Goal: Task Accomplishment & Management: Complete application form

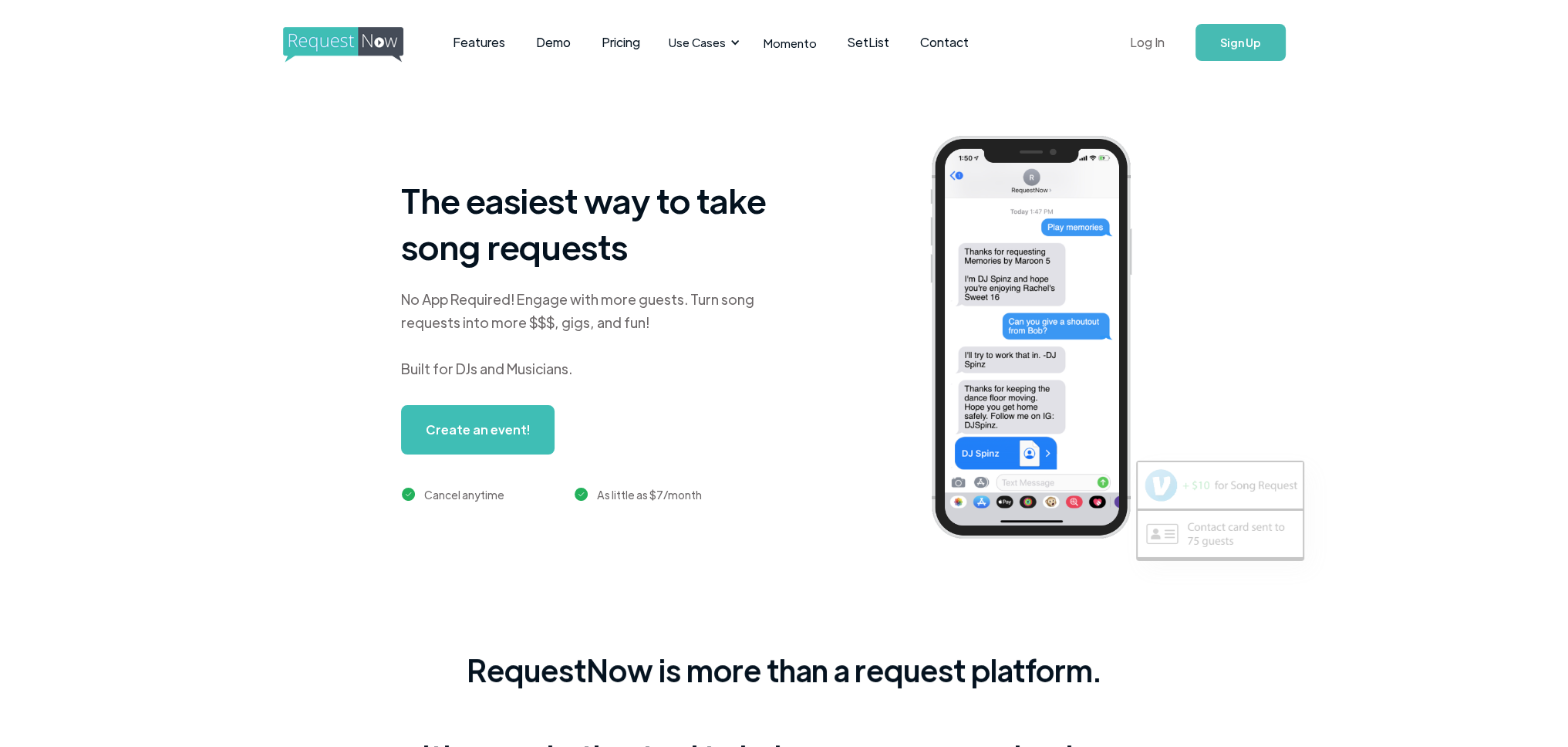
click at [1154, 37] on link "Log In" at bounding box center [1147, 42] width 65 height 54
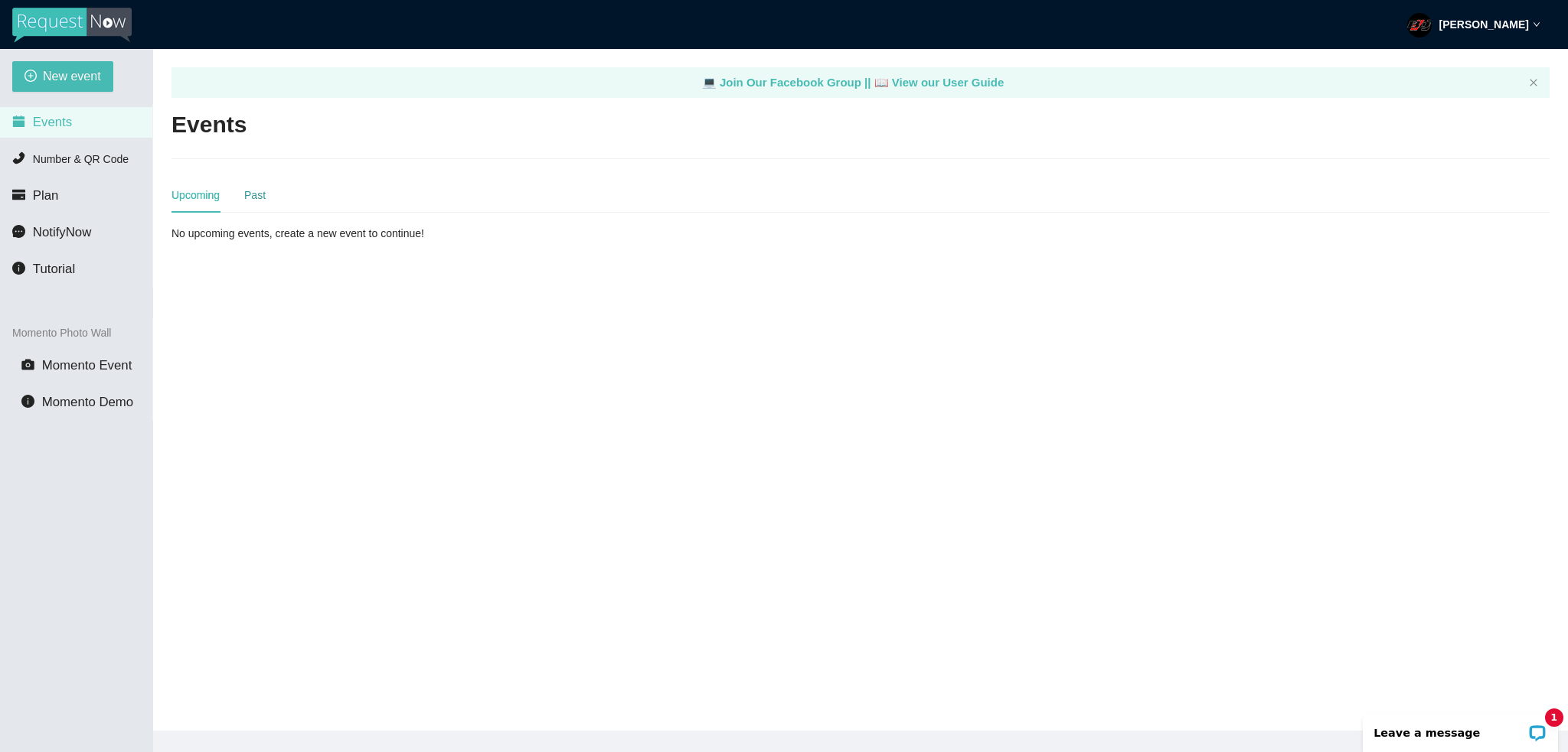
click at [262, 192] on div "Past" at bounding box center [255, 195] width 21 height 17
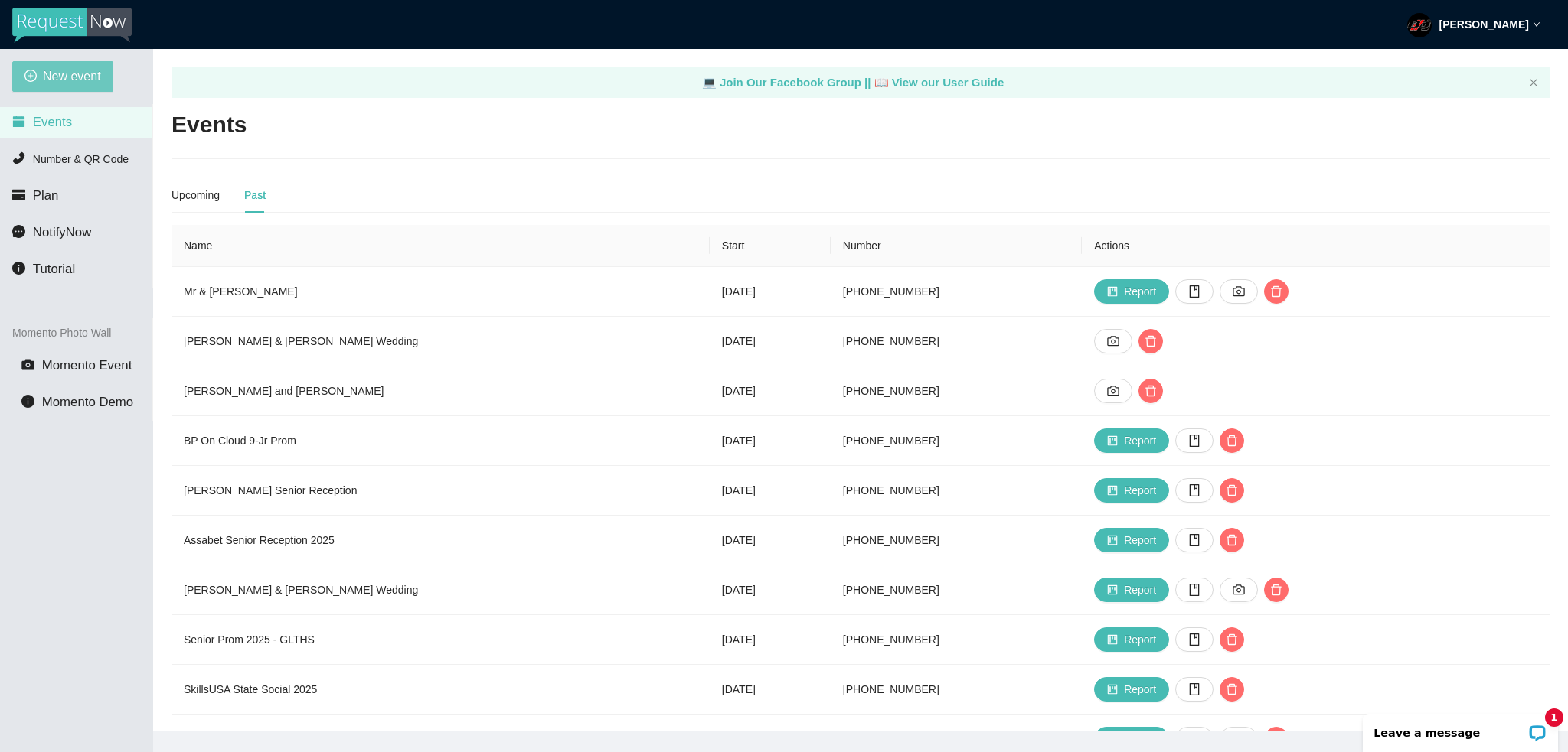
click at [64, 62] on button "New event" at bounding box center [62, 77] width 101 height 31
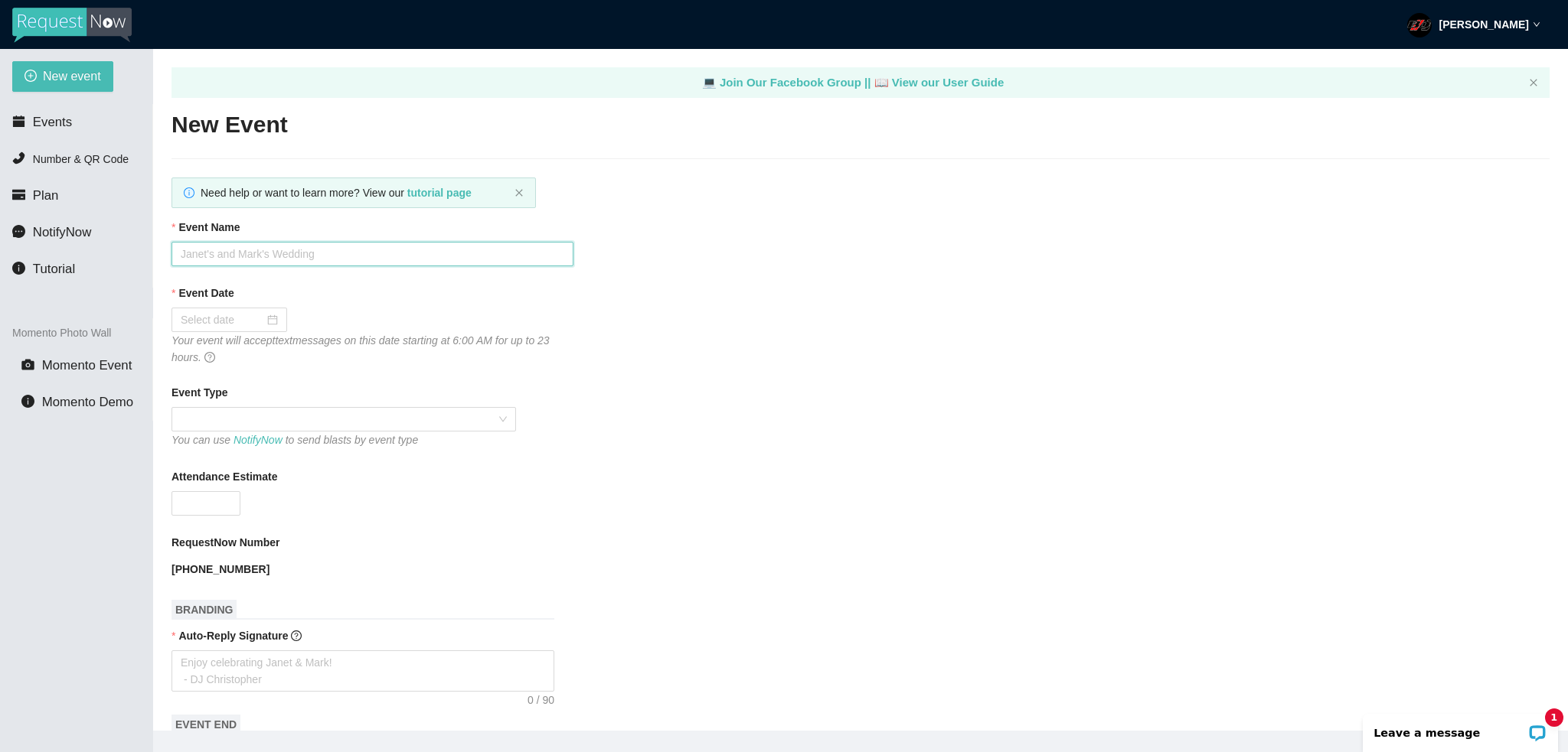
click at [279, 250] on input "Event Name" at bounding box center [372, 254] width 402 height 24
type input "2025 Homecoming - GLTHS"
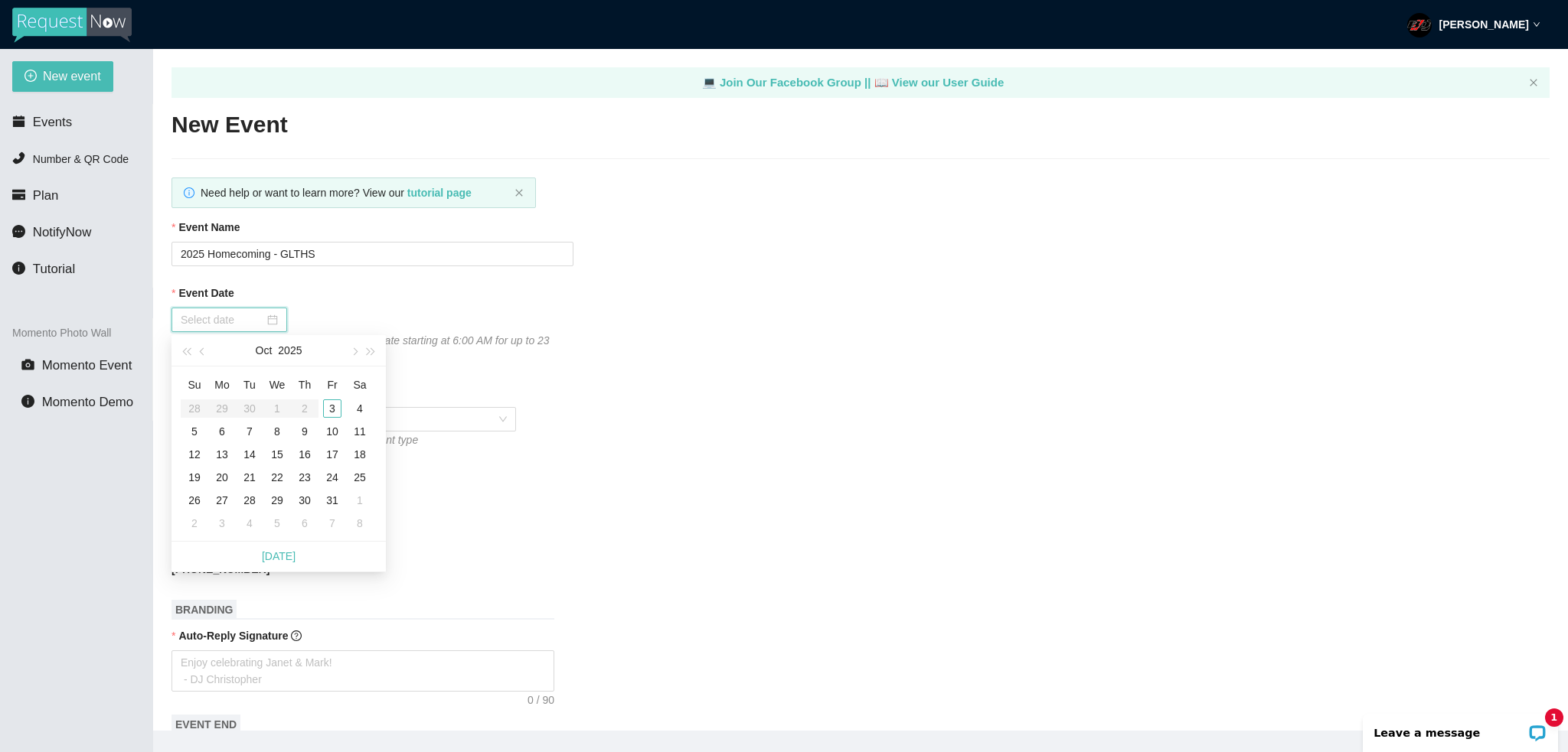
click at [252, 327] on input "Event Date" at bounding box center [222, 319] width 83 height 17
type input "10/03/2025"
click at [331, 410] on div "3" at bounding box center [332, 408] width 19 height 19
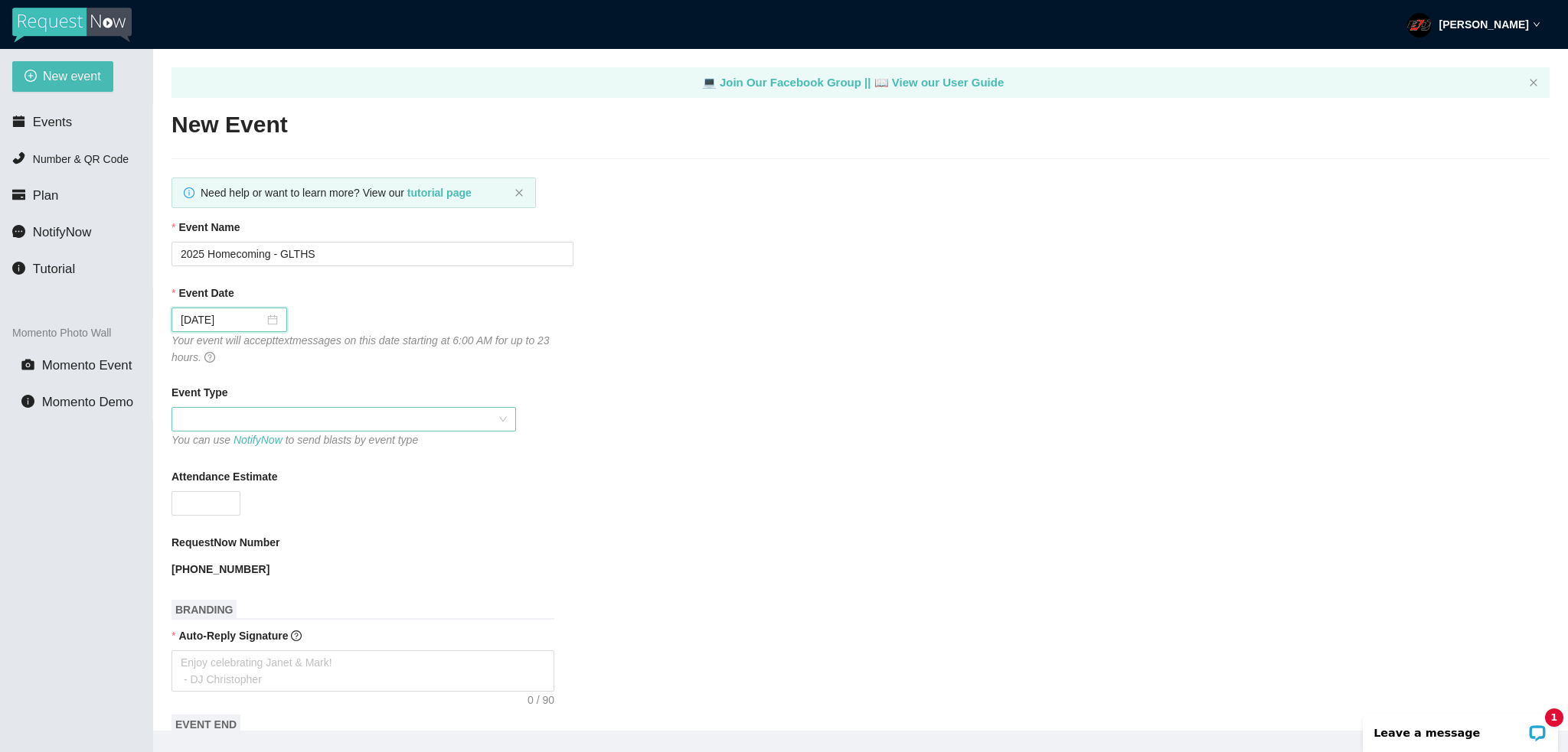
click at [319, 421] on span at bounding box center [343, 419] width 326 height 23
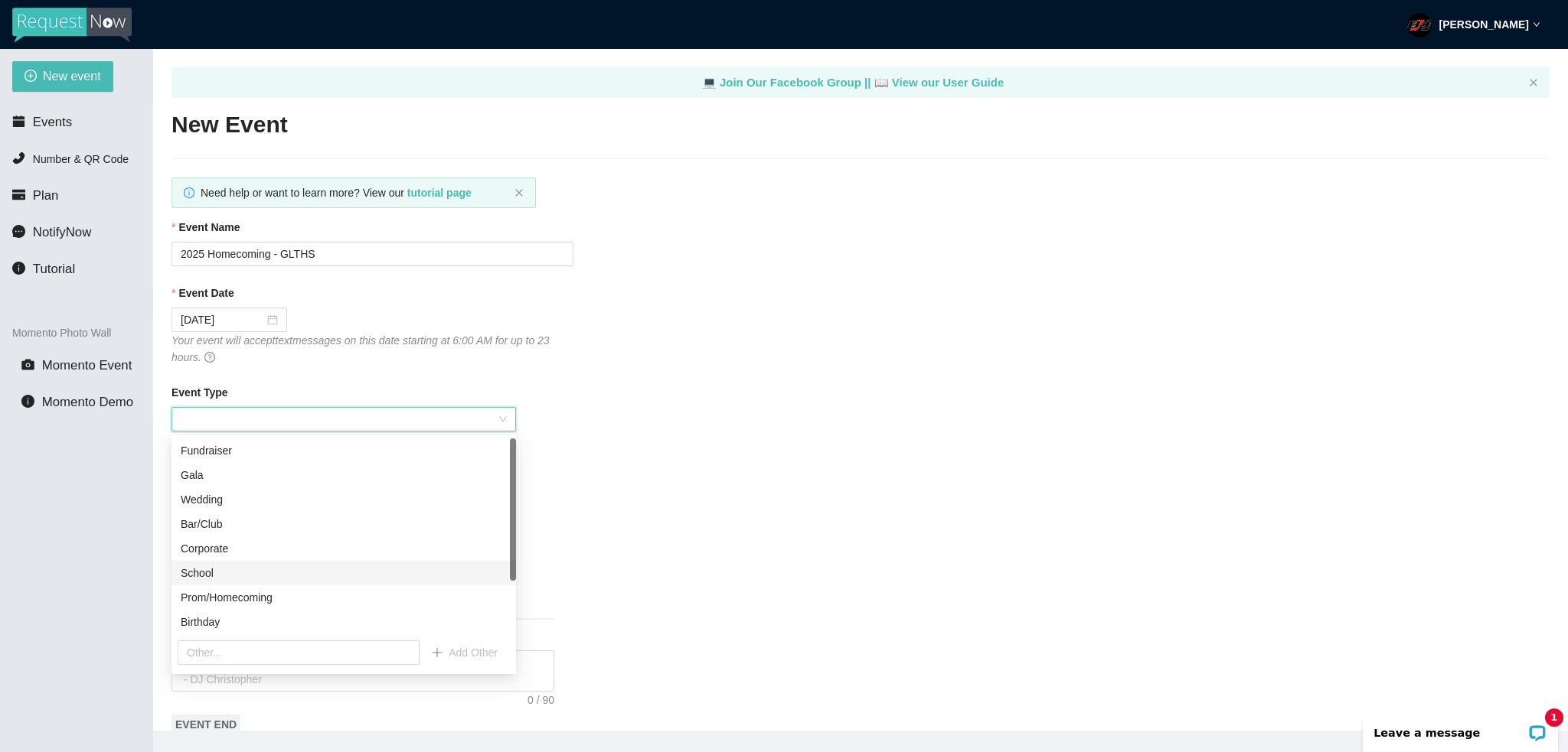
click at [269, 565] on div "School" at bounding box center [343, 572] width 326 height 17
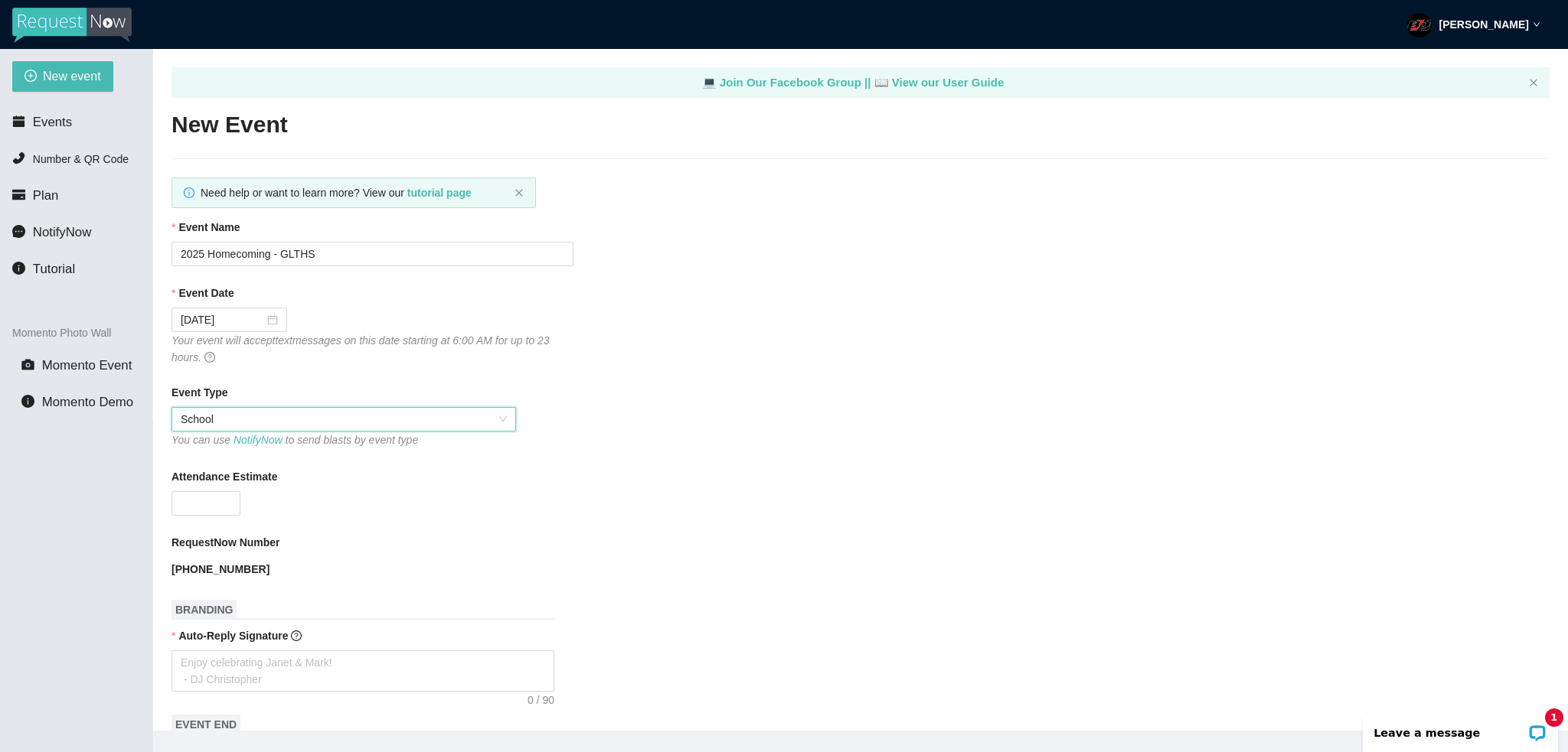
drag, startPoint x: 241, startPoint y: 420, endPoint x: 243, endPoint y: 430, distance: 10.2
click at [241, 420] on span "School" at bounding box center [343, 419] width 326 height 23
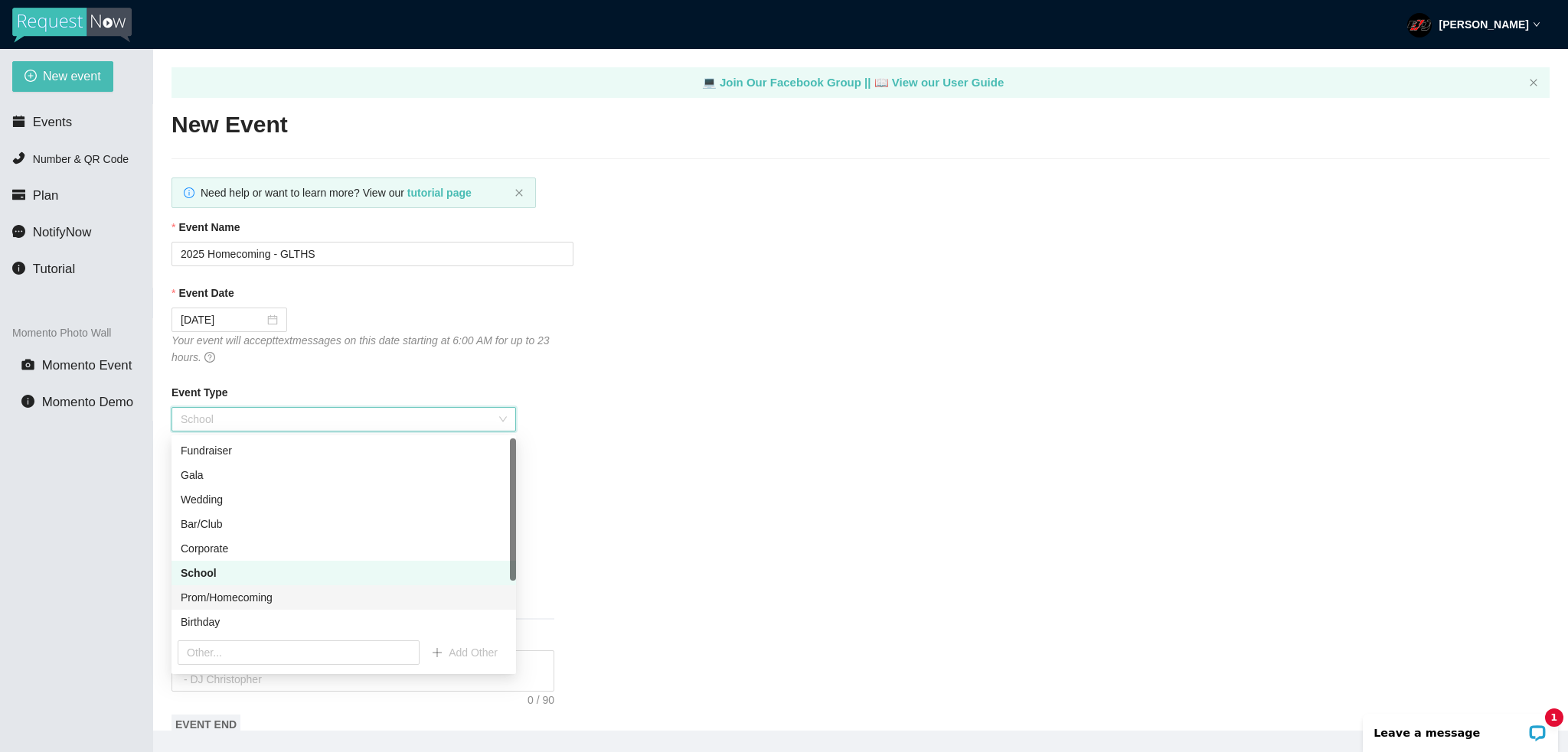
click at [278, 594] on div "Prom/Homecoming" at bounding box center [343, 598] width 326 height 17
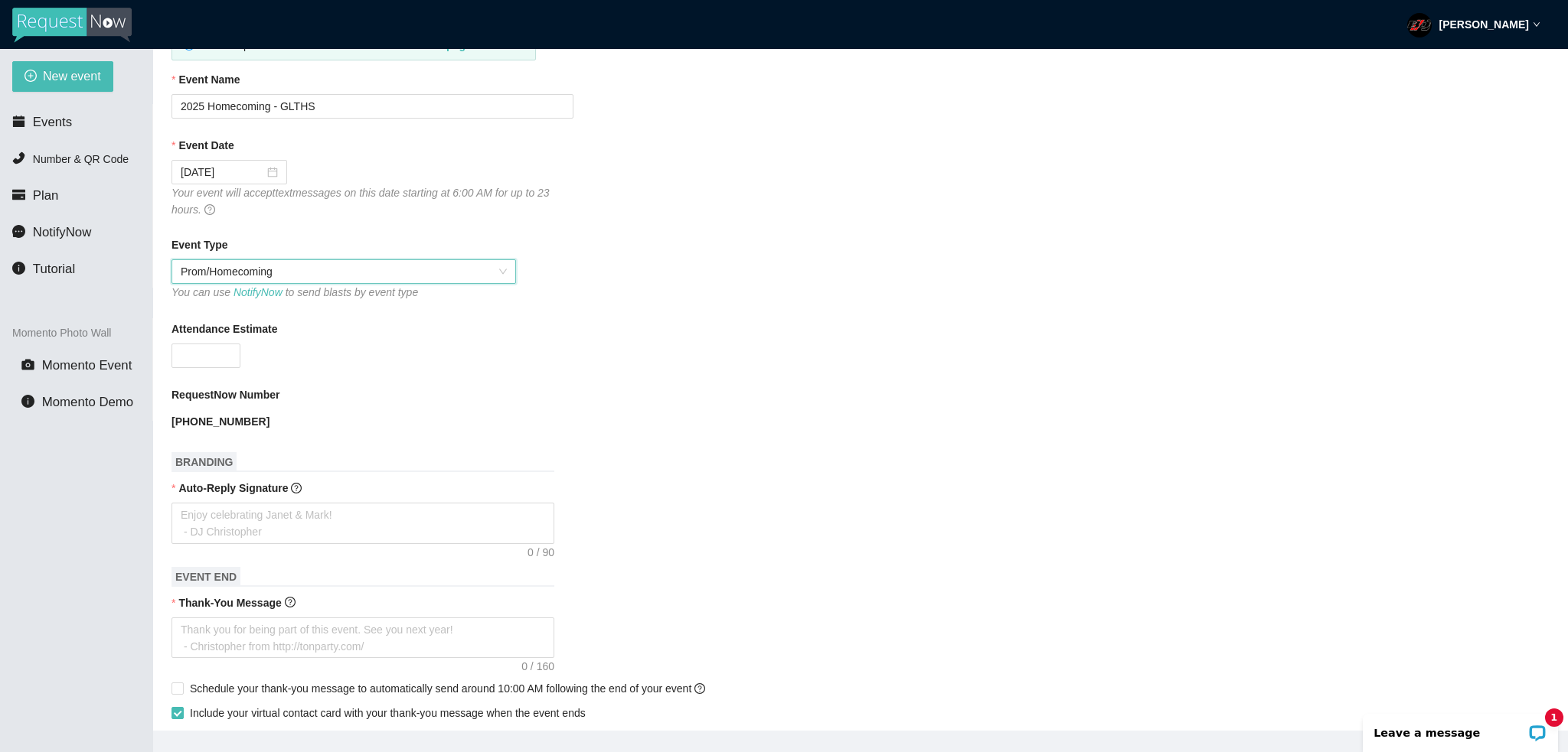
scroll to position [153, 0]
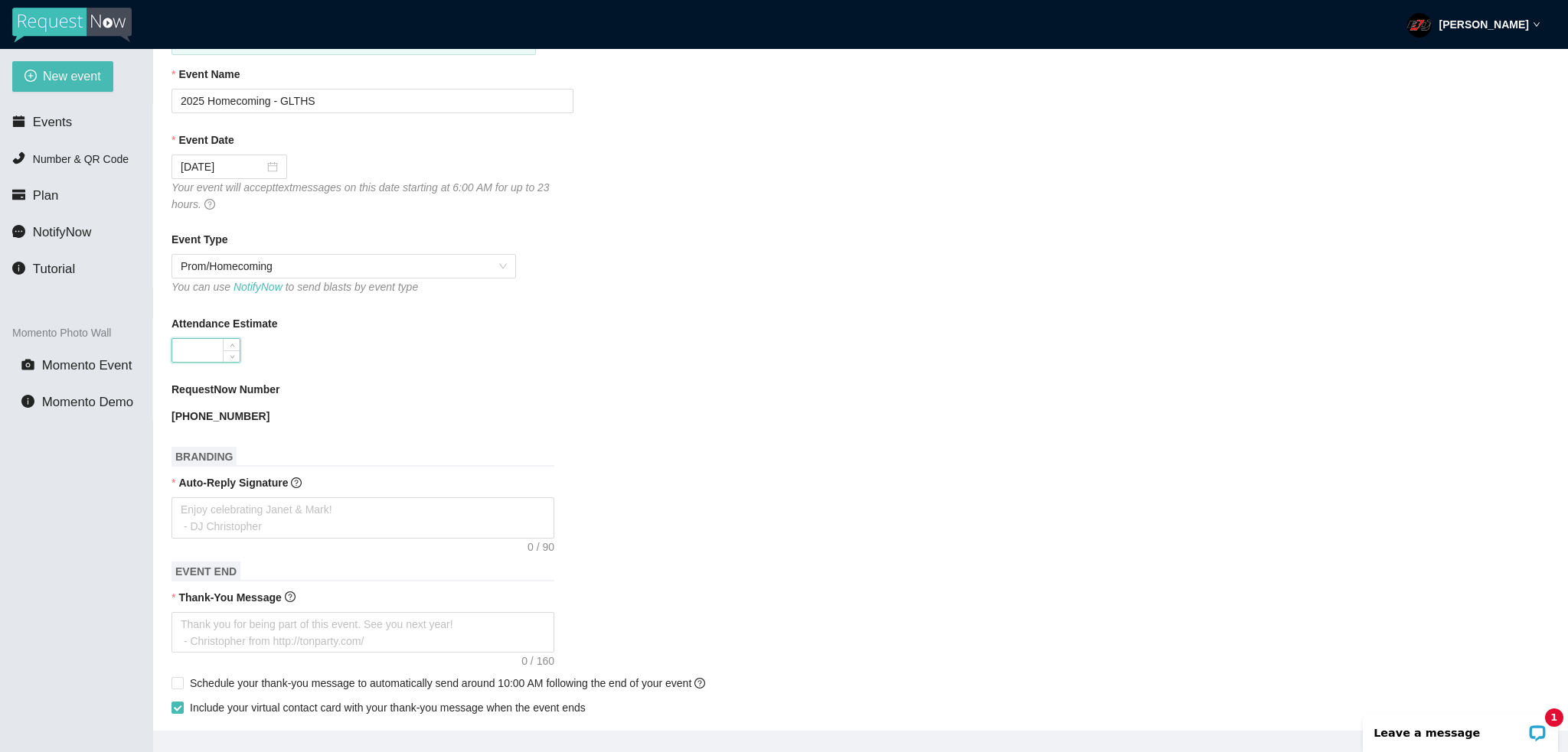
click at [194, 354] on input "Attendance Estimate" at bounding box center [206, 350] width 67 height 23
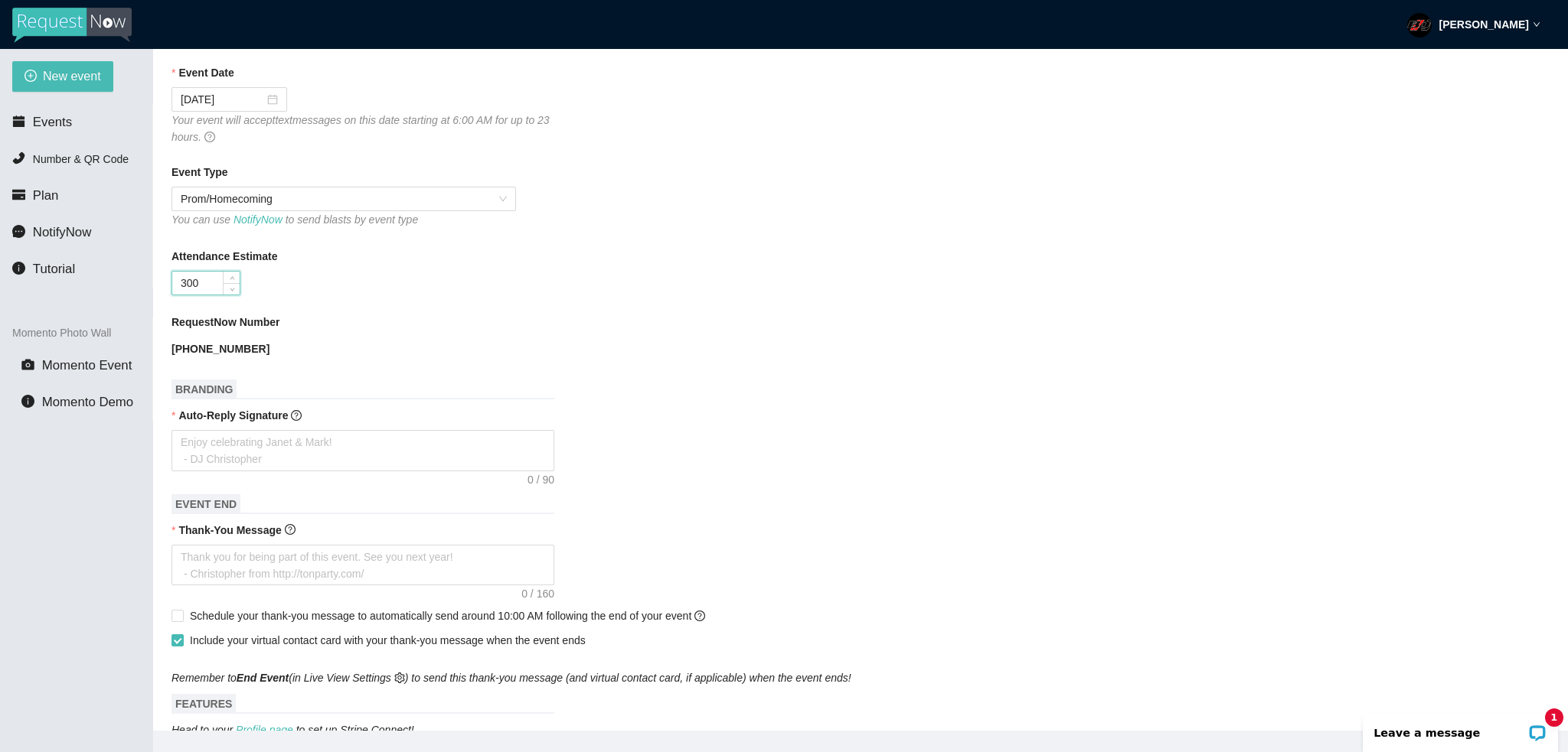
scroll to position [230, 0]
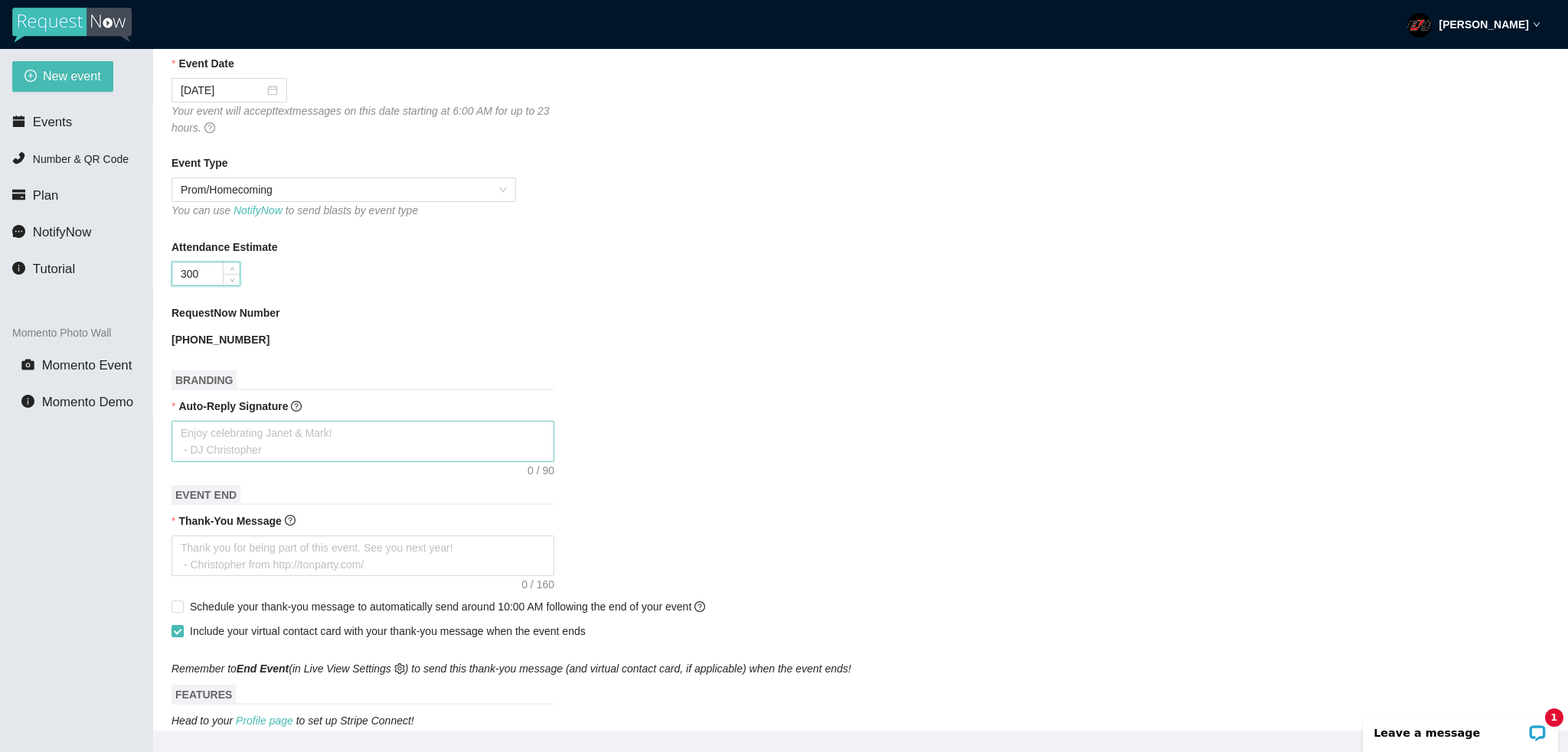
type input "300"
click at [375, 429] on textarea "Auto-Reply Signature" at bounding box center [362, 441] width 383 height 41
type textarea "H"
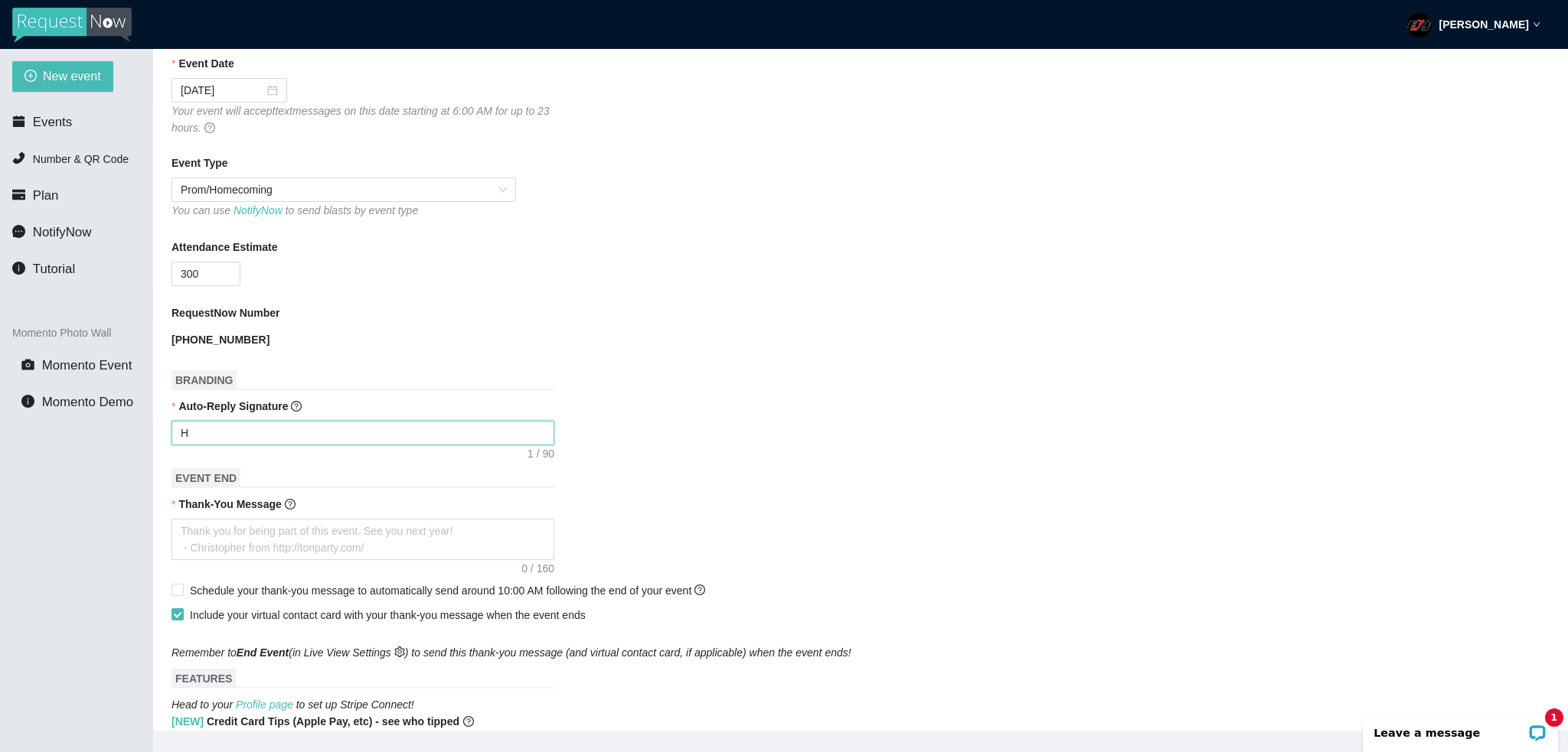
type textarea "Ho"
type textarea "HoC"
type textarea "HoCo"
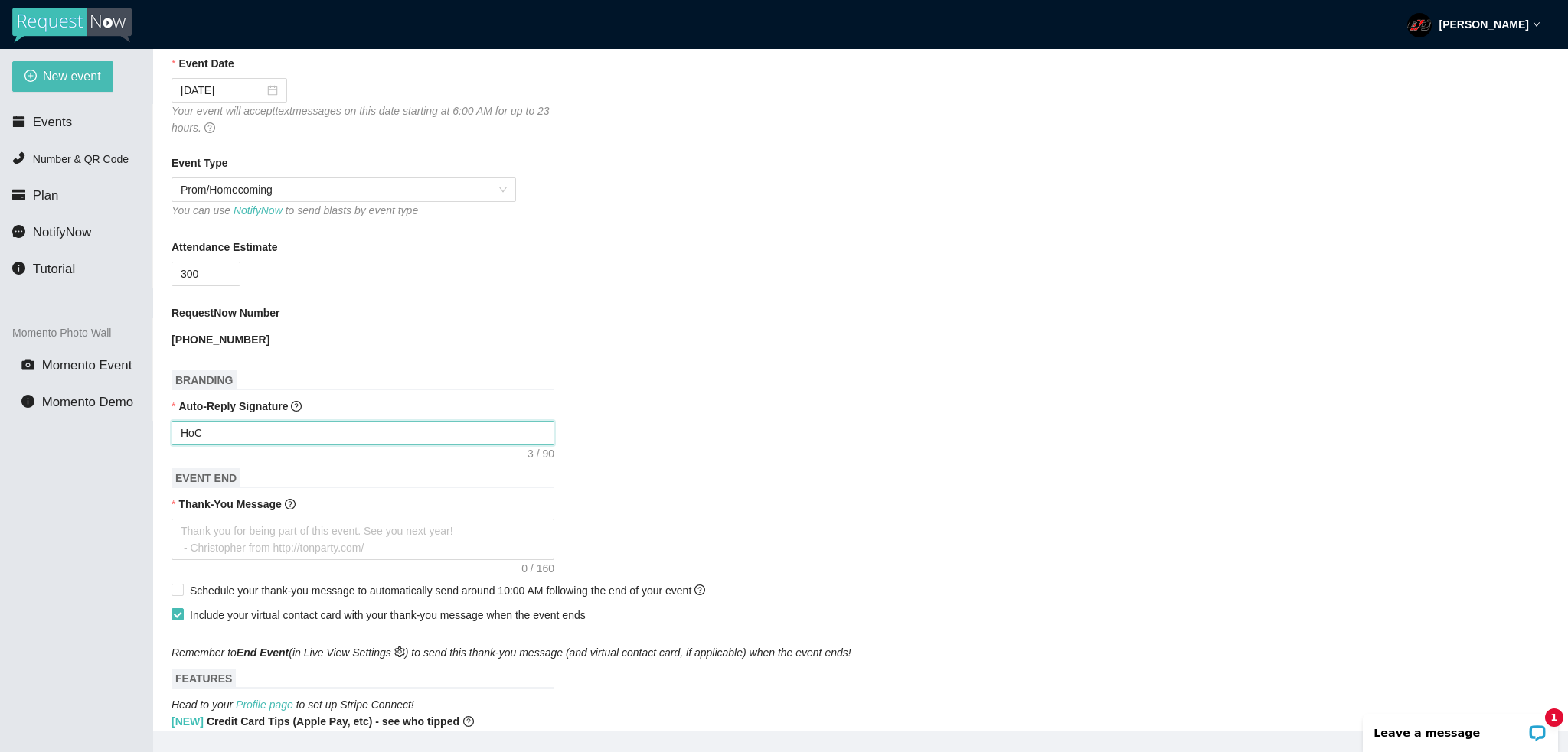
type textarea "HoCo"
type textarea "HoCo 2"
type textarea "HoCo 20"
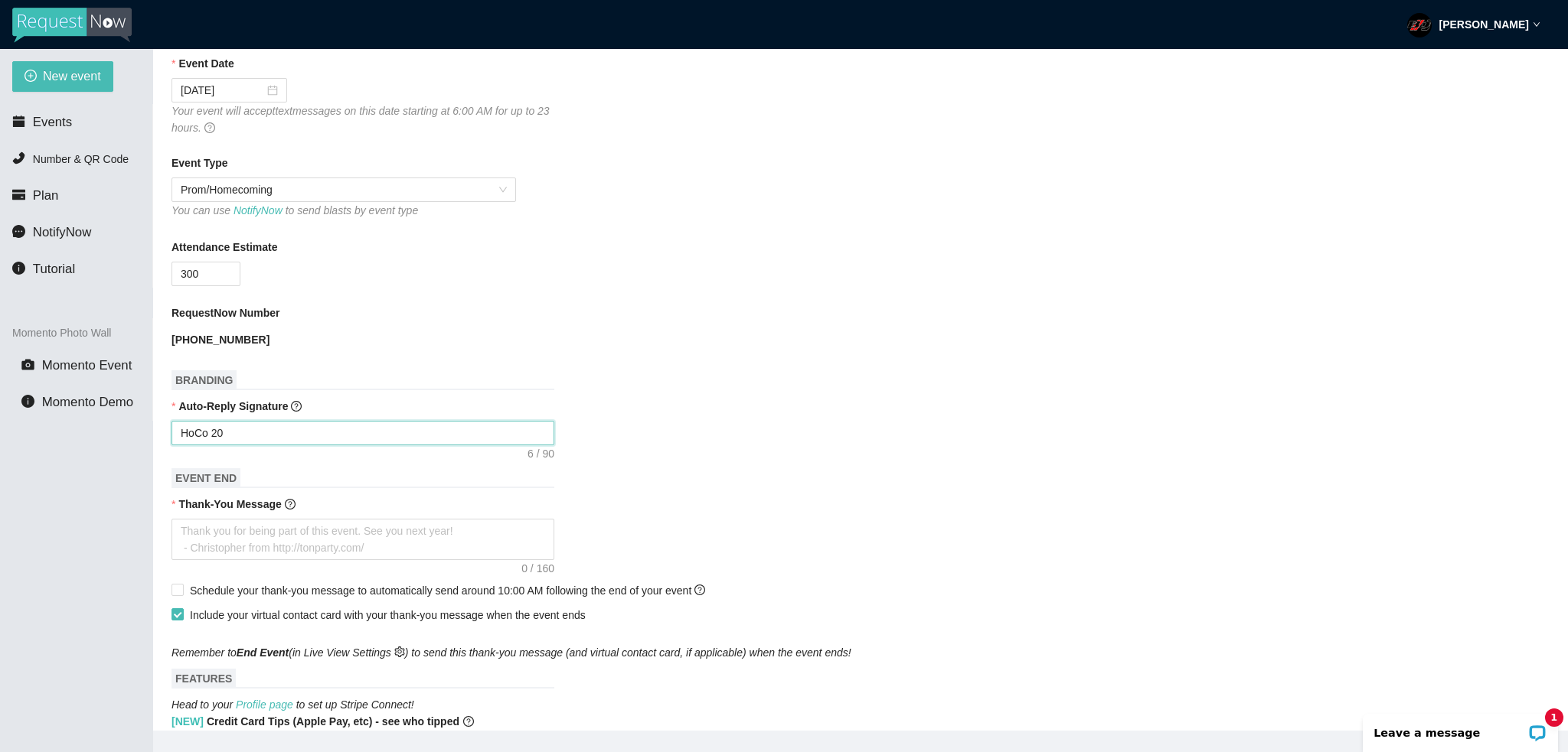
type textarea "HoCo 202"
type textarea "HoCo 2025"
type textarea "HoCo 2025!"
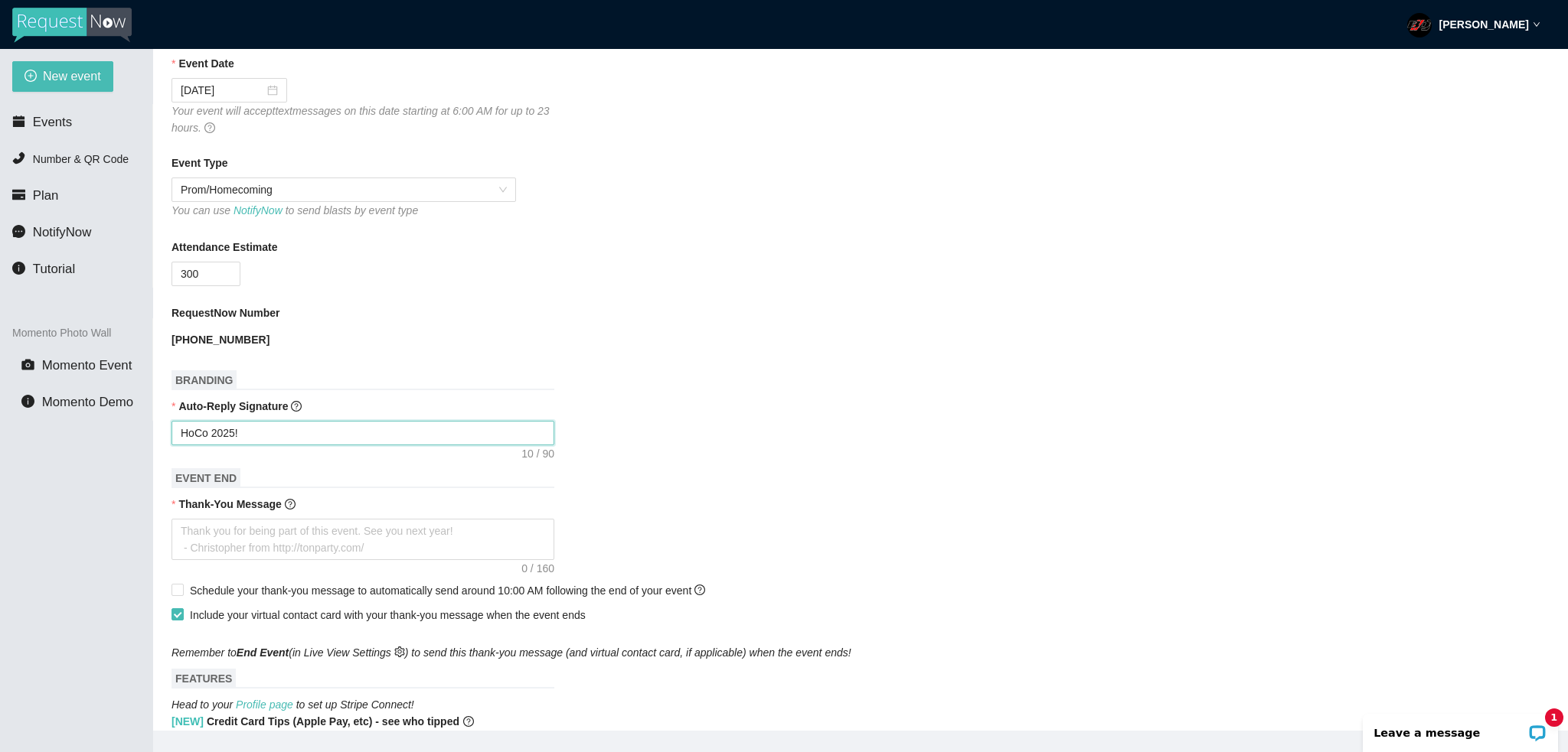
type textarea "HoCo 2025!"
type textarea "HoCo 2025! n"
type textarea "HoCo 2025! n="
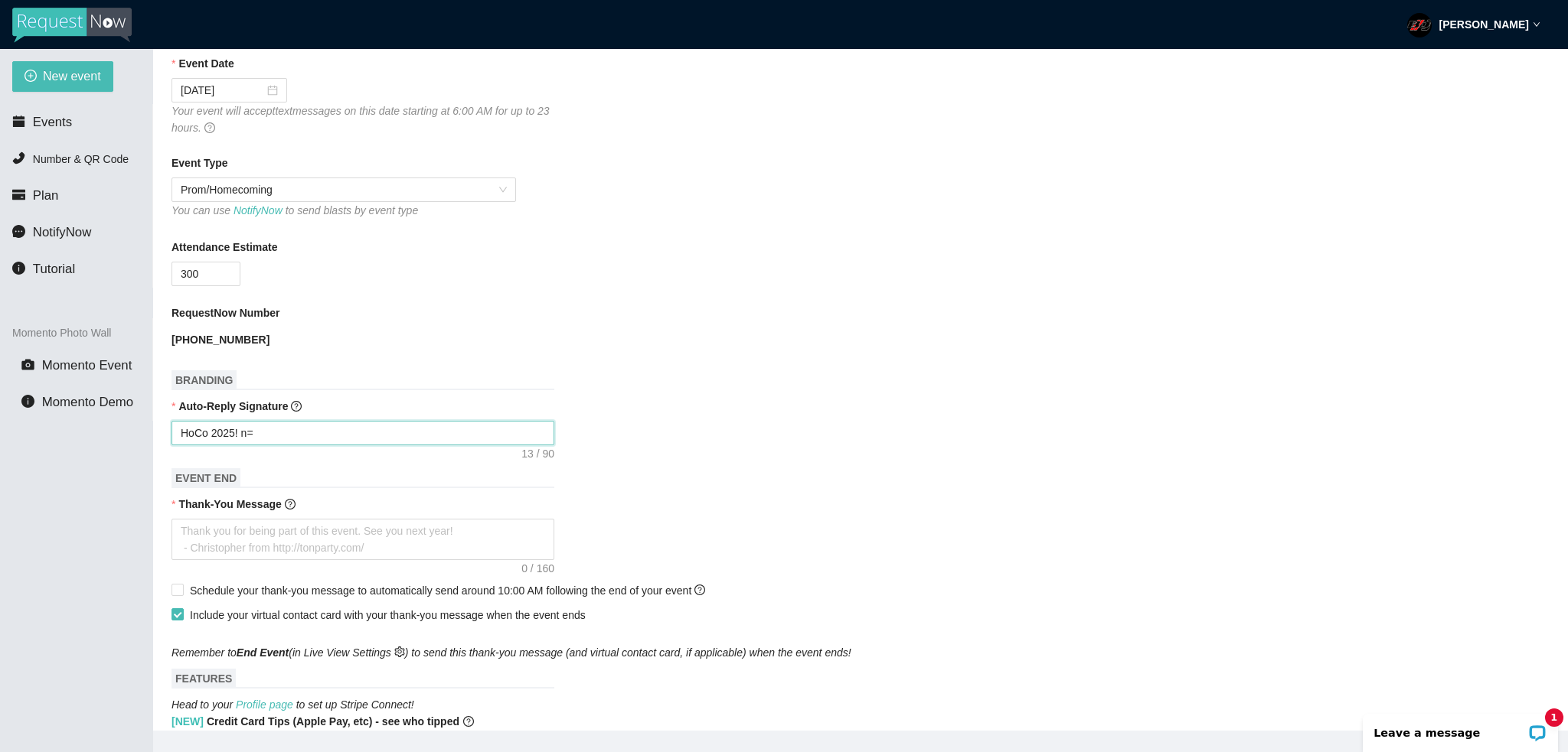
type textarea "HoCo 2025! n"
type textarea "HoCo 2025!"
type textarea "HoCo 2025! T"
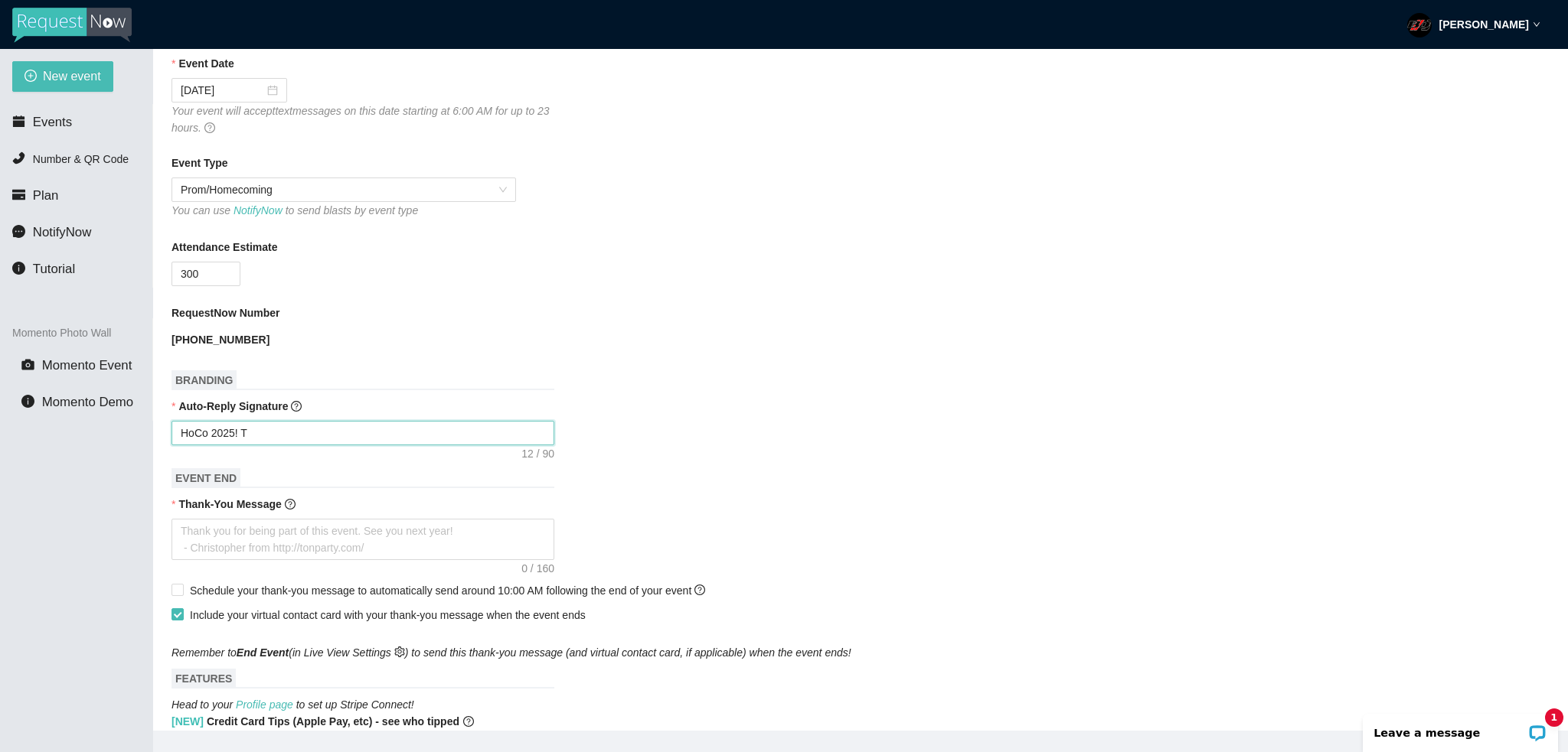
type textarea "HoCo 2025! Th"
type textarea "HoCo 2025! Tha"
type textarea "HoCo 2025! Than"
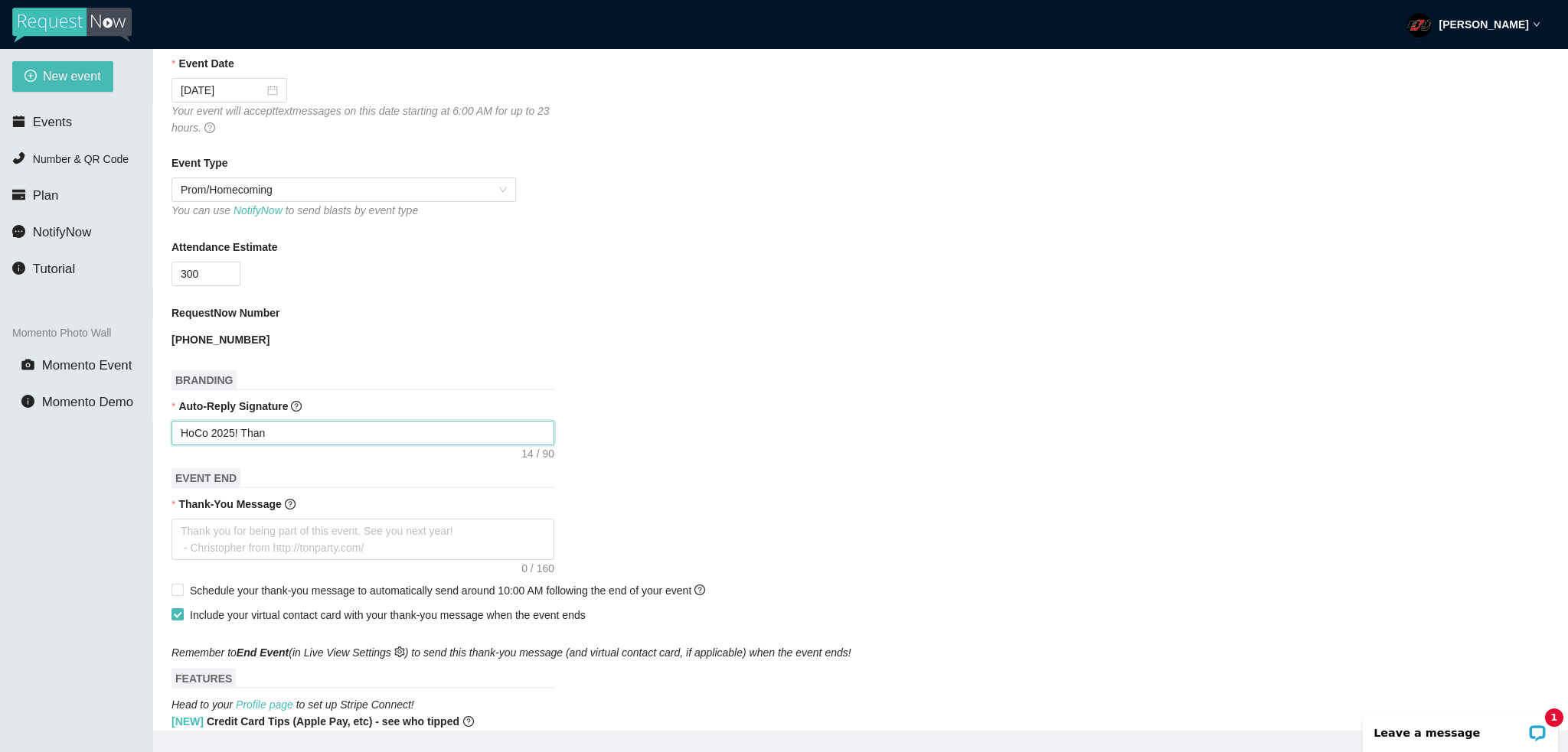
type textarea "HoCo 2025! Thank"
type textarea "HoCo 2025! Thanks"
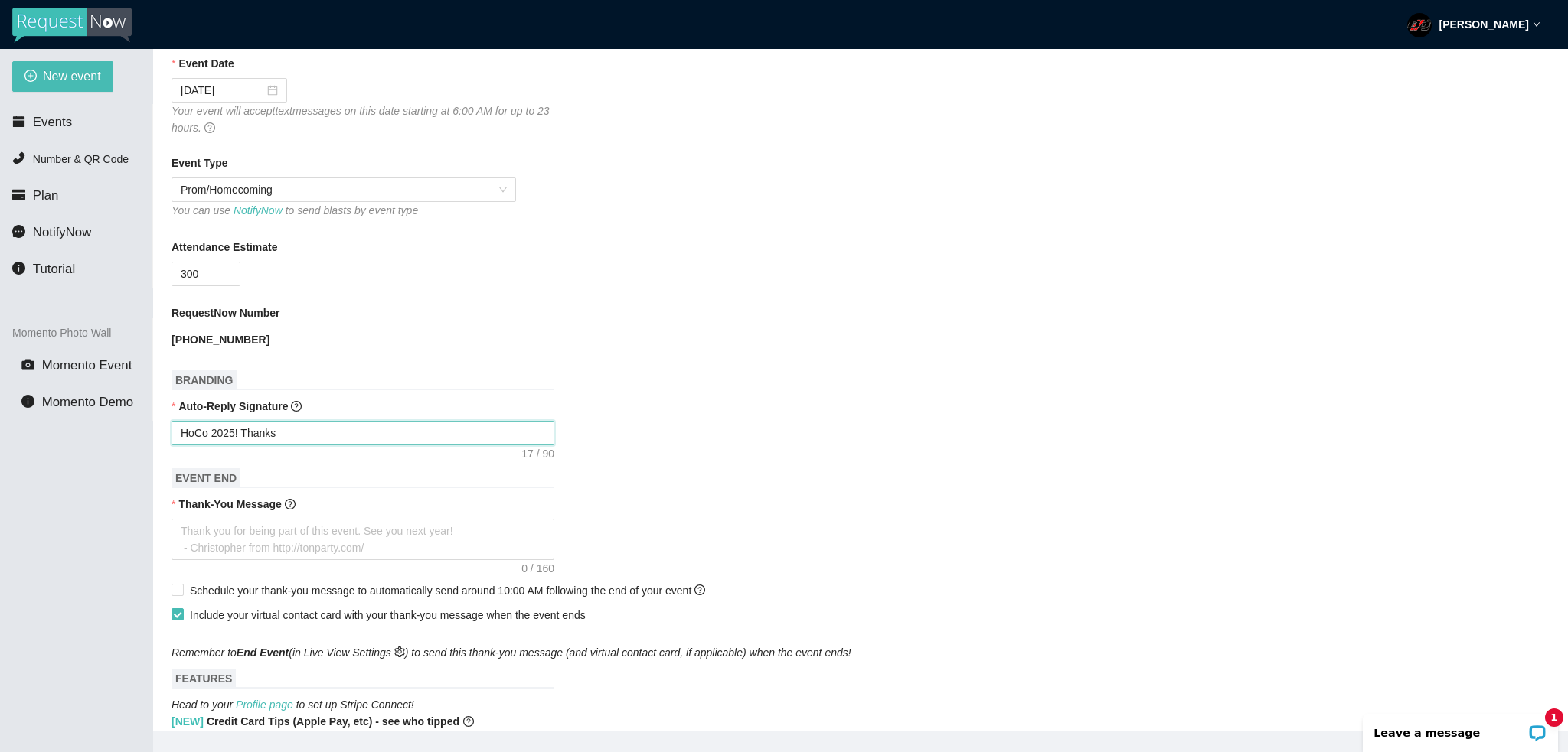
type textarea "HoCo 2025! Thanks"
type textarea "HoCo 2025! Thank"
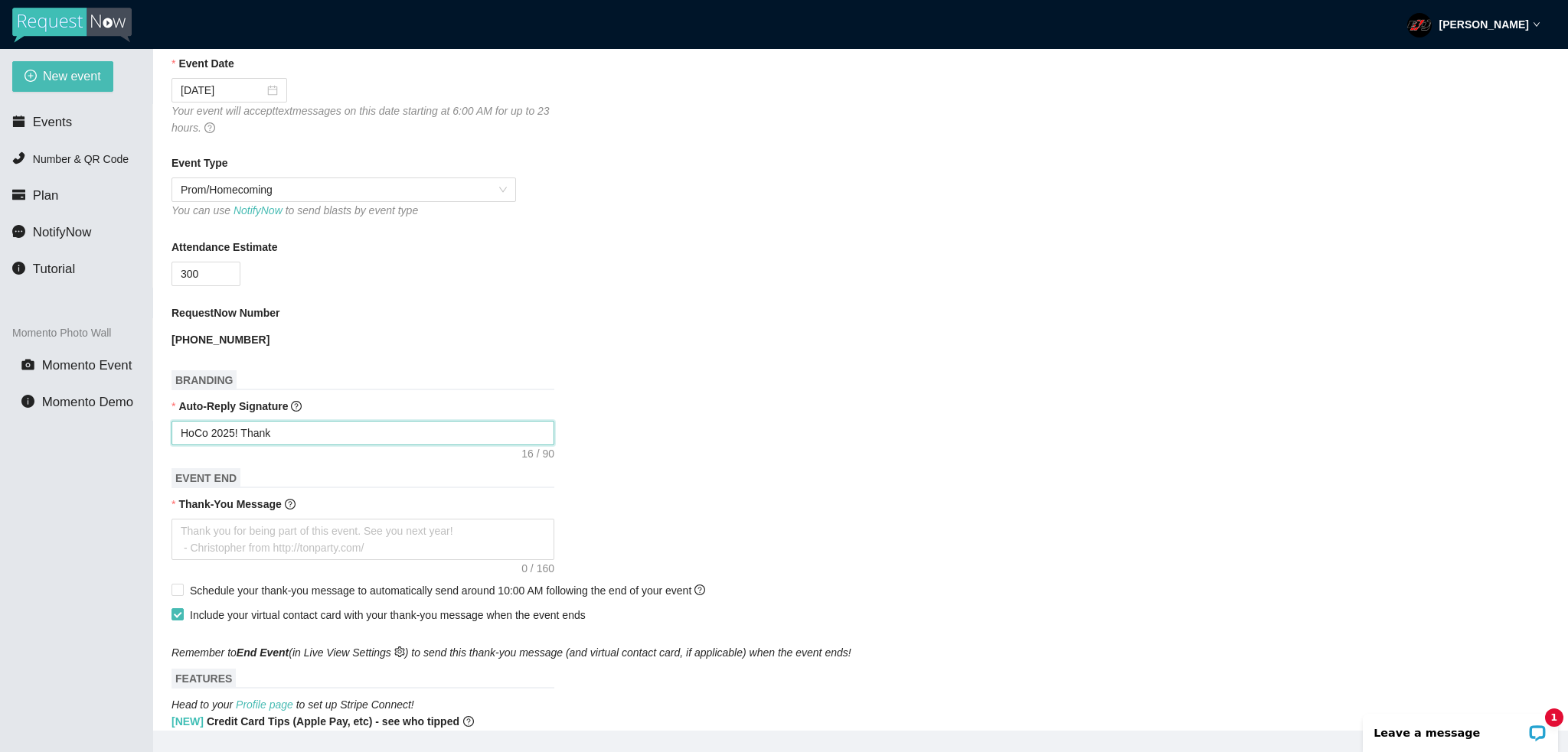
type textarea "HoCo 2025! Thank"
type textarea "HoCo 2025! Thanks"
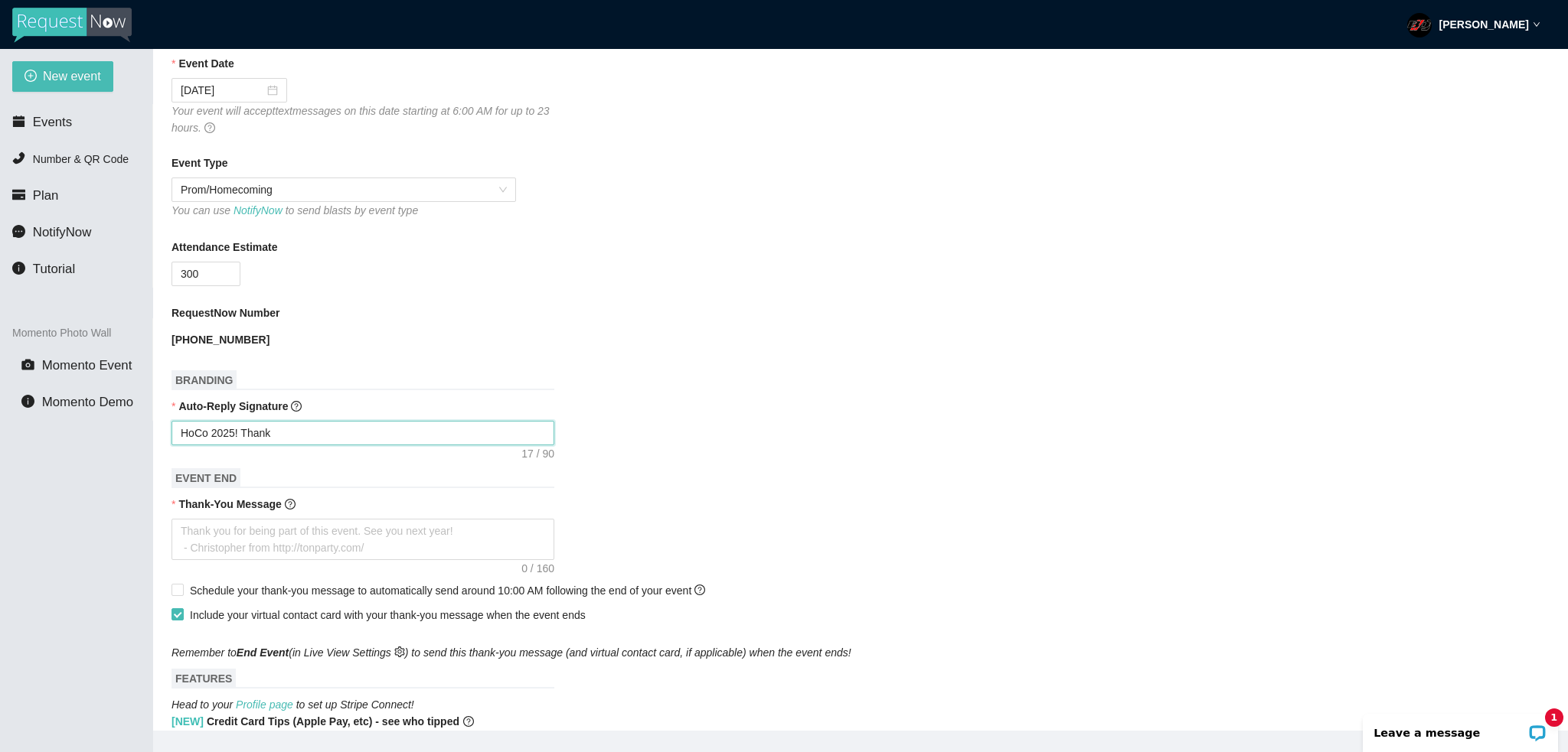
type textarea "HoCo 2025! Thanks"
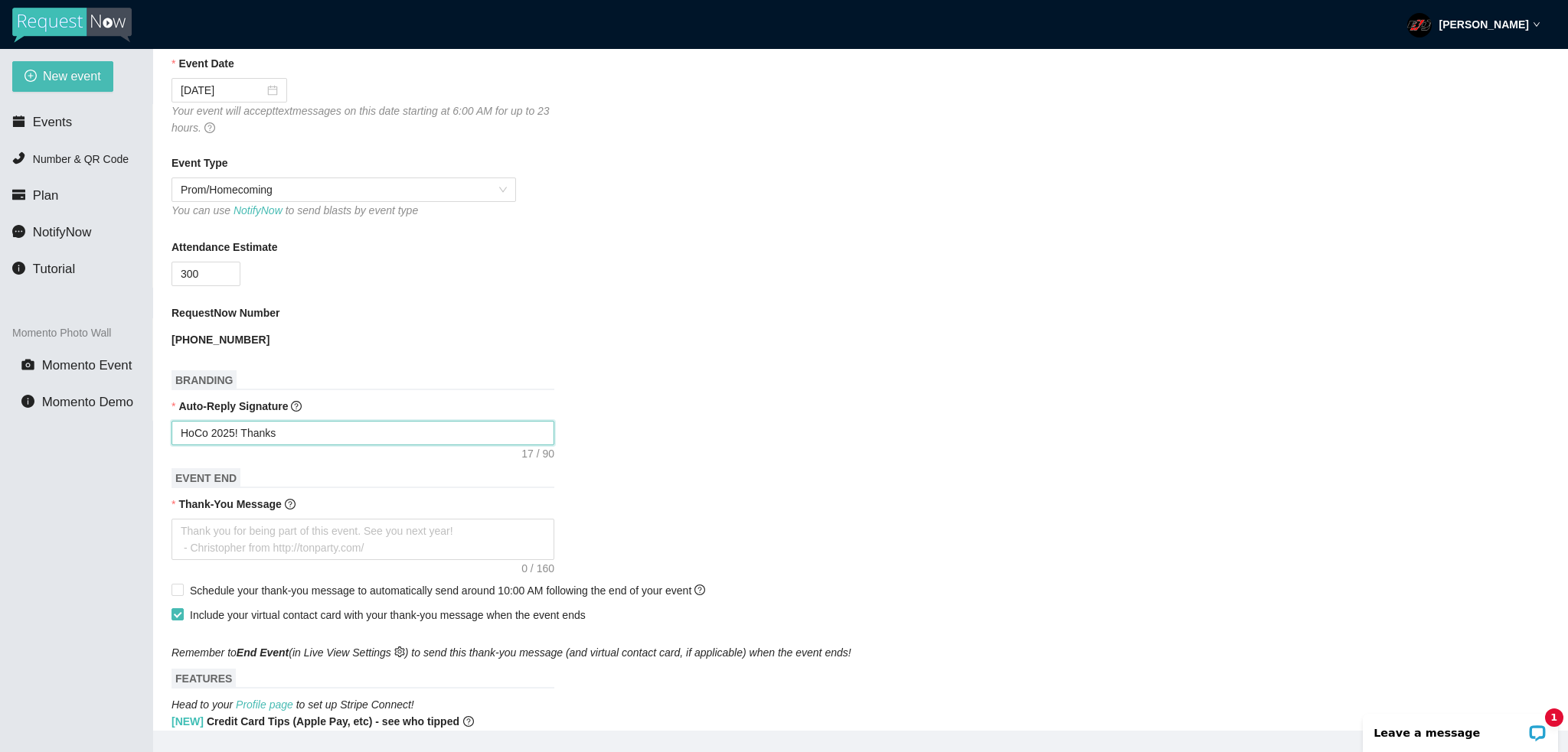
type textarea "HoCo 2025! Thank"
type textarea "HoCo 2025! Than"
type textarea "HoCo 2025! Tha"
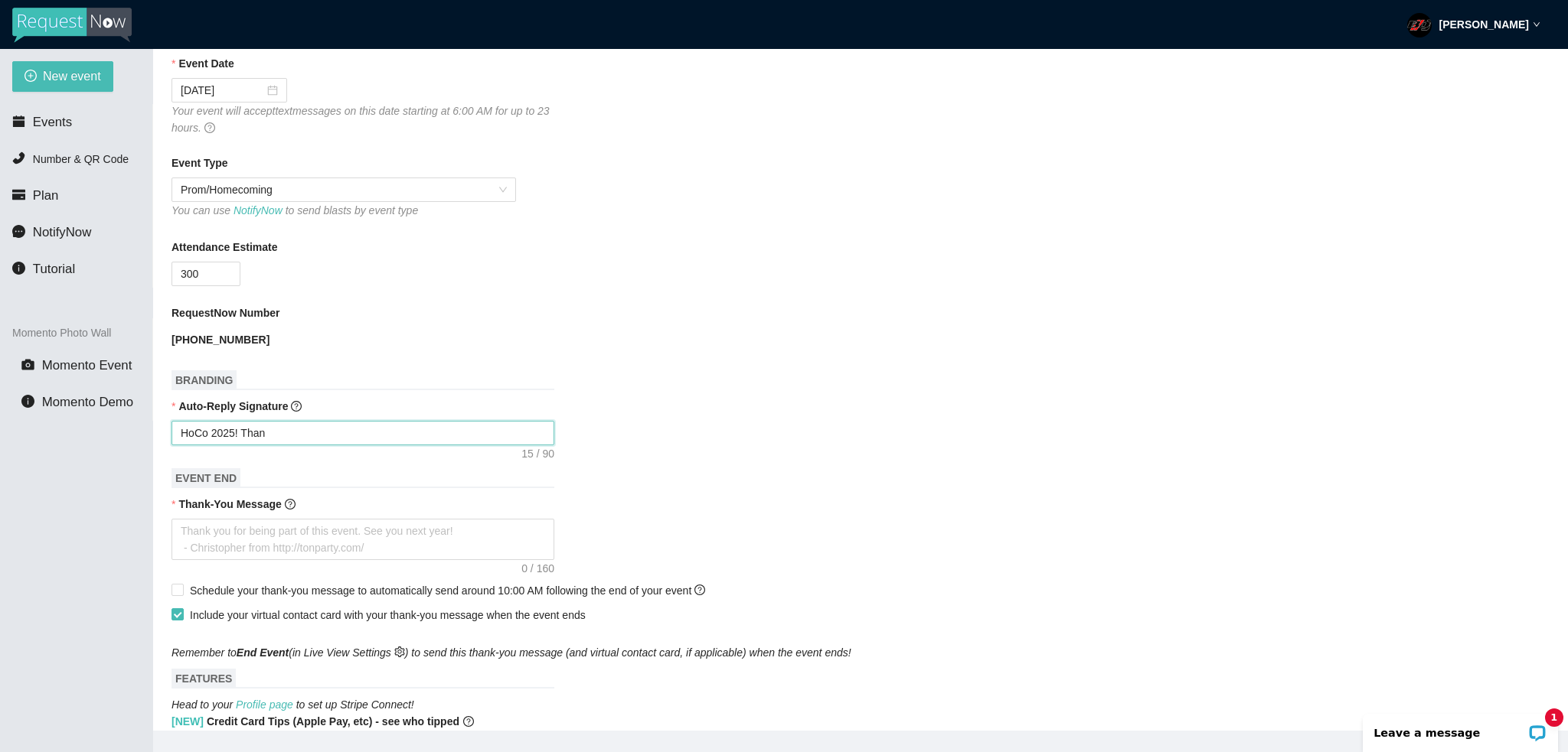
type textarea "HoCo 2025! Tha"
type textarea "HoCo 2025! Th"
type textarea "HoCo 2025! T"
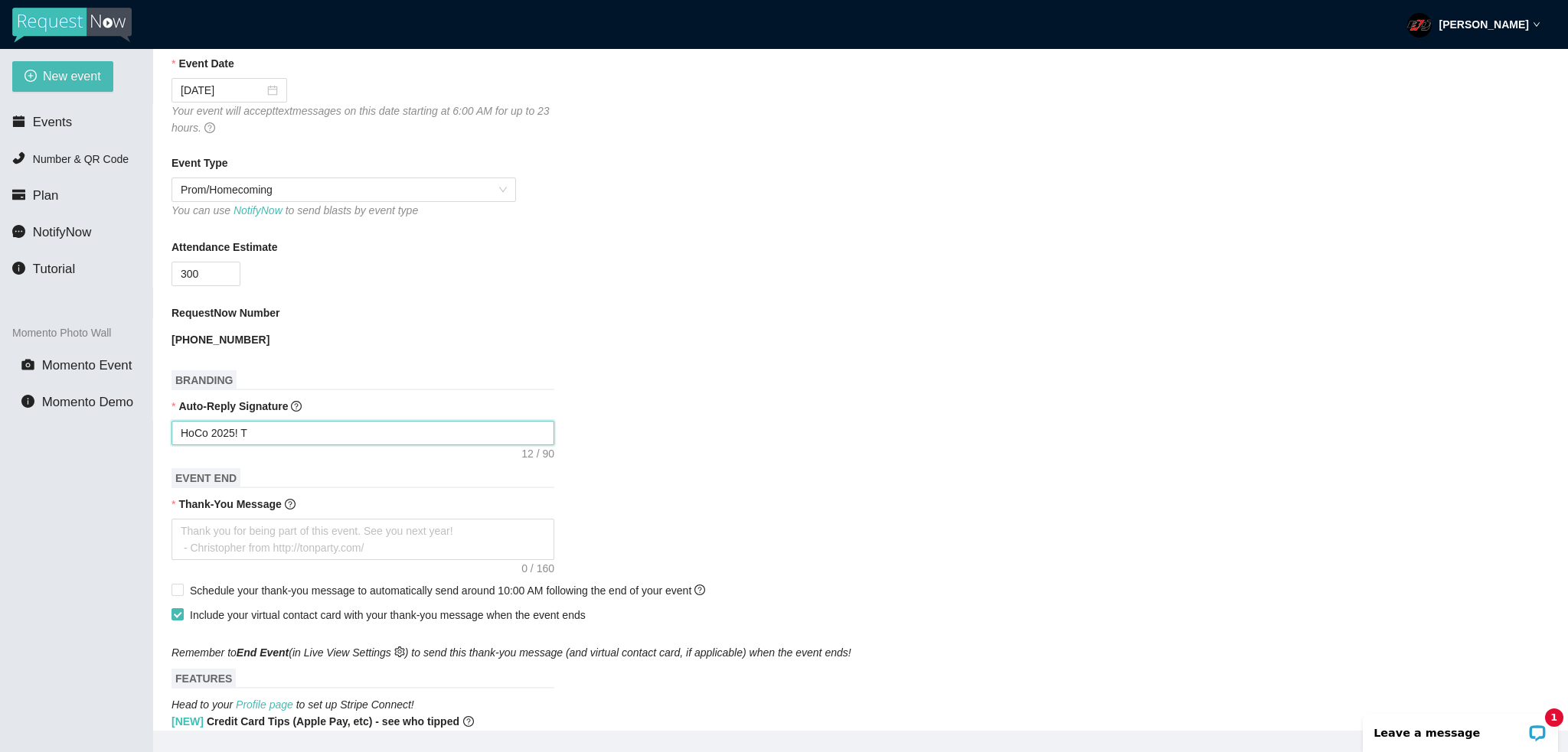
type textarea "HoCo 2025!"
type textarea "HoCo 2025! M"
type textarea "HoCo 2025! Me"
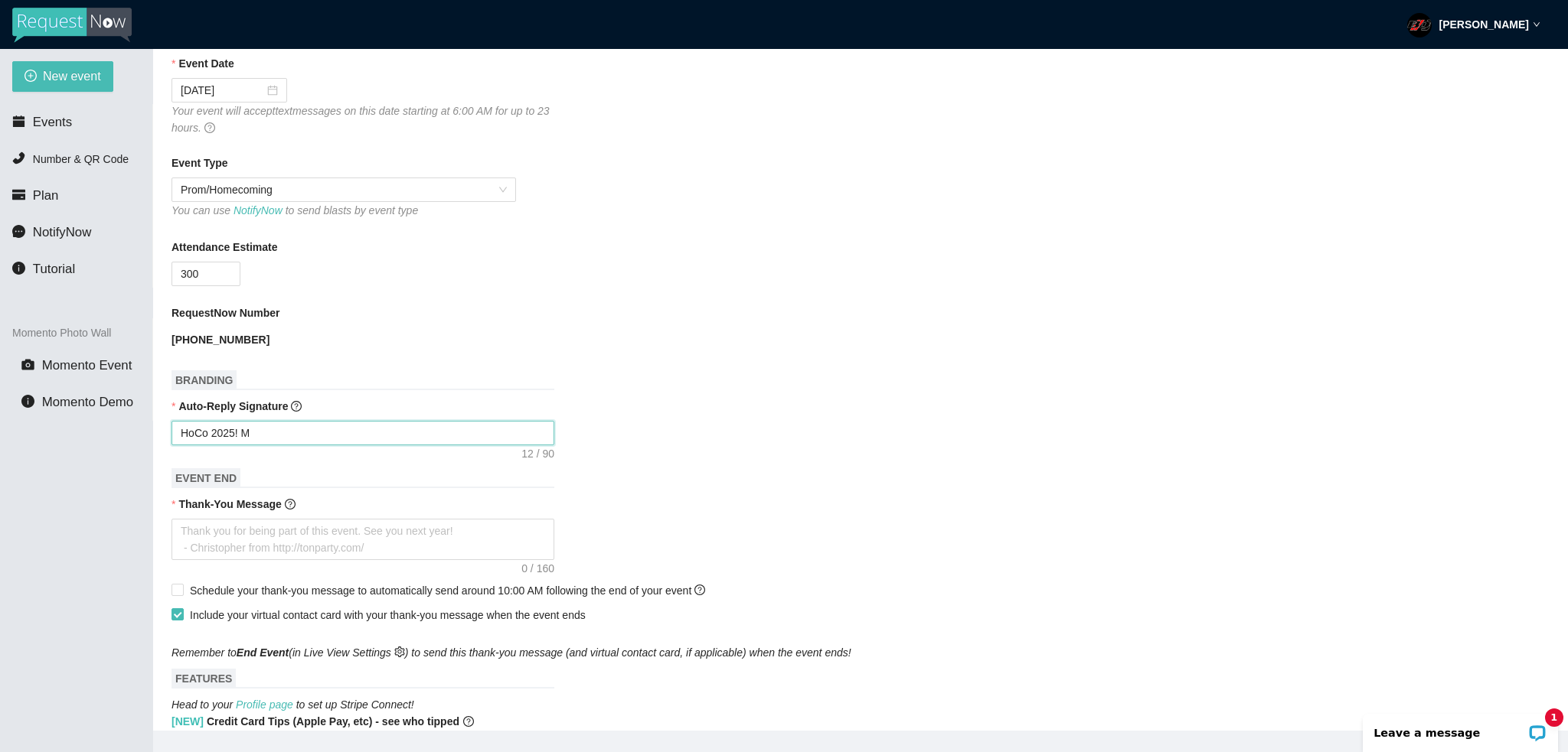
type textarea "HoCo 2025! Me"
type textarea "HoCo 2025! M"
type textarea "HoCo 2025!"
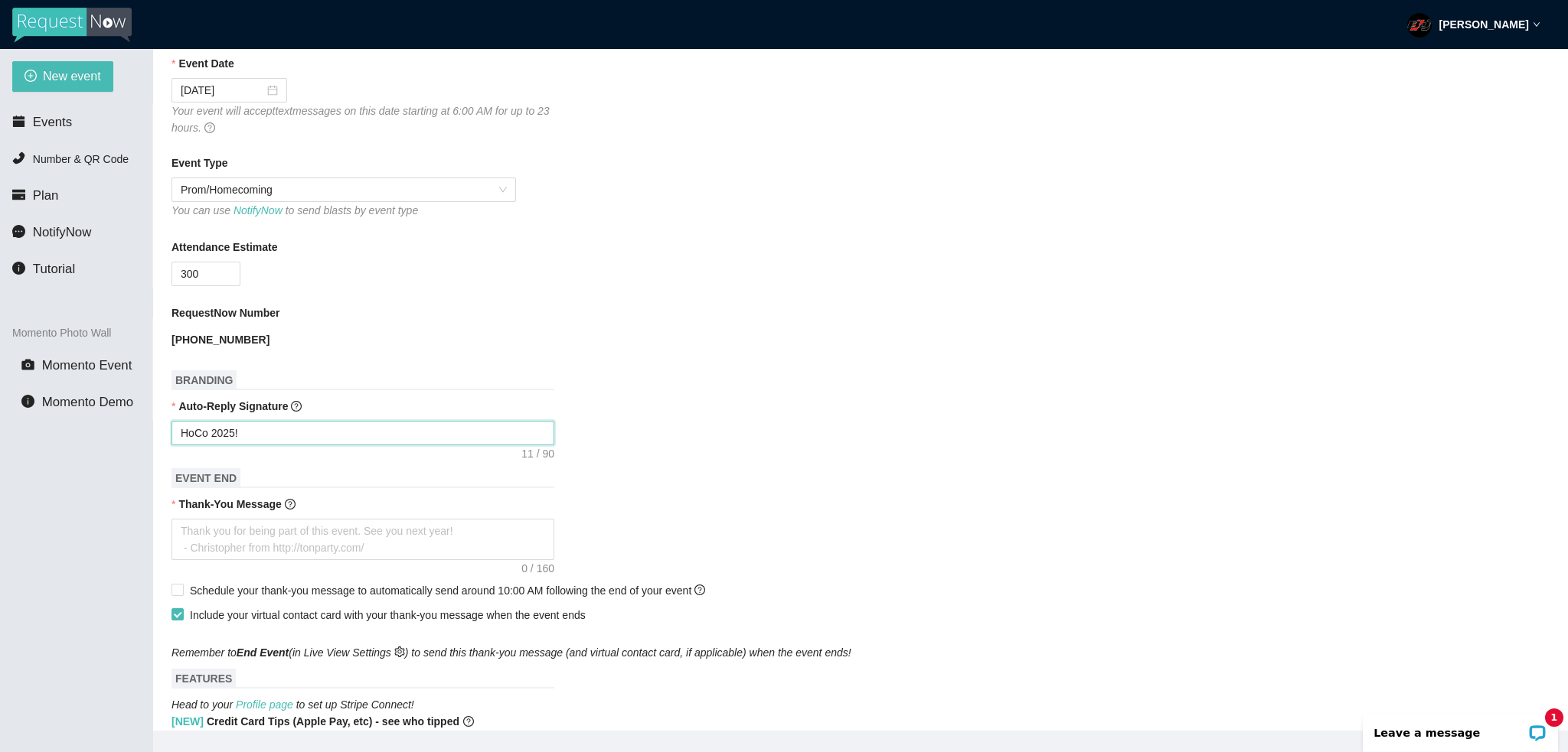
type textarea "HoCo 2025! t"
type textarea "HoCo 2025! te"
type textarea "HoCo 2025! t"
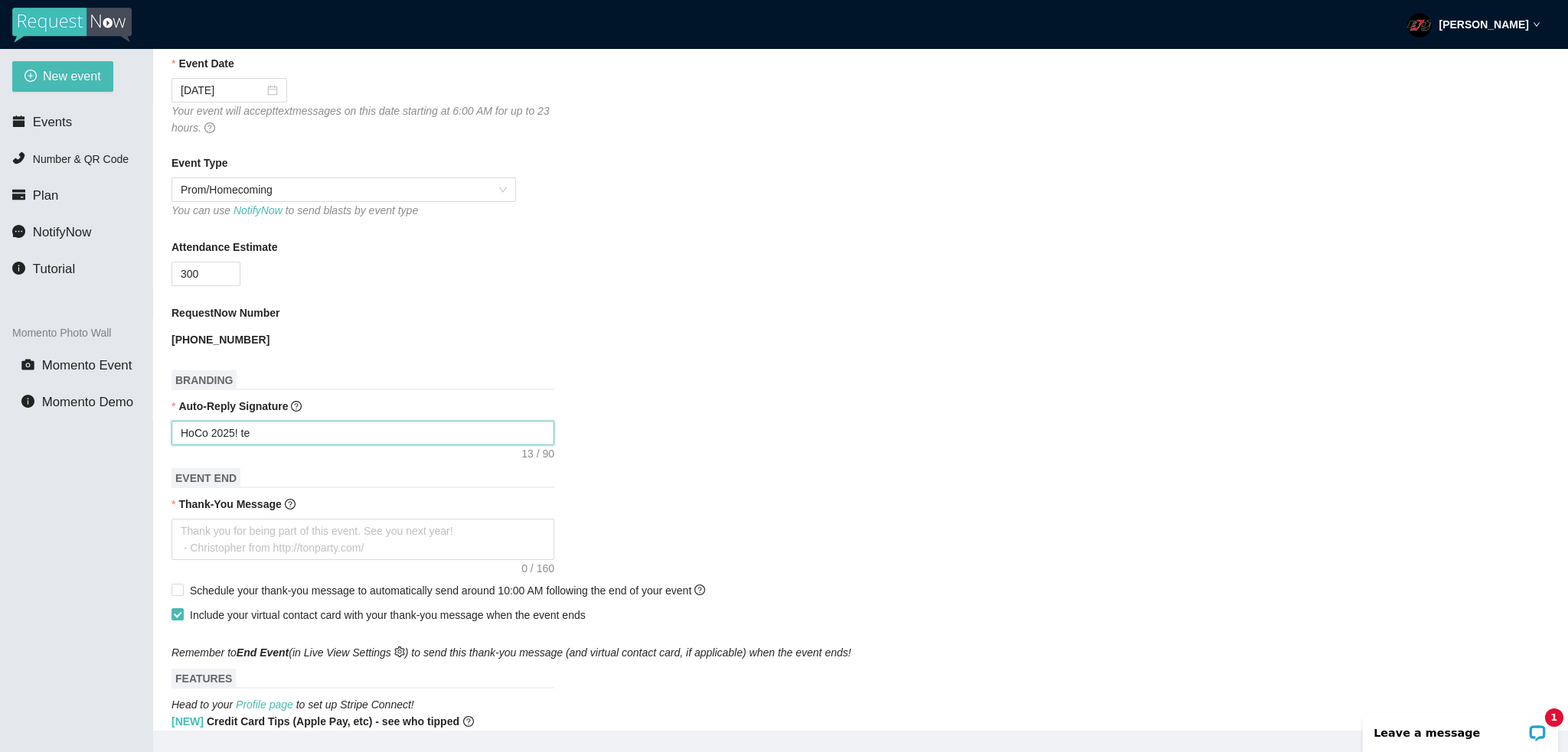
type textarea "HoCo 2025! t"
type textarea "HoCo 2025!"
type textarea "HoCo 2025! T"
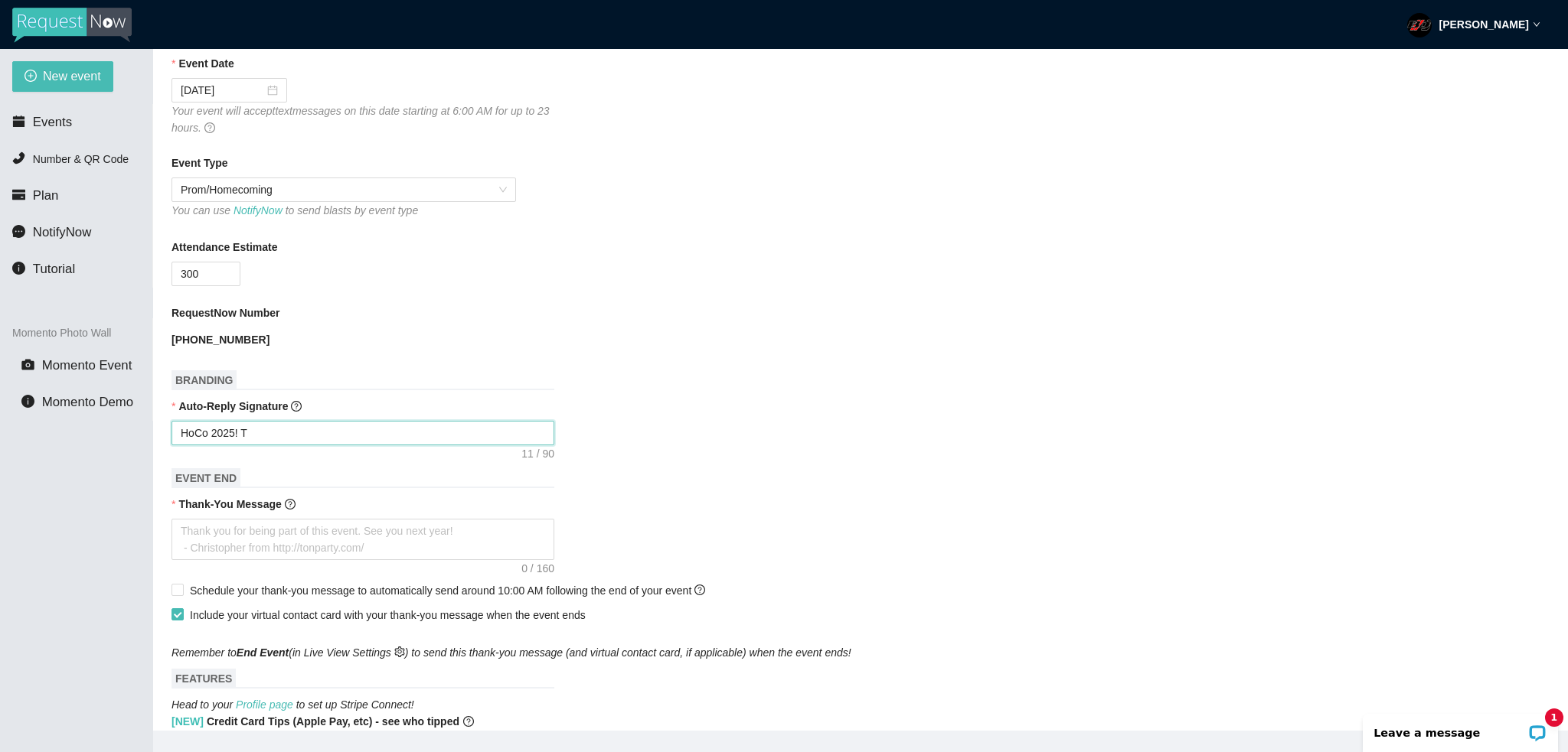
type textarea "HoCo 2025! Te"
type textarea "HoCo 2025! Tex"
type textarea "HoCo 2025! Text"
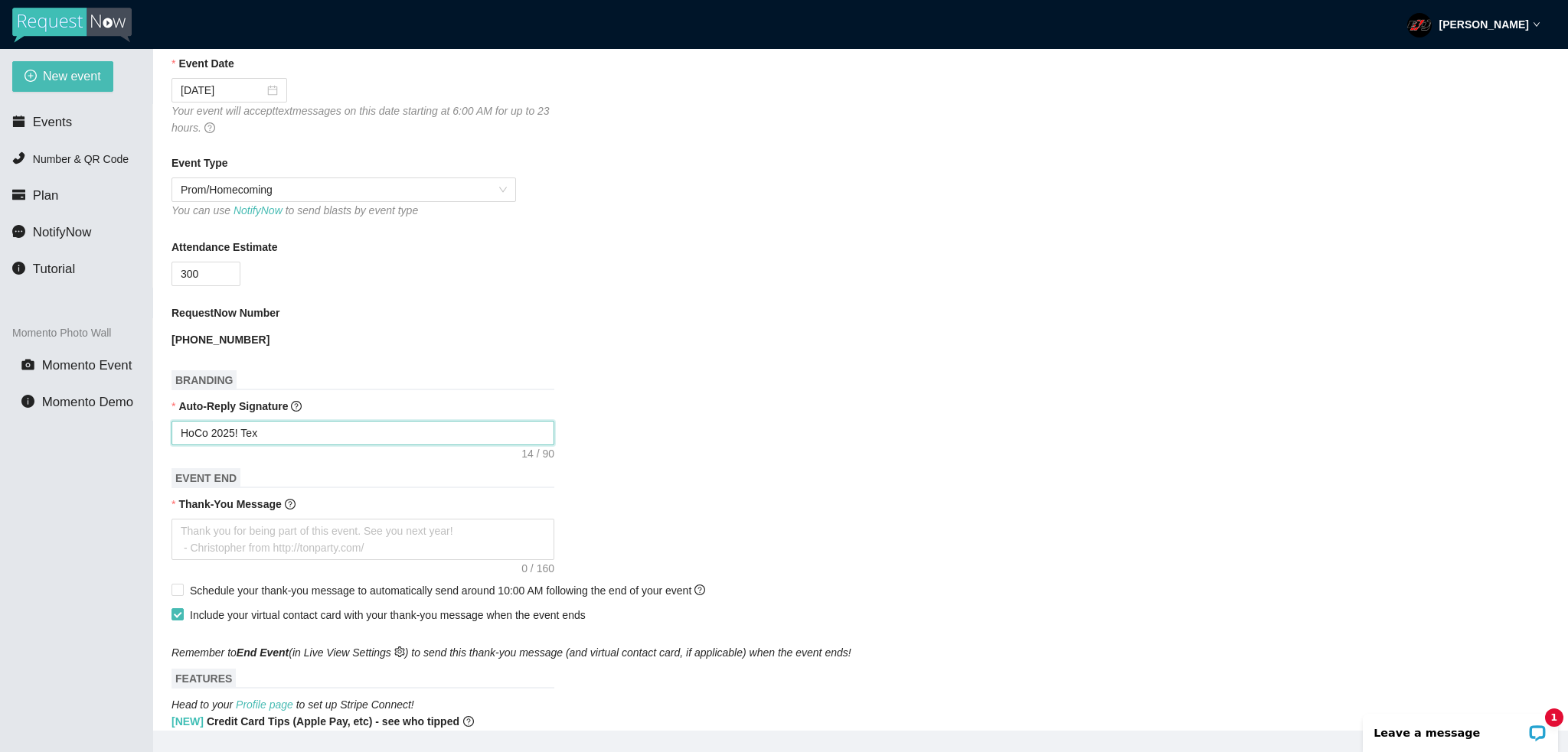
type textarea "HoCo 2025! Text"
type textarea "HoCo 2025! Text r"
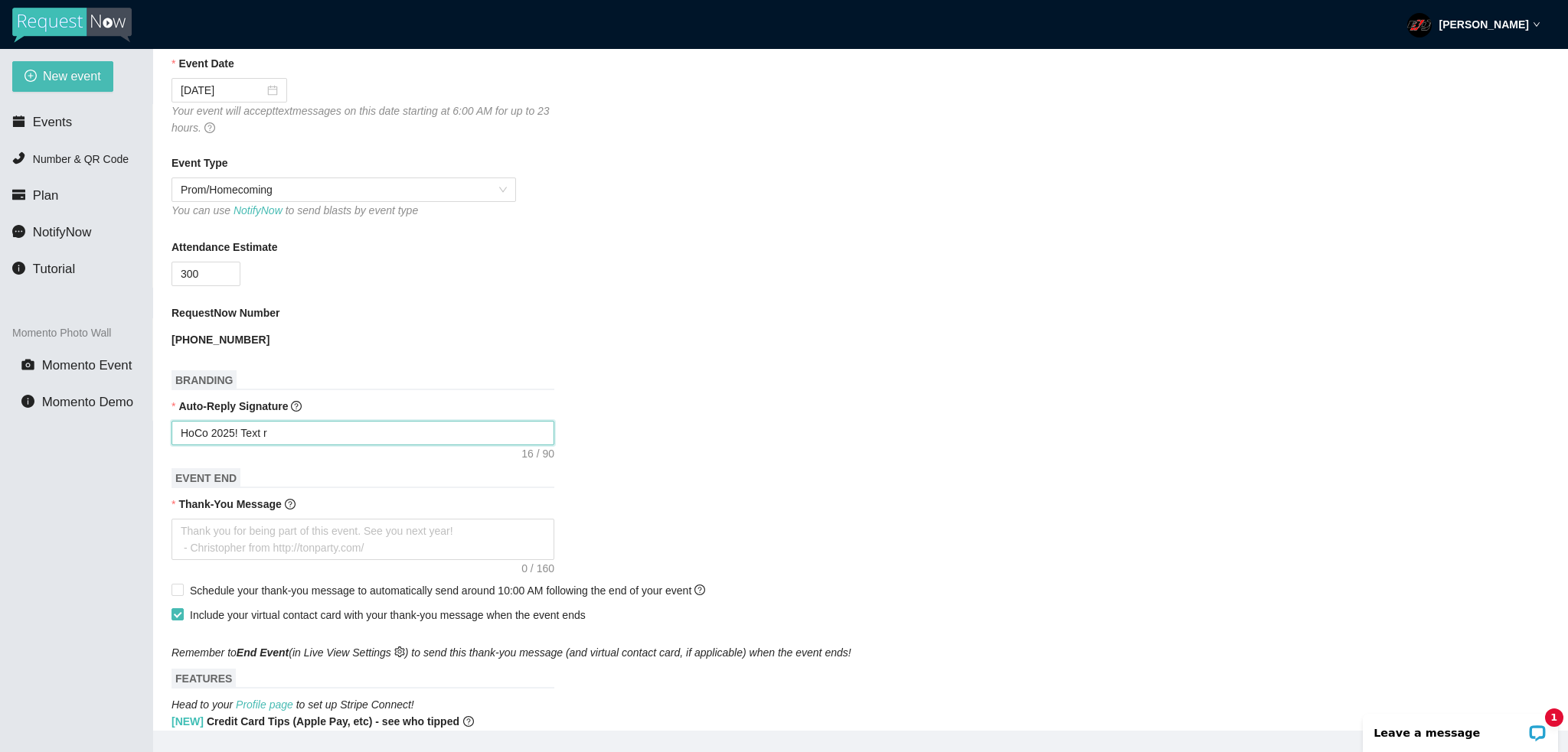
type textarea "HoCo 2025! Text re"
type textarea "HoCo 2025! Text rec"
type textarea "HoCo 2025! Text rece"
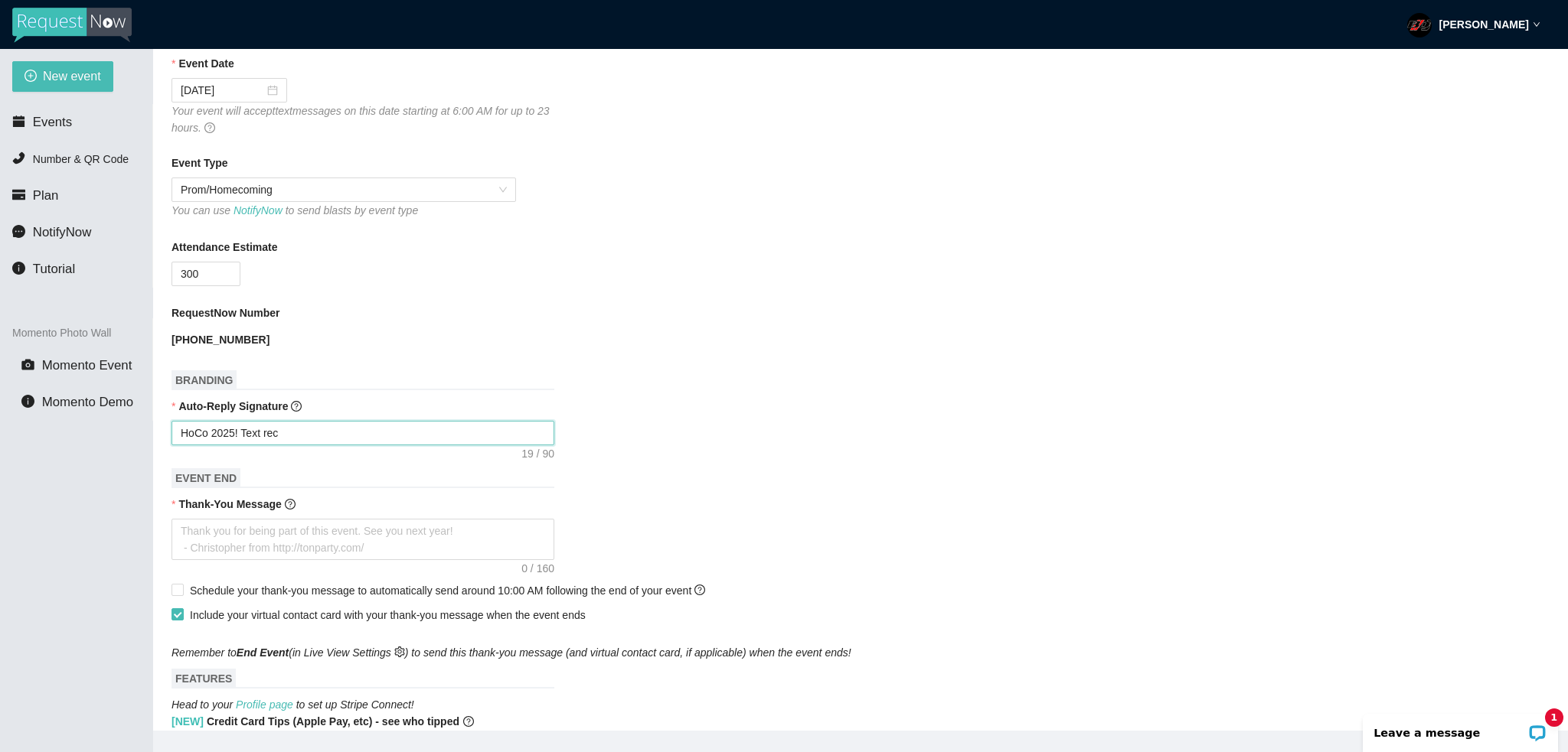
type textarea "HoCo 2025! Text rece"
type textarea "HoCo 2025! Text recei"
type textarea "HoCo 2025! Text receiv"
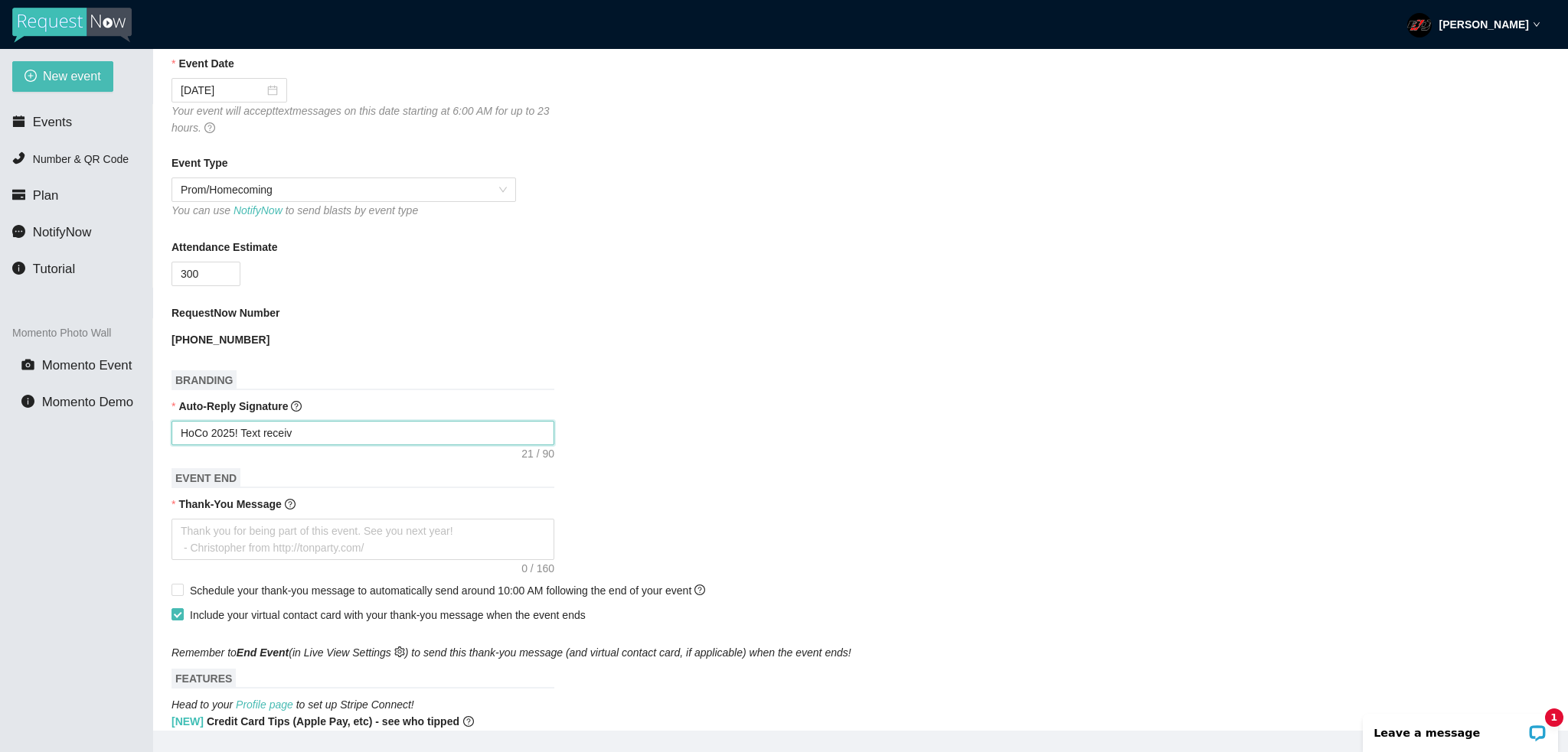
type textarea "HoCo 2025! Text receive"
type textarea "HoCo 2025! Text received"
type textarea "HoCo 2025! Text received!"
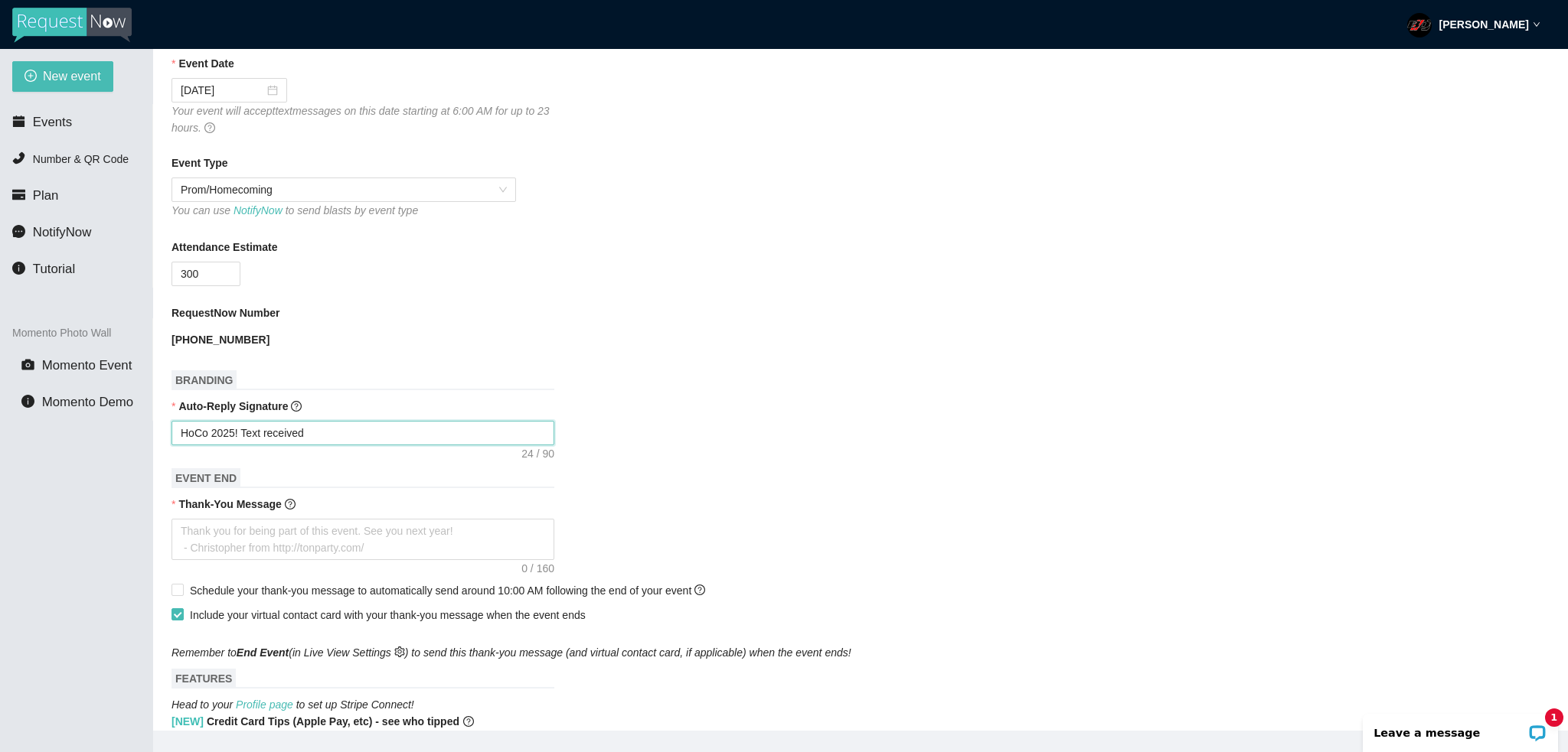
type textarea "HoCo 2025! Text received!"
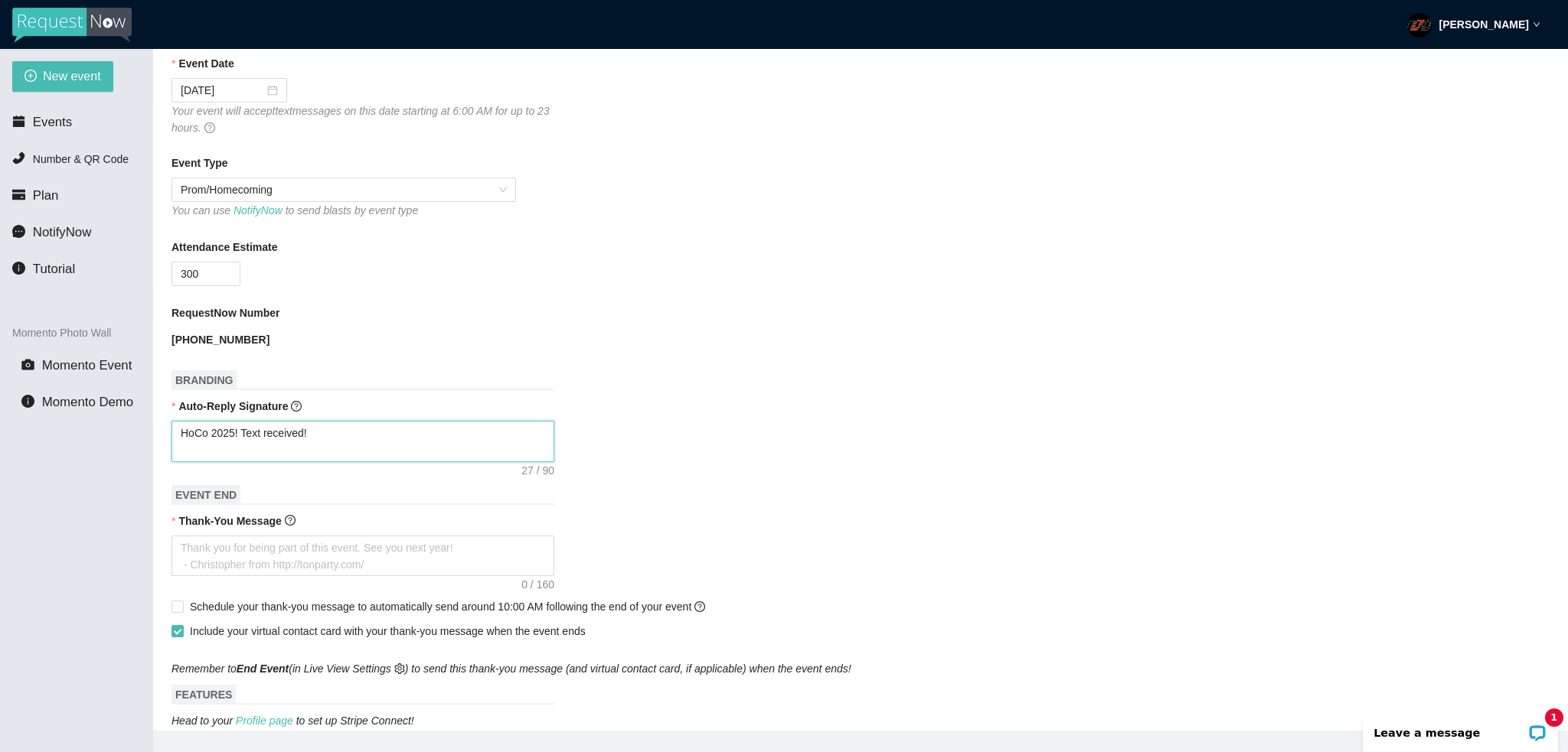
type textarea "HoCo 2025! Text received! -"
type textarea "HoCo 2025! Text received! -D"
type textarea "HoCo 2025! Text received! -DJ"
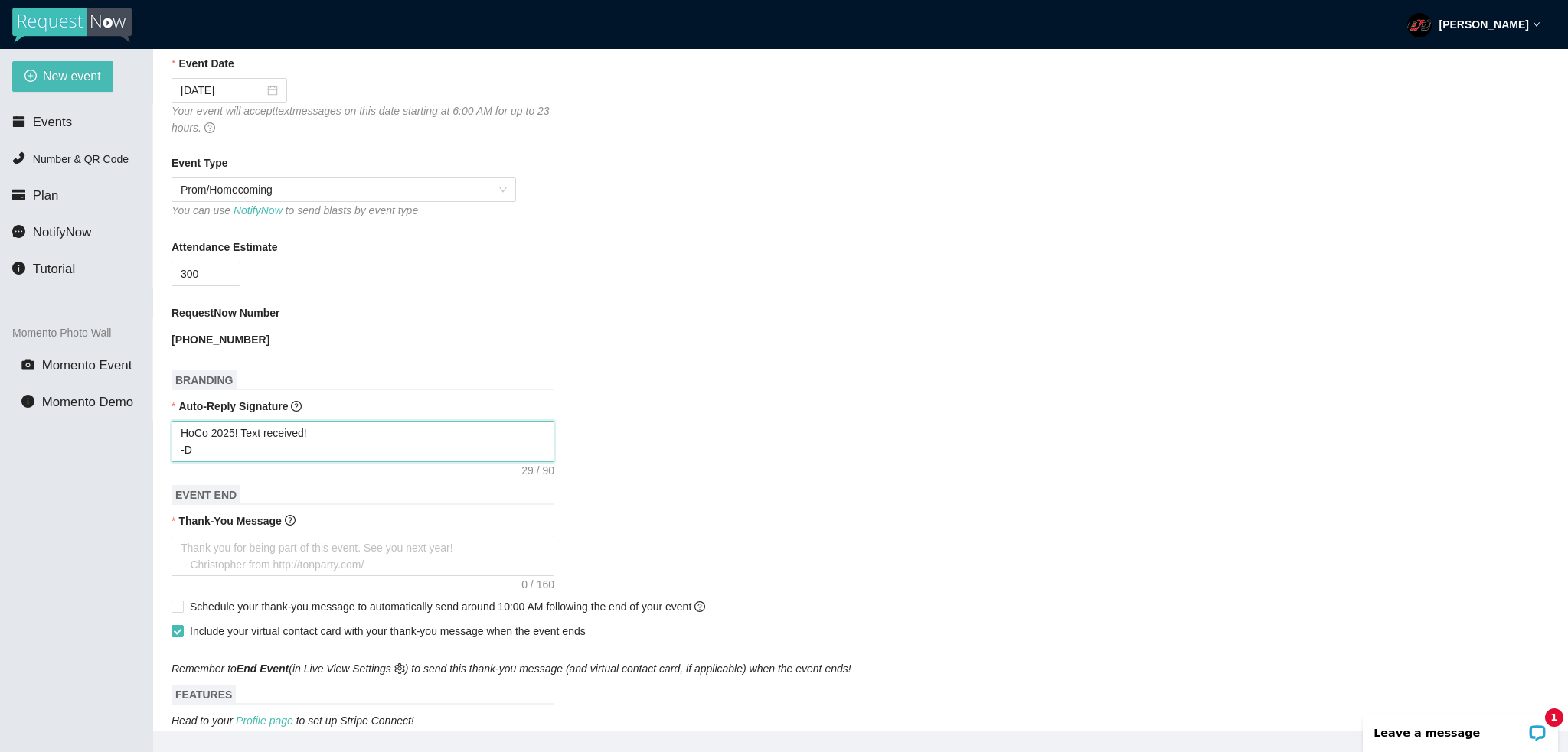
type textarea "HoCo 2025! Text received! -DJ"
type textarea "HoCo 2025! Text received! -DJ j"
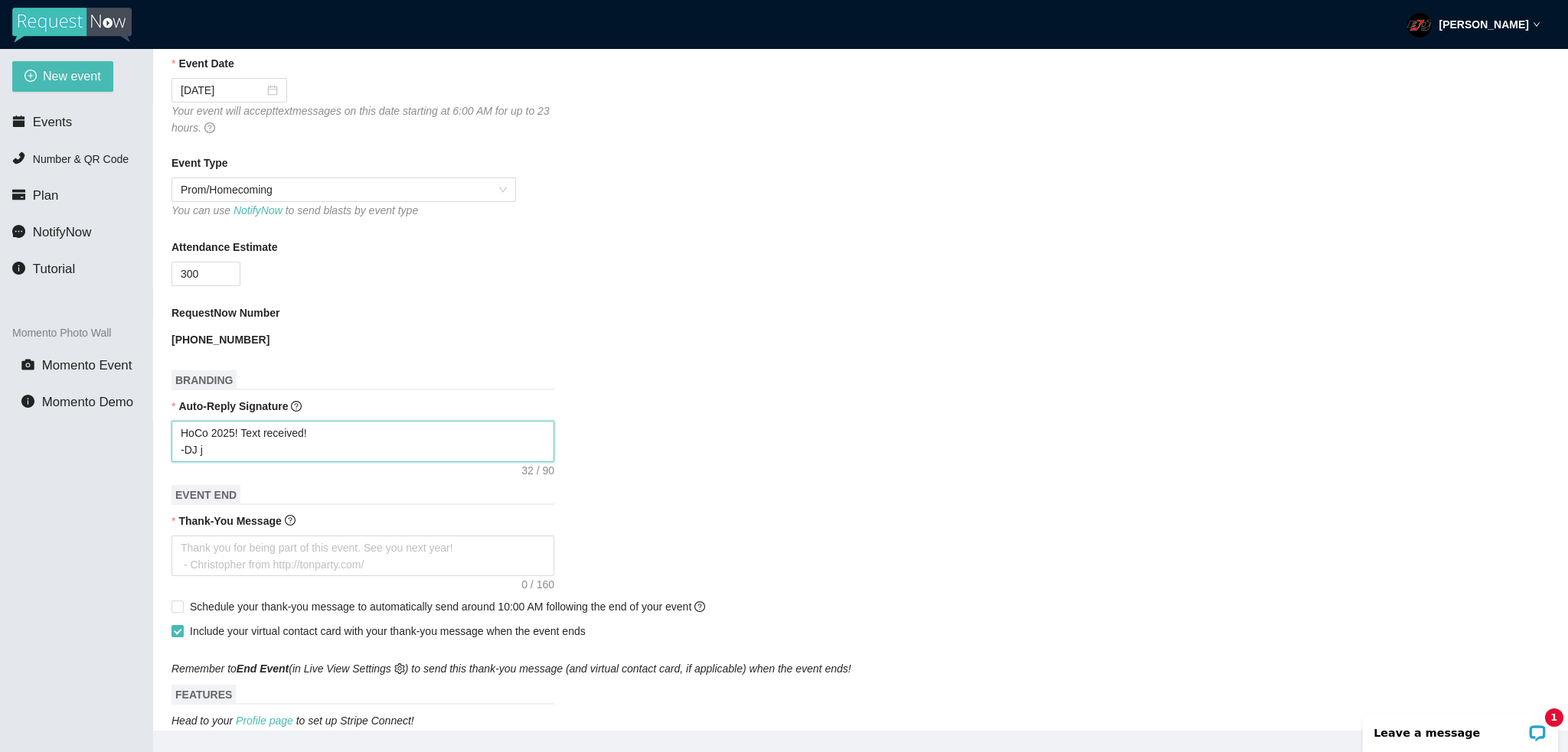
type textarea "HoCo 2025! Text received! -DJ"
type textarea "HoCo 2025! Text received! -D"
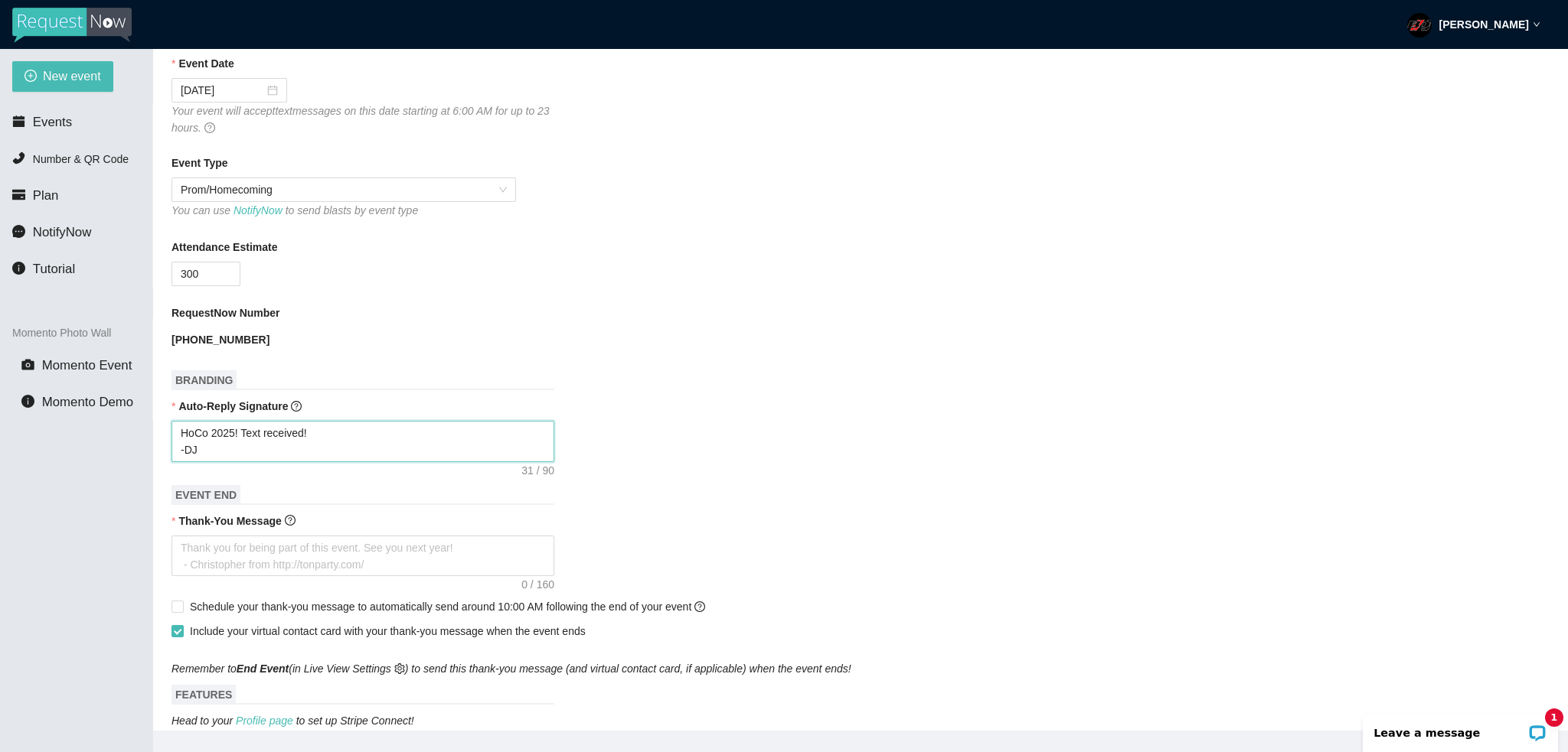
type textarea "HoCo 2025! Text received! -D"
type textarea "HoCo 2025! Text received! -"
type textarea "HoCo 2025! Text received!"
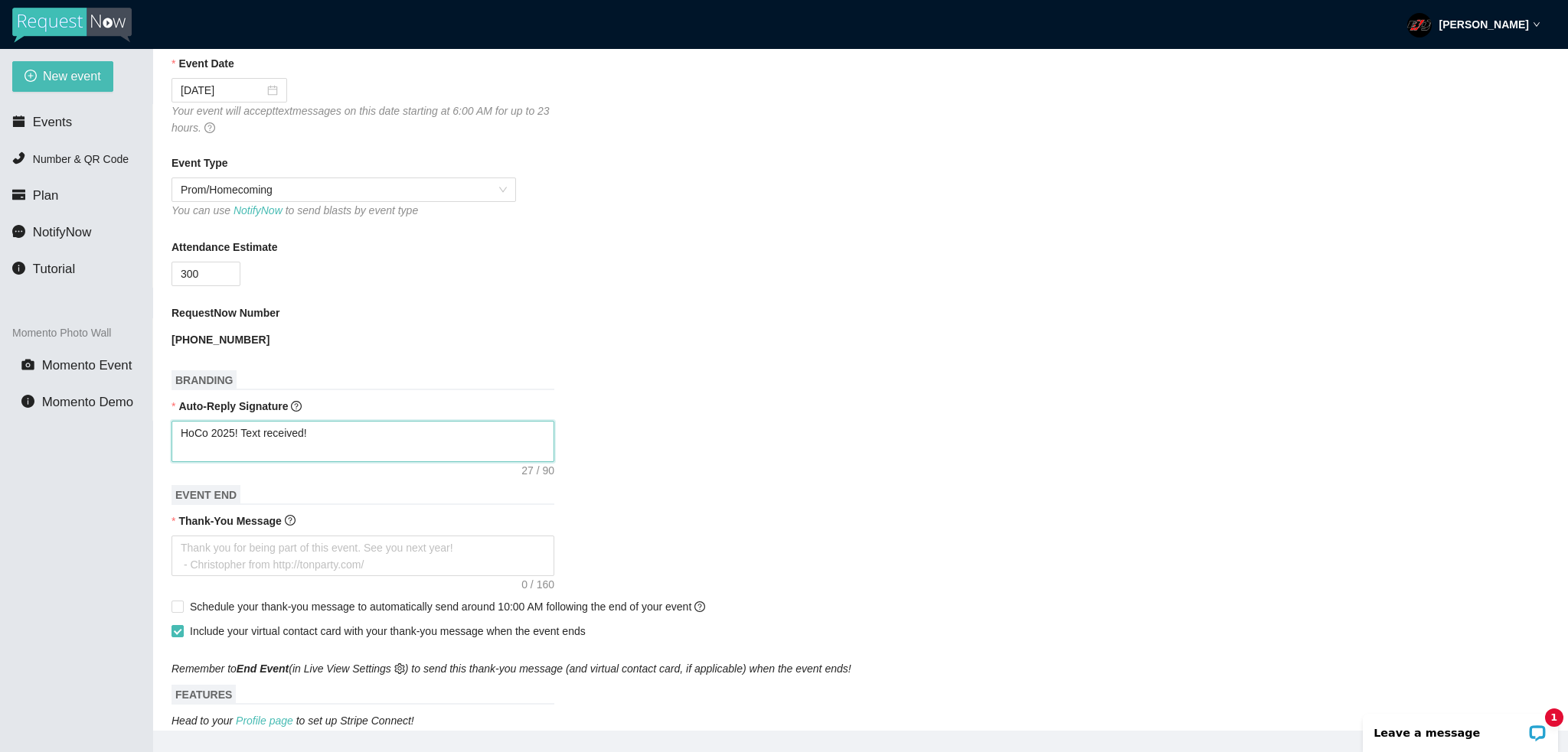
click at [345, 441] on textarea "HoCo 2025! Text received!" at bounding box center [362, 441] width 383 height 41
type textarea "HoCo 2025! Text received!"
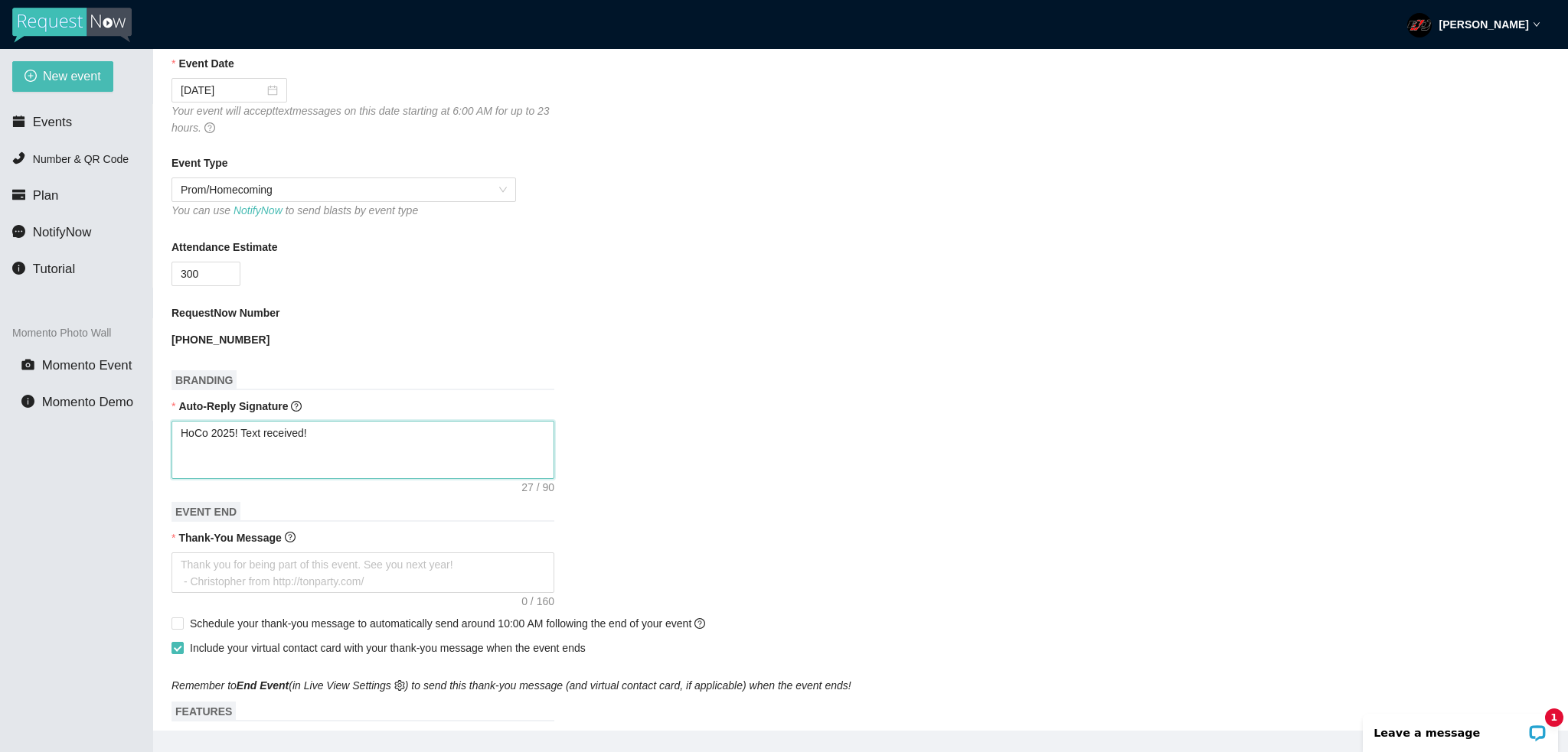
paste textarea "https://www.facebook.com/bdjevents"
type textarea "HoCo 2025! Text received! https://www.facebook.com/bdjevents"
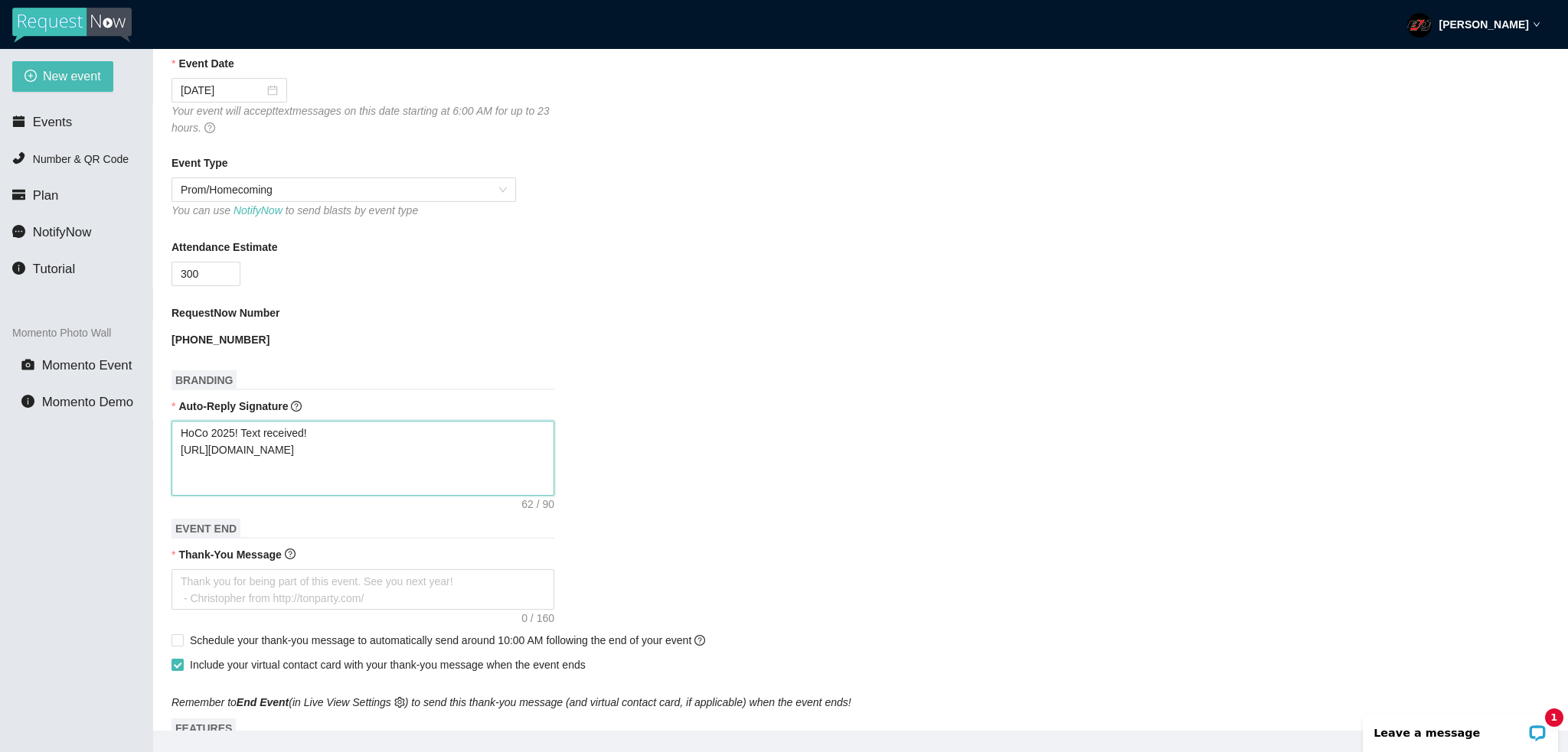
type textarea "HoCo 2025! Text received! https://www.facebook.com/bdjevents"
paste textarea "https://www.instagram.com/bdj"
type textarea "HoCo 2025! Text received! https://www.facebook.com/bdjevents https://www.instag…"
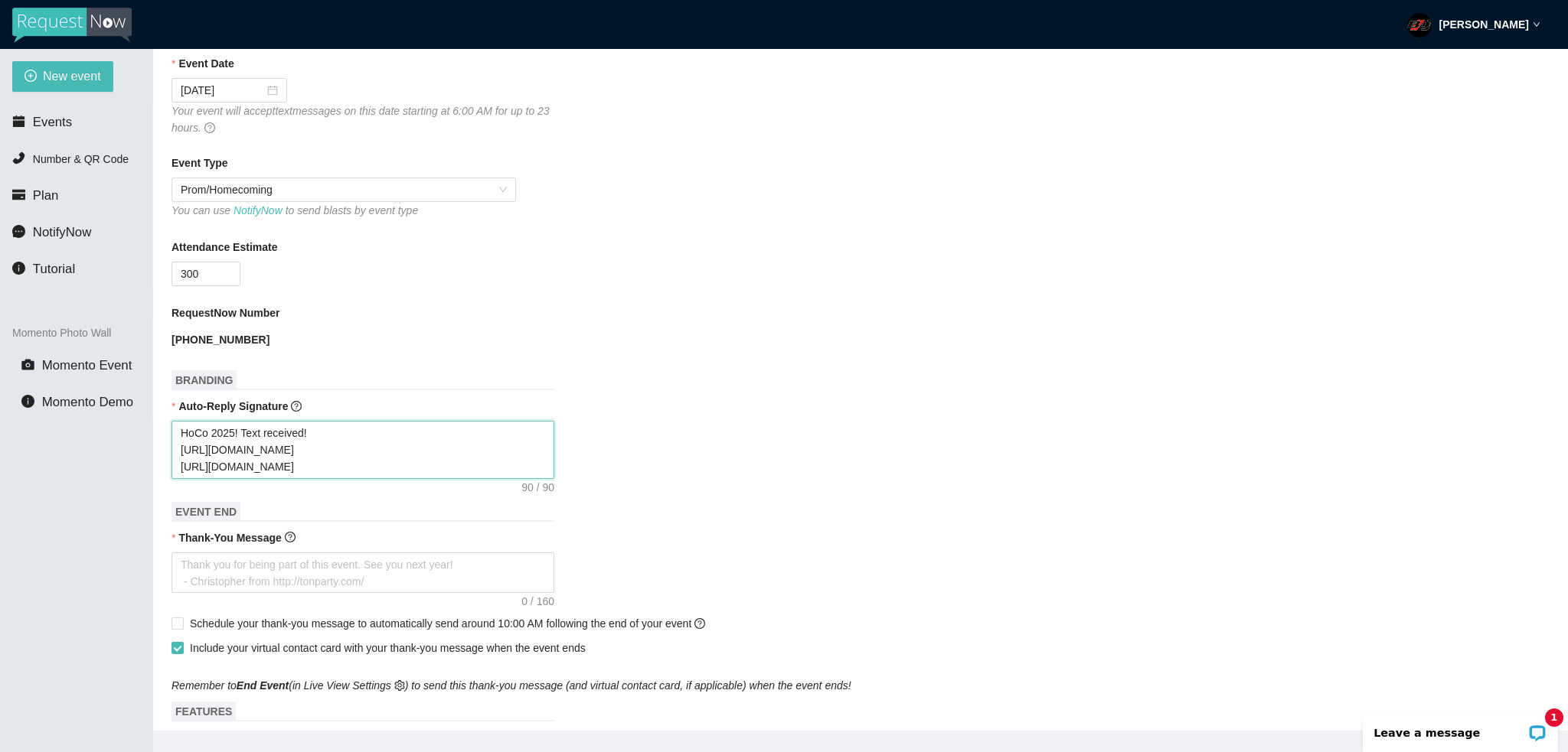
click at [352, 469] on textarea "HoCo 2025! Text received! https://www.facebook.com/bdjevents https://www.instag…" at bounding box center [362, 450] width 383 height 58
drag, startPoint x: 214, startPoint y: 450, endPoint x: 172, endPoint y: 450, distance: 42.0
click at [172, 450] on textarea "HoCo 2025! Text received! https://www.facebook.com/bdjevents https://www.instag…" at bounding box center [362, 450] width 383 height 58
type textarea "HoCo 2025! Text received! www.facebook.com/bdjevents https://www.instagram.com/…"
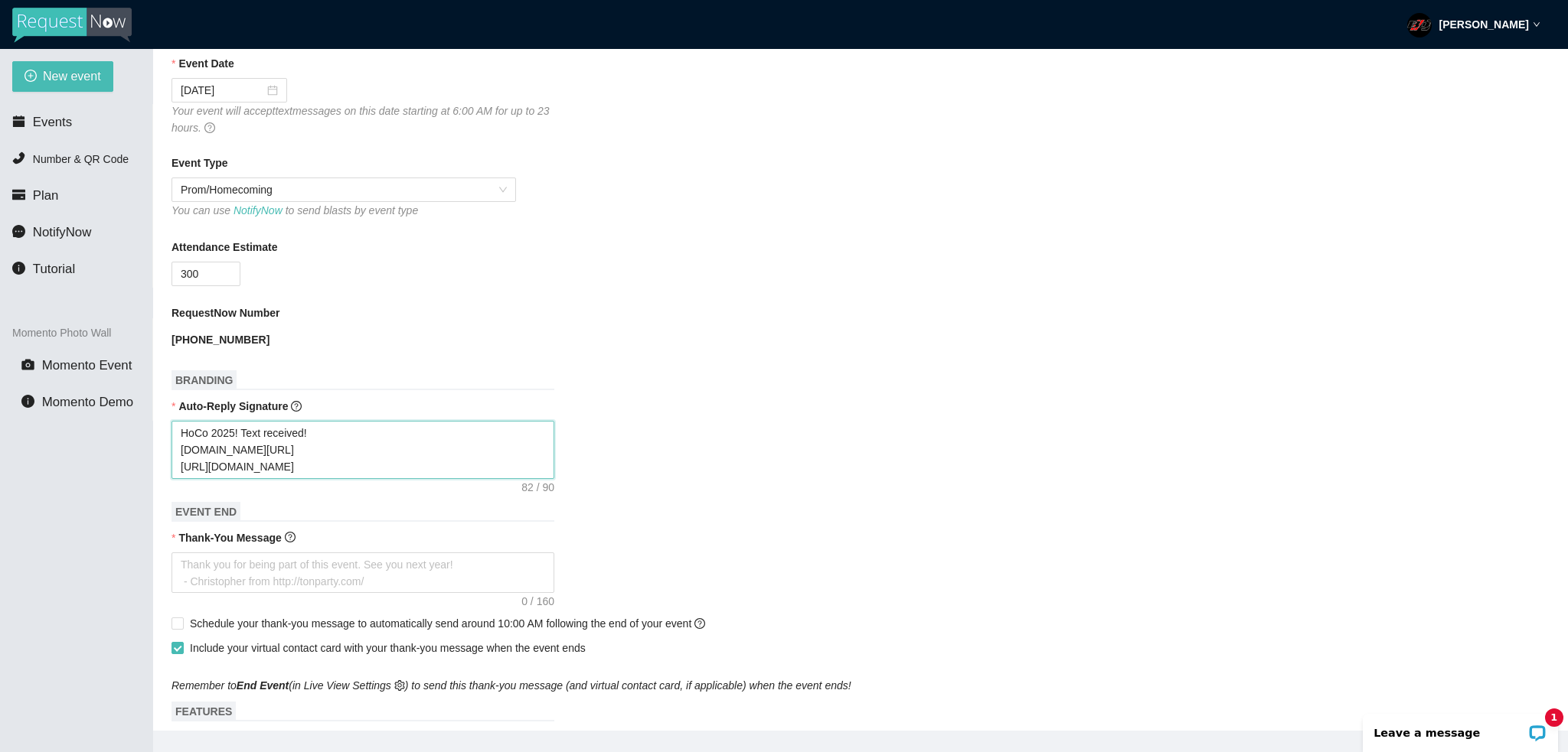
drag, startPoint x: 215, startPoint y: 470, endPoint x: 120, endPoint y: 470, distance: 95.0
click at [120, 470] on section "New event Events Number & QR Code Plan NotifyNow Tutorial Momento Photo Wall Mo…" at bounding box center [784, 425] width 1568 height 752
type textarea "HoCo 2025! Text received! www.facebook.com/bdjevents www.instagram.com/bdj"
type textarea "HoCo 2025! Text received! www.facebook.com/bdjevents ww.instagram.com/bdj"
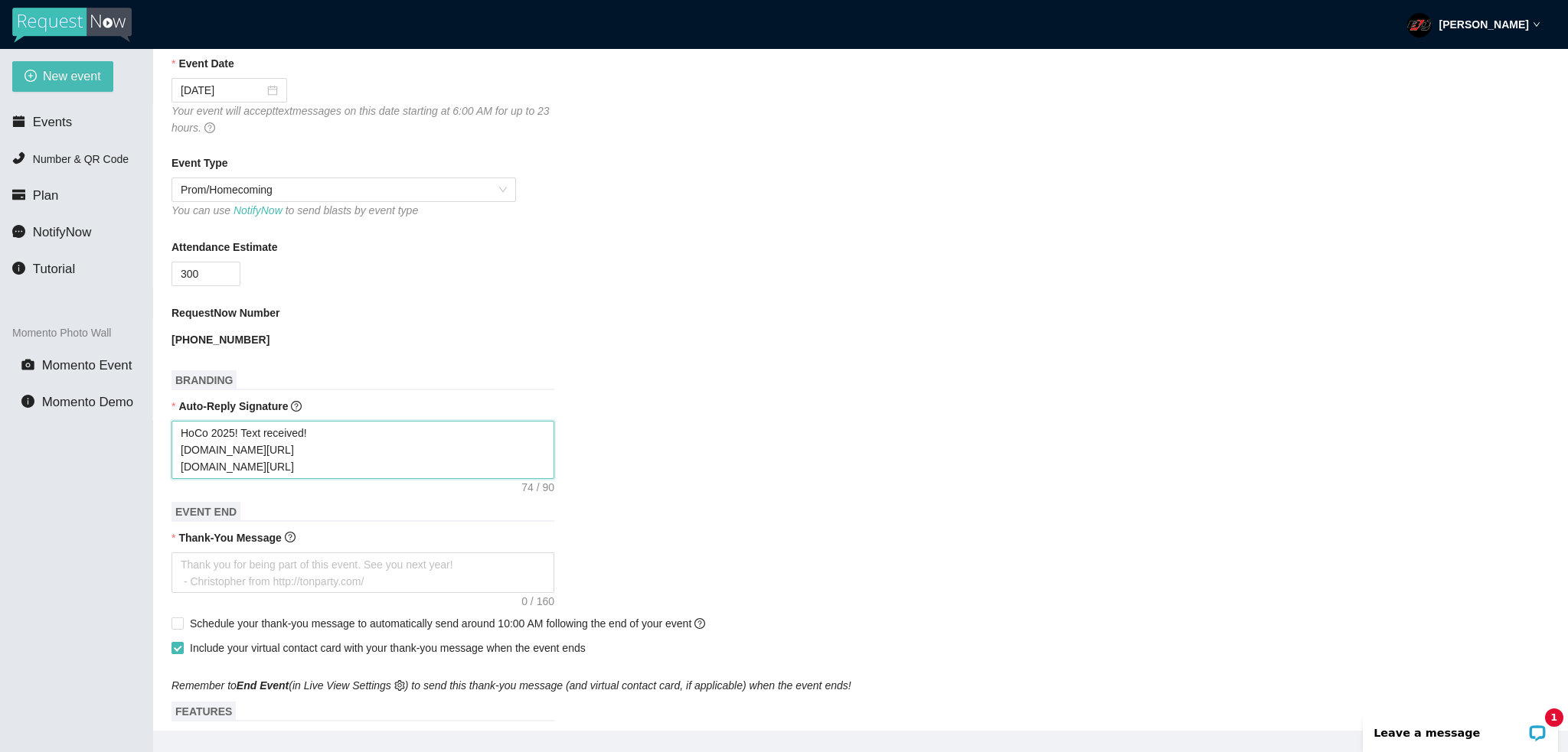
type textarea "HoCo 2025! Text received! www.facebook.com/bdjevents ww.instagram.com/bdj"
type textarea "HoCo 2025! Text received! www.facebook.com/bdjevents w.instagram.com/bdj"
type textarea "HoCo 2025! Text received! www.facebook.com/bdjevents .instagram.com/bdj"
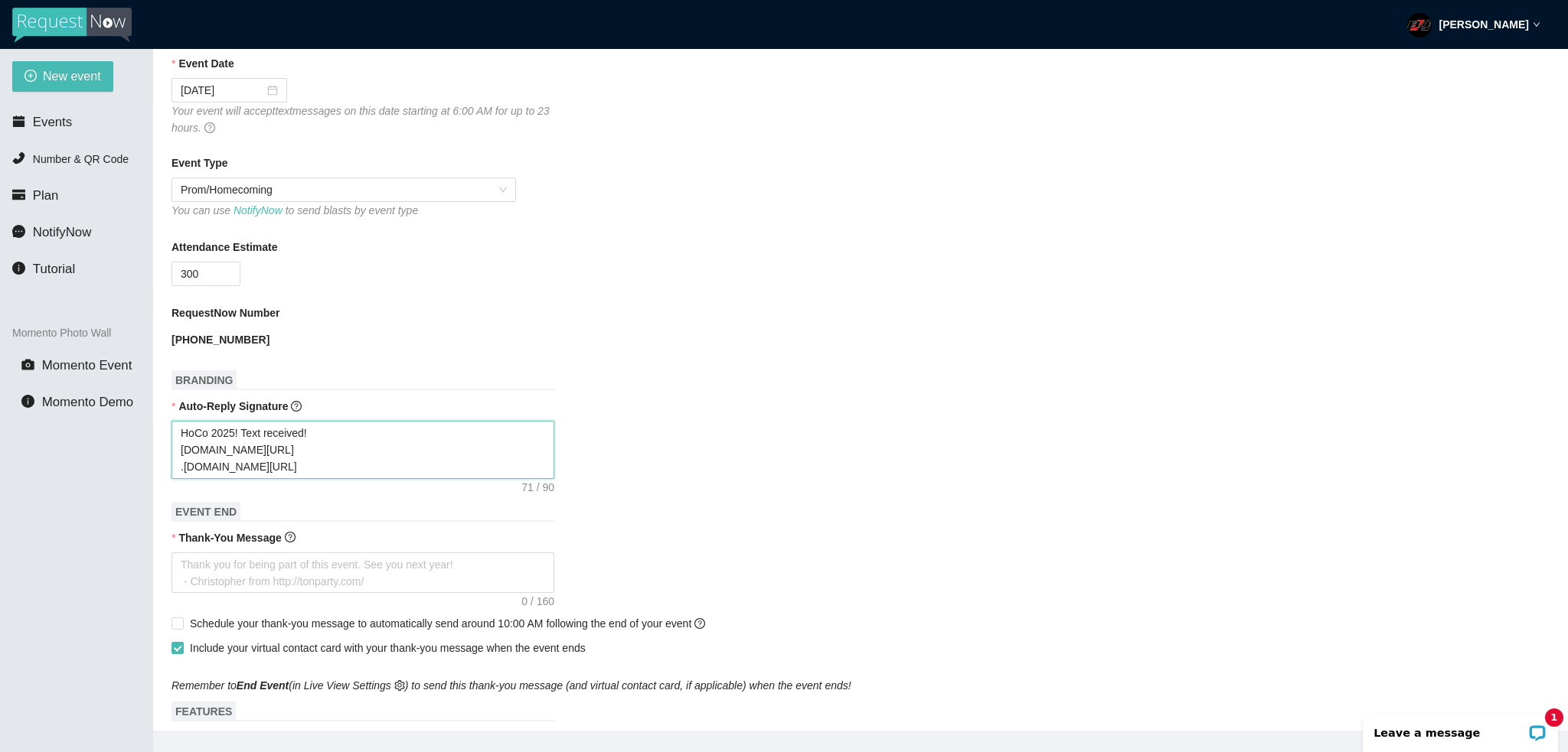
type textarea "HoCo 2025! Text received! www.facebook.com/bdjevents instagram.com/bdj"
type textarea "HoCo 2025! Text received! ww.facebook.com/bdjevents instagram.com/bdj"
type textarea "HoCo 2025! Text received! w.facebook.com/bdjevents instagram.com/bdj"
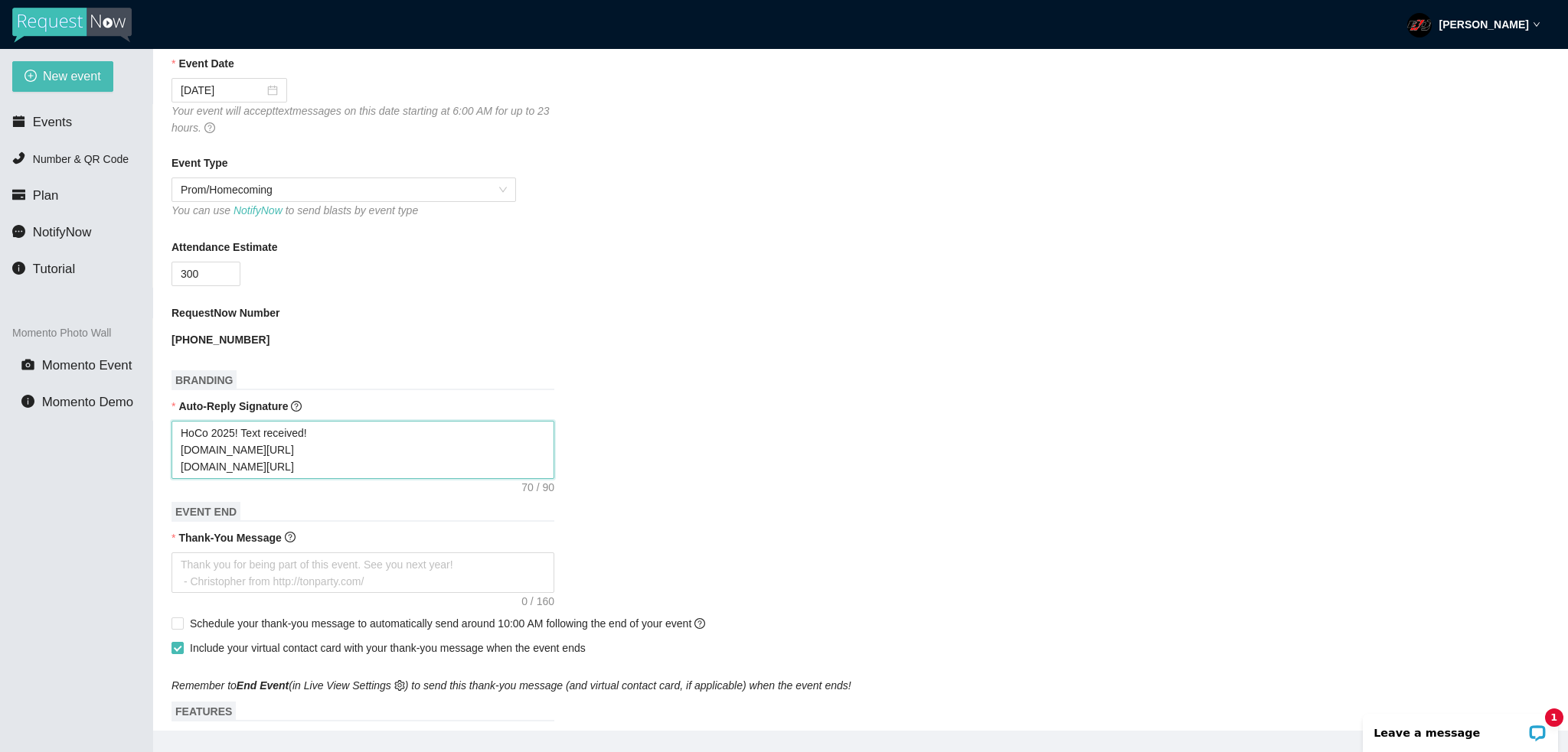
type textarea "HoCo 2025! Text received! w.facebook.com/bdjevents instagram.com/bdj"
type textarea "HoCo 2025! Text received! .facebook.com/bdjevents instagram.com/bdj"
type textarea "HoCo 2025! Text received! facebook.com/bdjevents instagram.com/bdj"
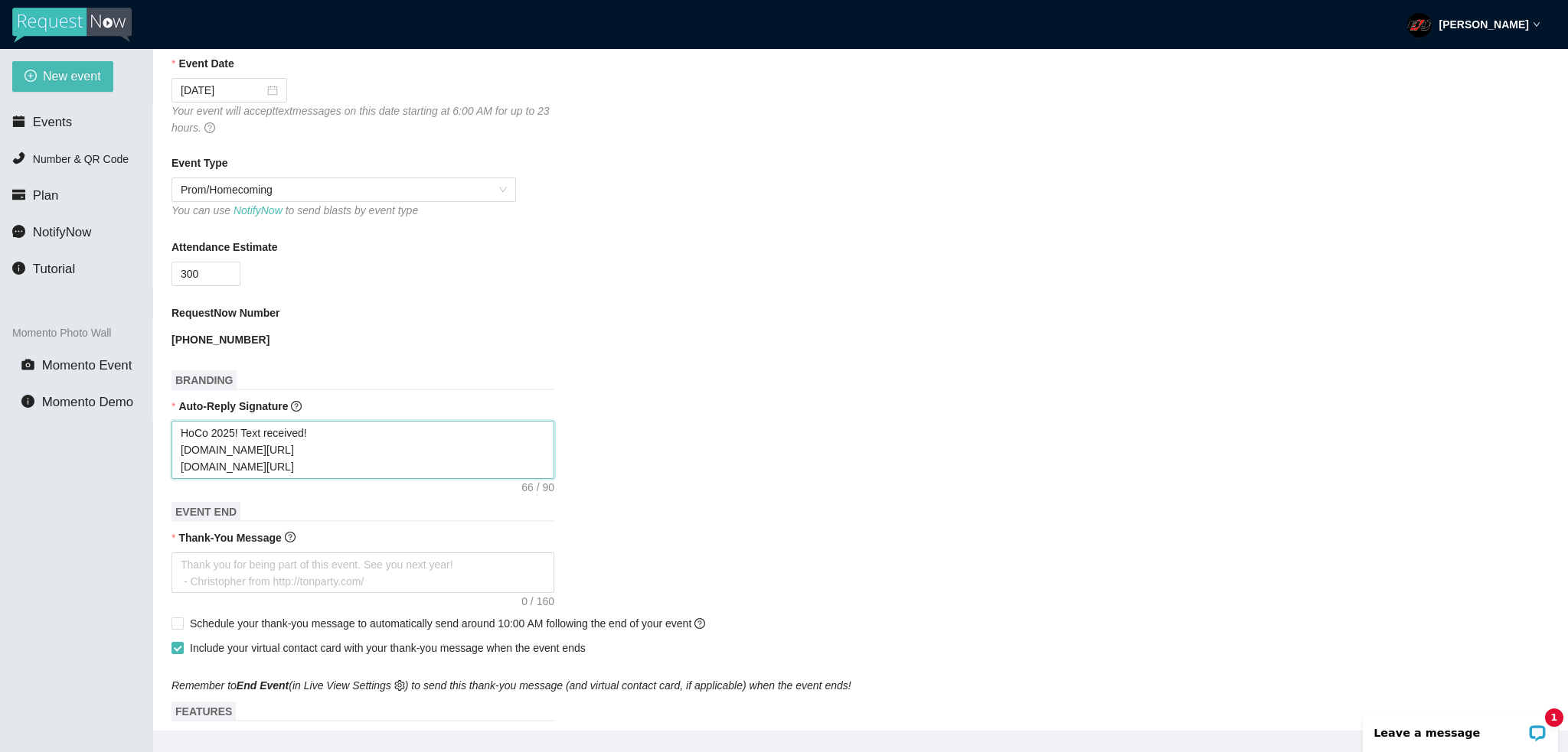
click at [336, 467] on textarea "HoCo 2025! Text received! facebook.com/bdjevents instagram.com/bdj" at bounding box center [362, 450] width 383 height 58
click at [260, 470] on textarea "HoCo 2025! Text received! facebook.com/bdjevents instagram.com/bdj" at bounding box center [362, 450] width 383 height 58
paste textarea "https://www.instagram.com/bdj_entertainme"
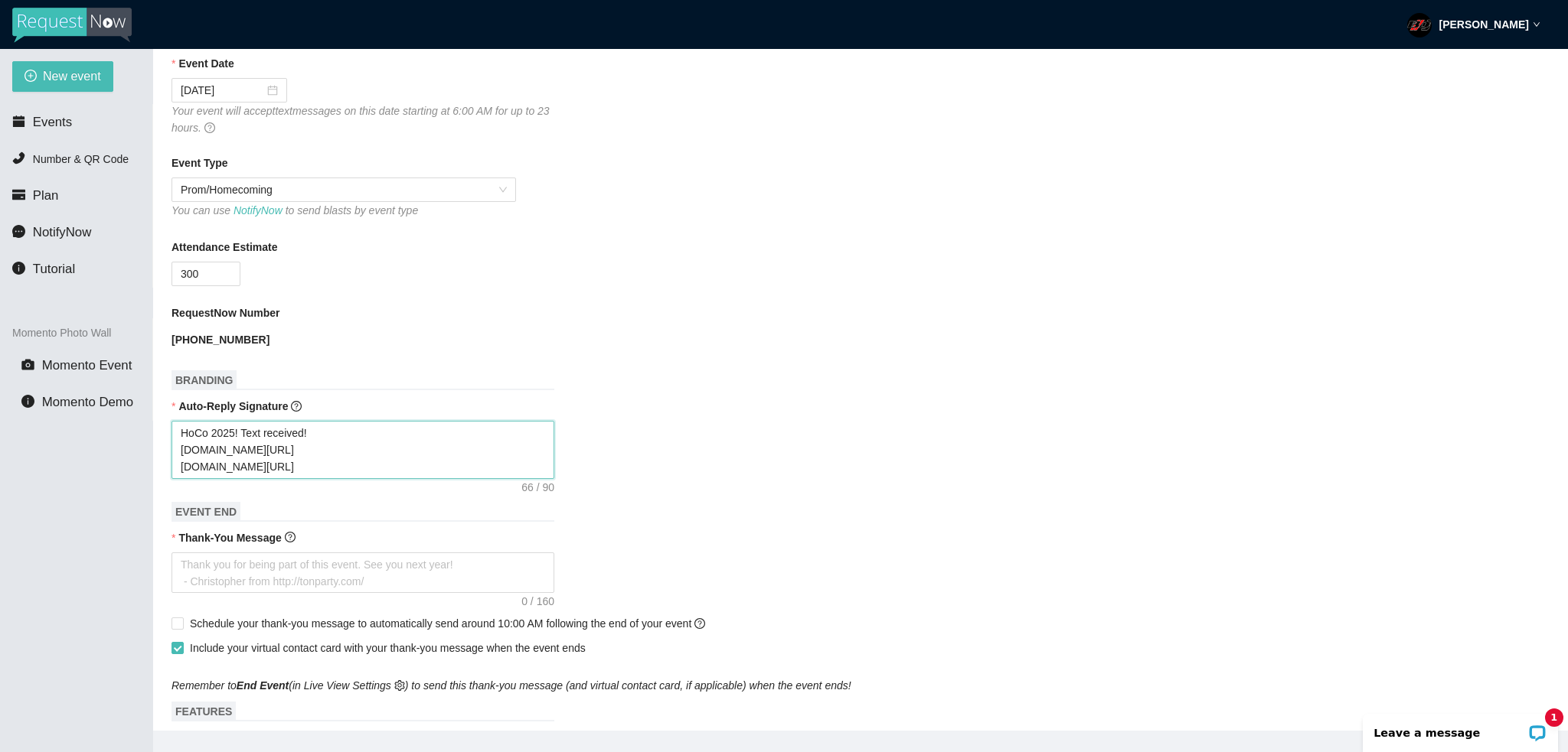
type textarea "HoCo 2025! Text received! facebook.com/bdjevents https://www.instagram.com/bdj_…"
drag, startPoint x: 239, startPoint y: 471, endPoint x: 142, endPoint y: 475, distance: 97.1
click at [142, 475] on section "New event Events Number & QR Code Plan NotifyNow Tutorial Momento Photo Wall Mo…" at bounding box center [784, 425] width 1568 height 752
type textarea "HoCo 2025! Text received! facebook.com/bdjevents .instagram.com/bdj_entertainme"
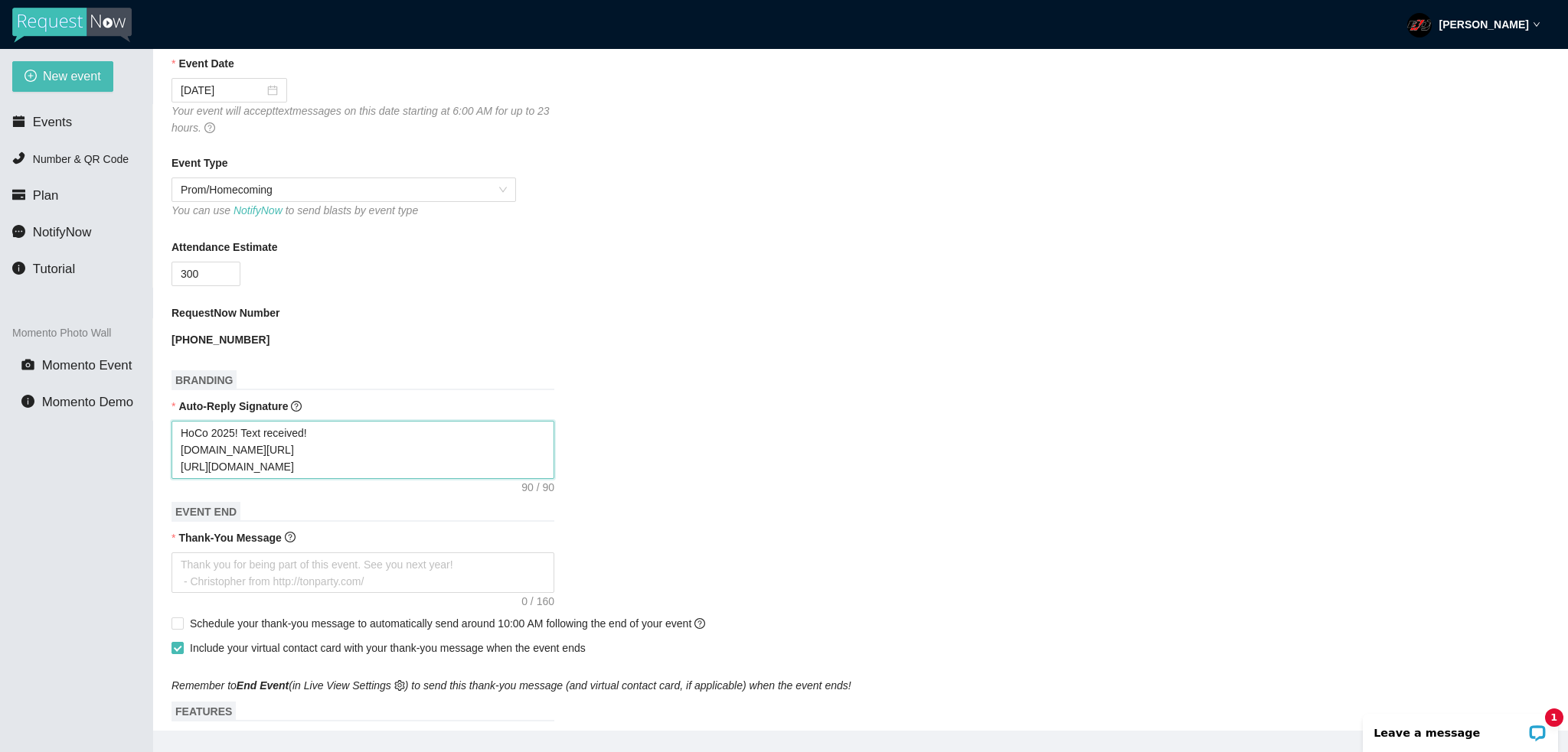
type textarea "HoCo 2025! Text received! facebook.com/bdjevents .instagram.com/bdj_entertainme"
type textarea "HoCo 2025! Text received! facebook.com/bdjevents instagram.com/bdj_entertainme"
click at [348, 467] on textarea "HoCo 2025! Text received! facebook.com/bdjevents instagram.com/bdj_entertainme" at bounding box center [362, 450] width 383 height 58
click at [340, 471] on textarea "HoCo 2025! Text received! facebook.com/bdjevents instagram.com/bdj_entertainme" at bounding box center [362, 450] width 383 height 58
type textarea "HoCo 2025! Text received! facebook.com/bdjevents instagram.com/bdj_entertainmen"
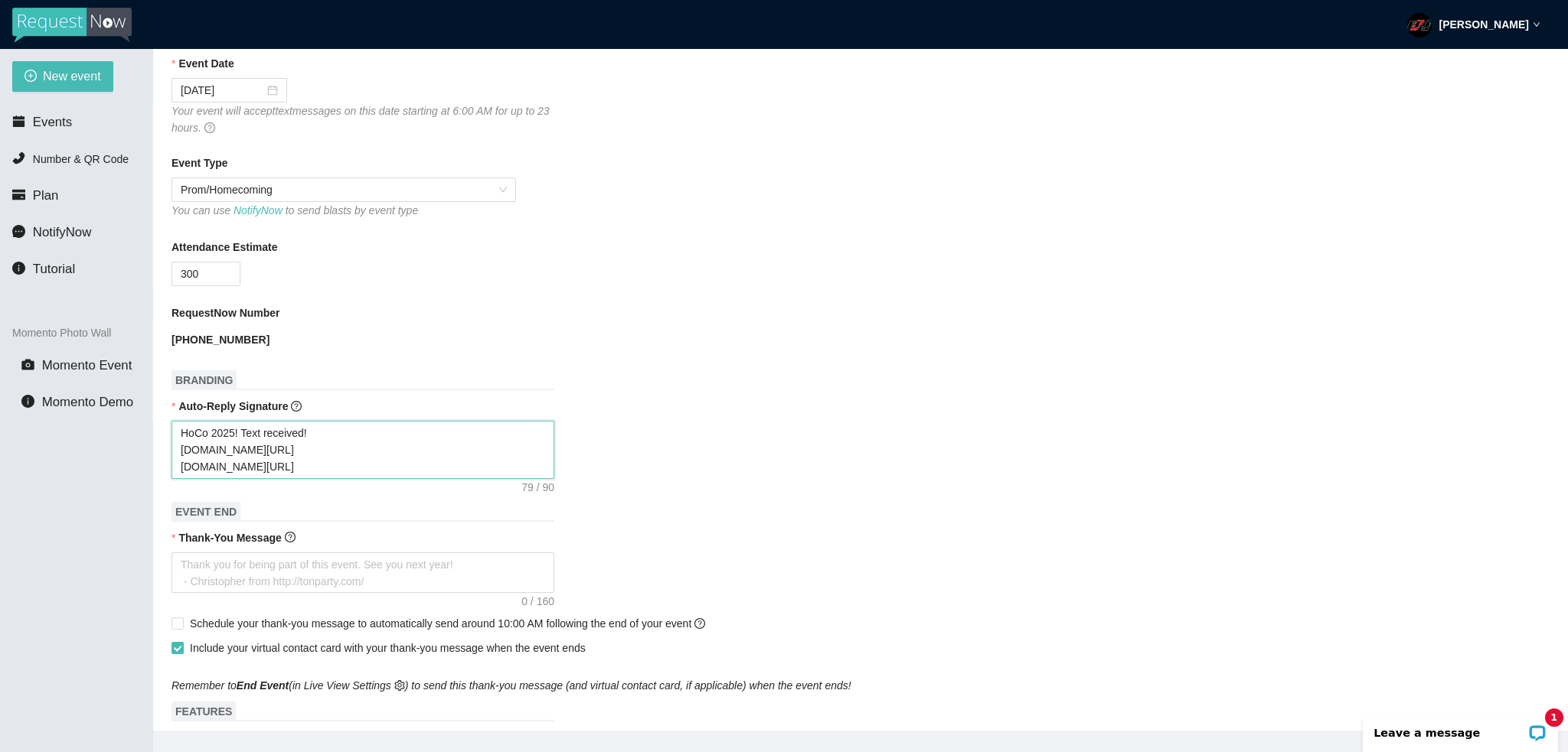
type textarea "HoCo 2025! Text received! facebook.com/bdjevents instagram.com/bdj_entertainment"
click at [361, 448] on textarea "HoCo 2025! Text received! facebook.com/bdjevents instagram.com/bdj_entertainment" at bounding box center [362, 450] width 383 height 58
type textarea "HoCo 2025! Text received! facebook.com/bdjevents instagram.com/bdj_entertainment"
click at [437, 507] on h1 "EVENT END" at bounding box center [362, 512] width 383 height 20
click at [434, 575] on textarea "Thank-You Message" at bounding box center [362, 572] width 383 height 41
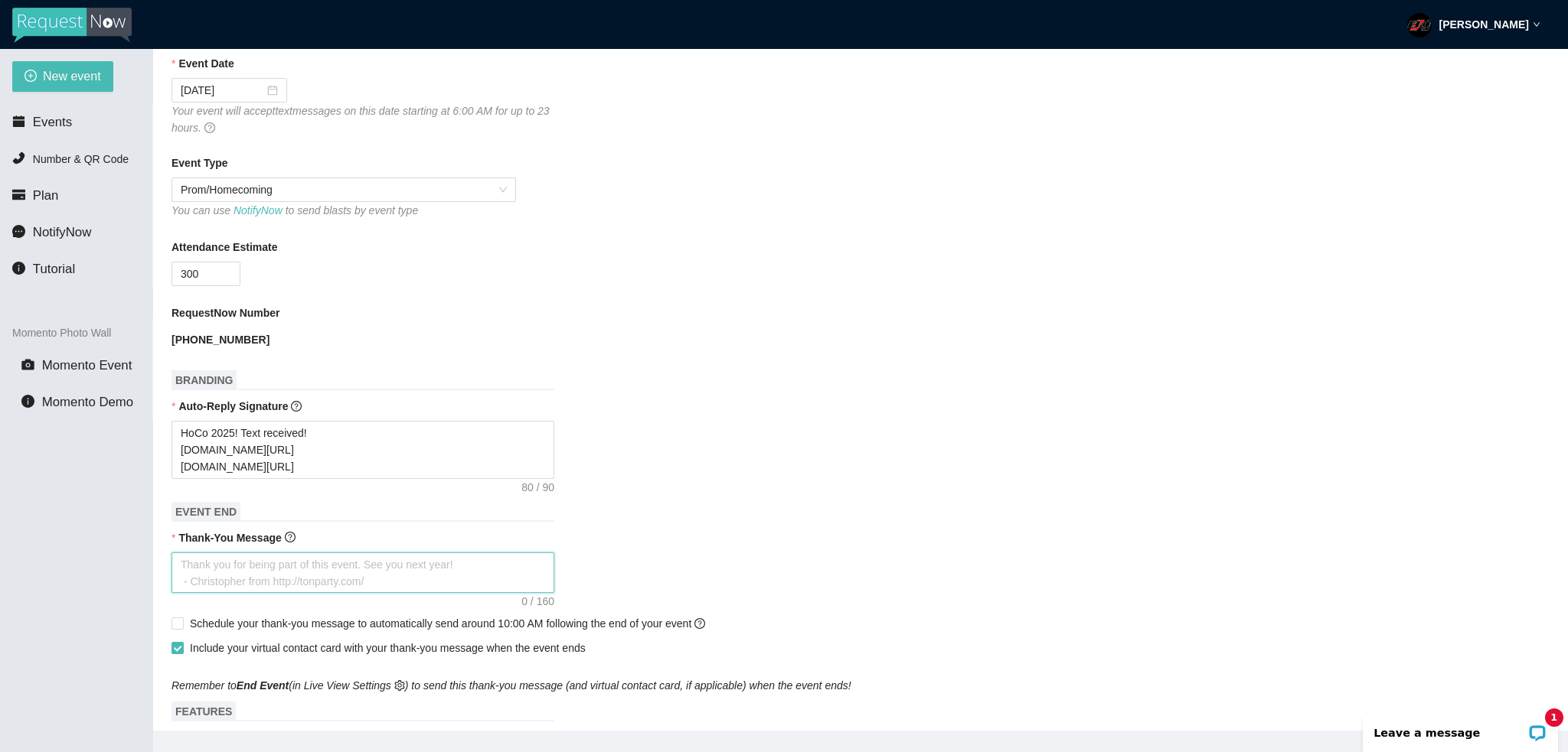
type textarea "L"
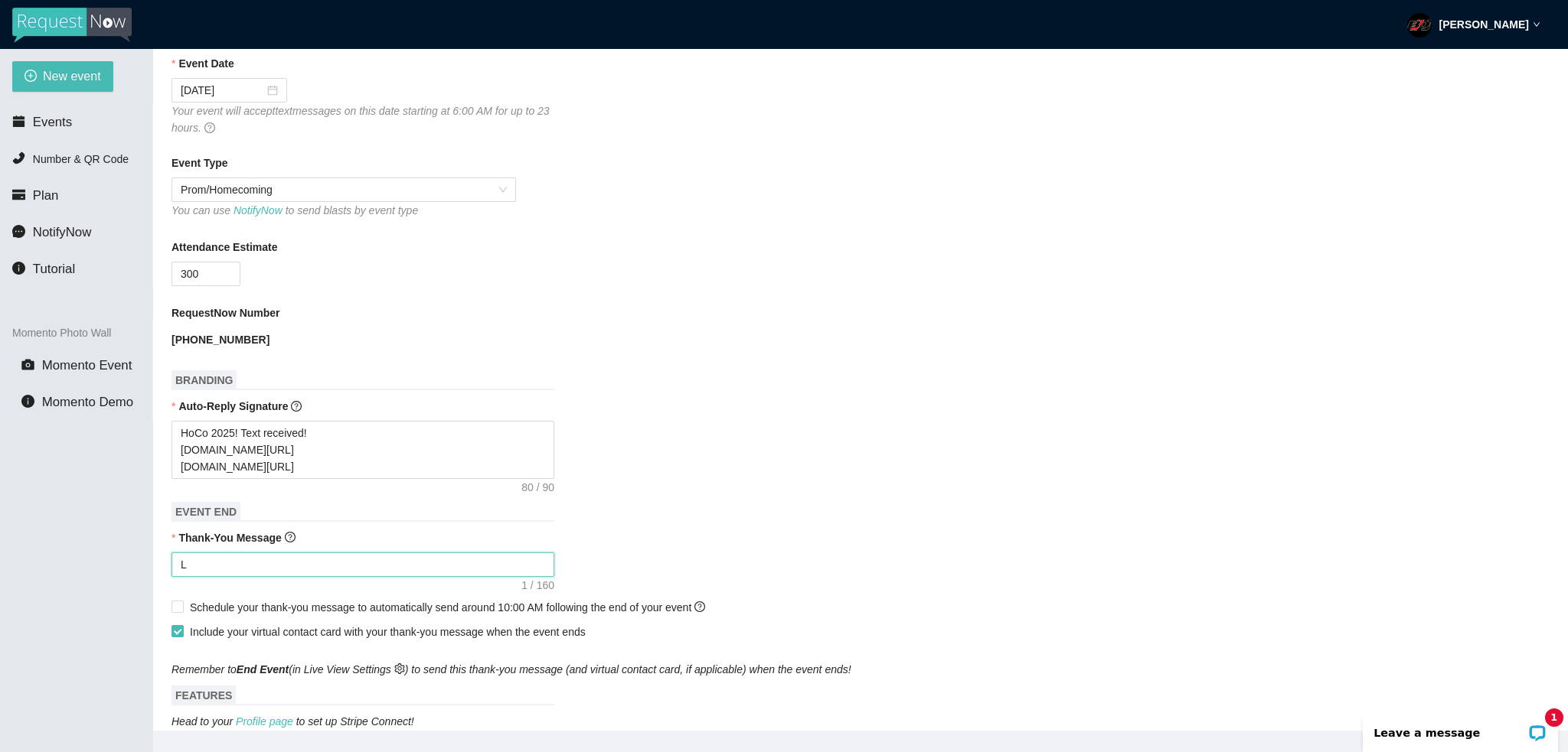
type textarea "Le"
type textarea "Let"
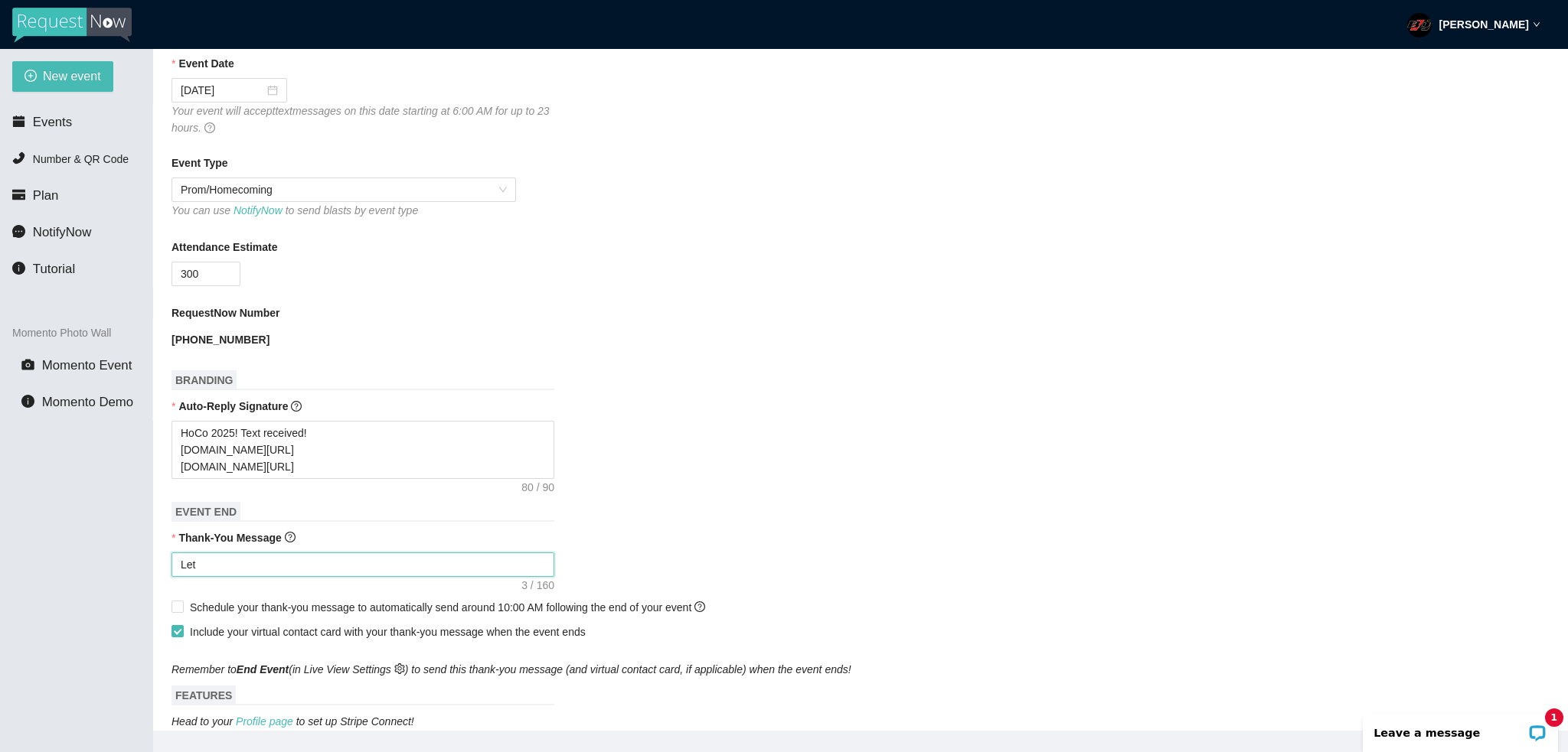
type textarea "Let"
type textarea "Let U"
type textarea "Let Us"
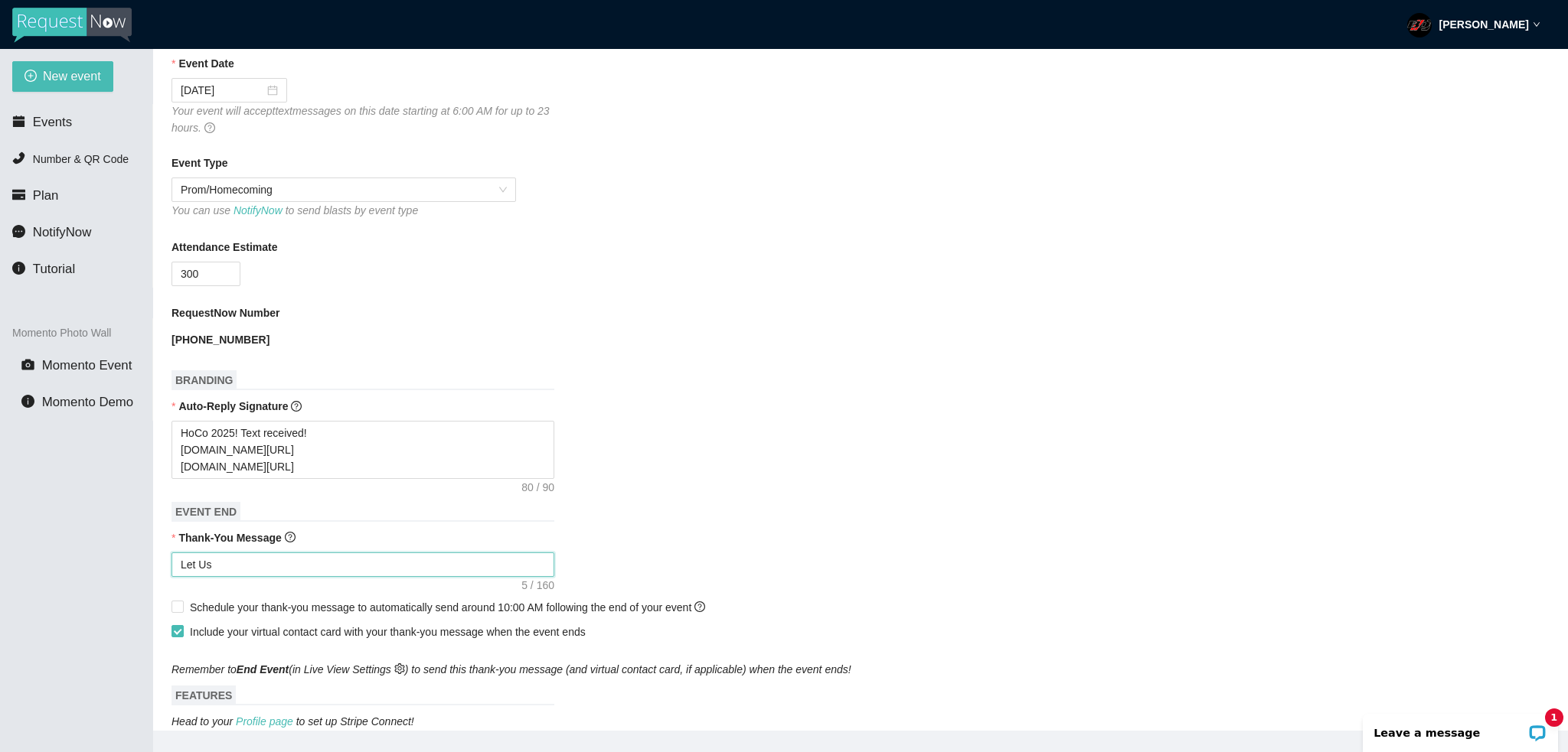
type textarea "Let Us"
type textarea "Let Us k"
type textarea "Let Us kn"
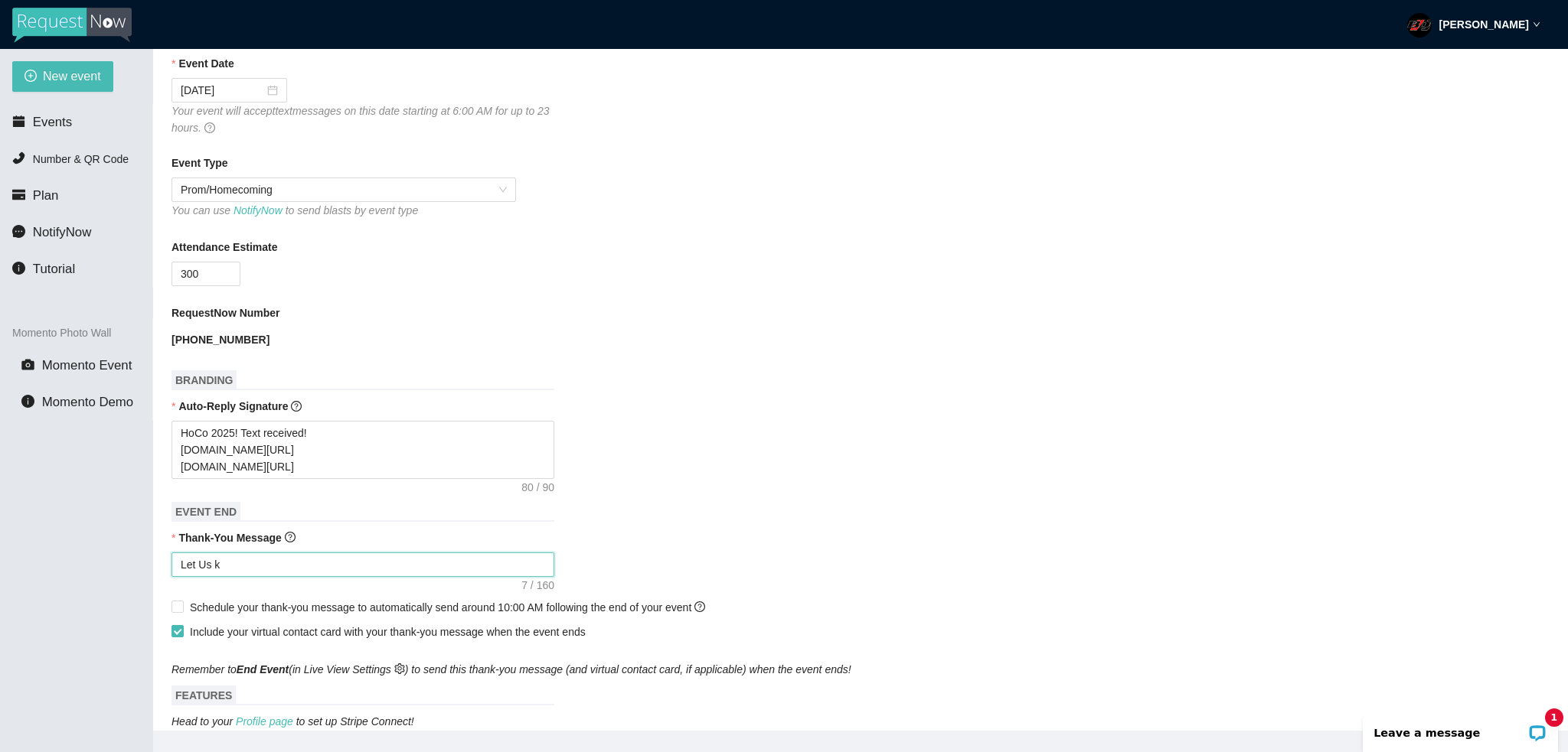
type textarea "Let Us kn"
type textarea "Let Us kno"
type textarea "Let Us know"
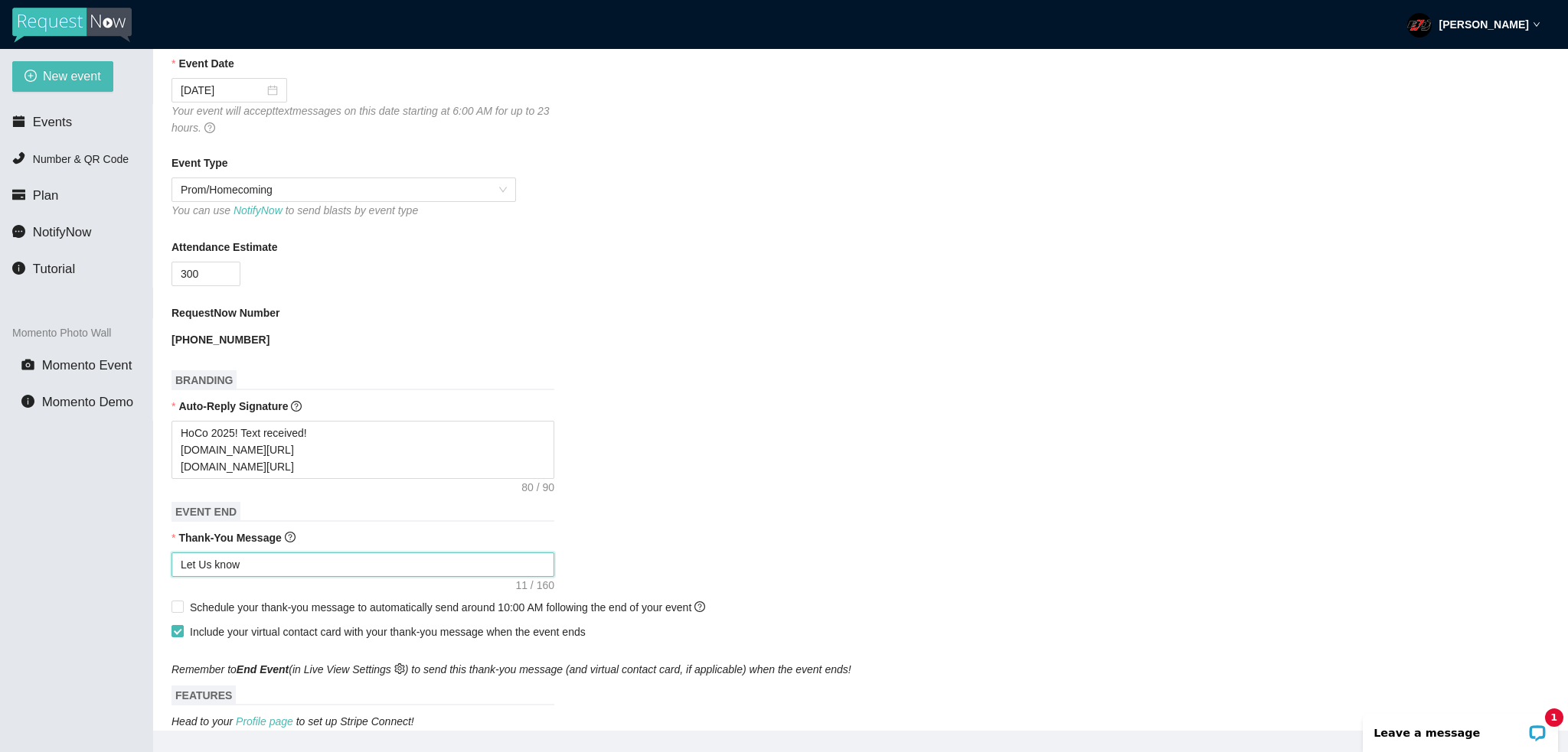
type textarea "Let Us know w"
type textarea "Let Us know wh"
type textarea "Let Us know wha"
type textarea "Let Us know what"
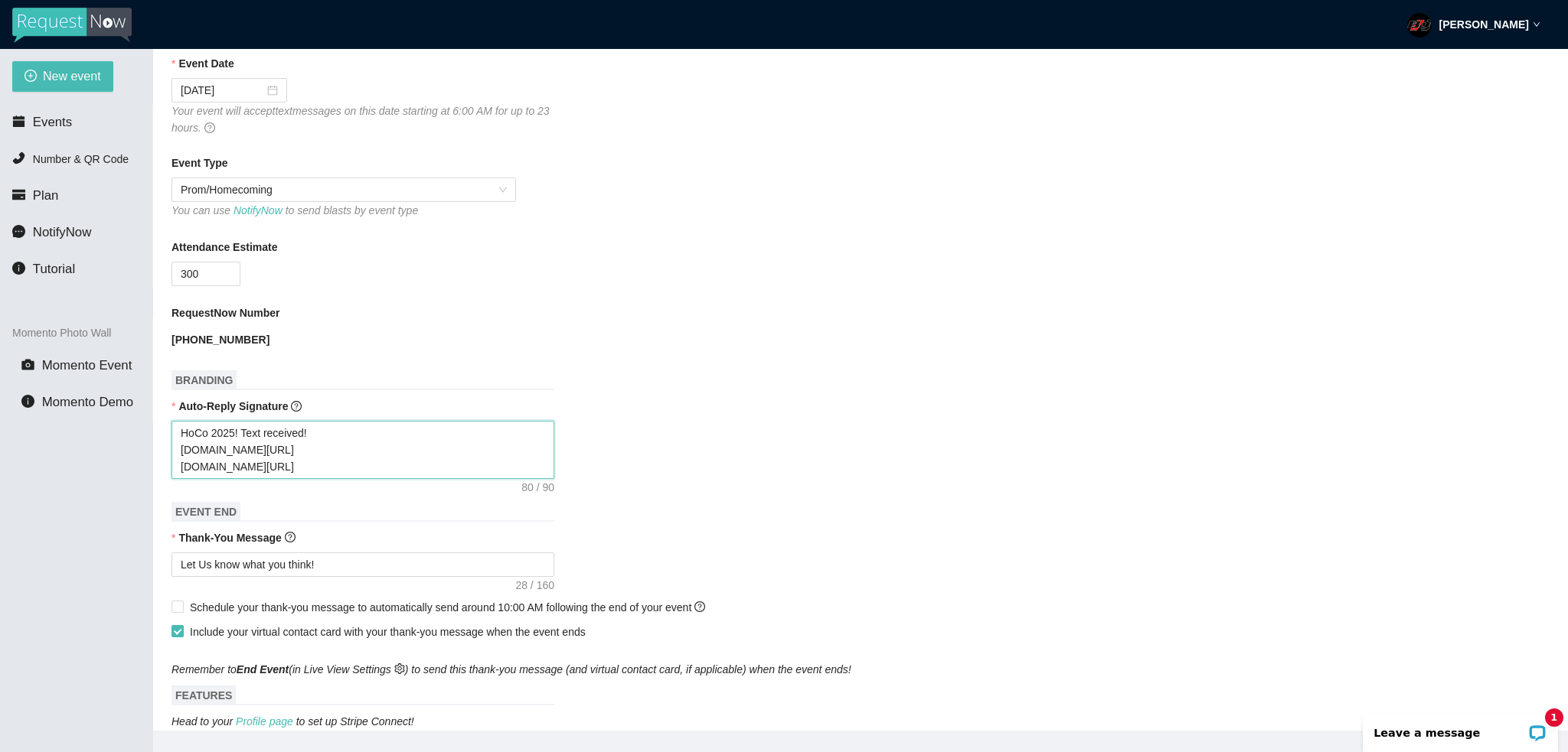
drag, startPoint x: 379, startPoint y: 467, endPoint x: 179, endPoint y: 455, distance: 200.4
click at [179, 455] on textarea "HoCo 2025! Text received! facebook.com/bdjevents instagram.com/bdj_entertainment" at bounding box center [362, 450] width 383 height 58
click at [353, 560] on textarea "Let Us know what you think!" at bounding box center [362, 564] width 383 height 24
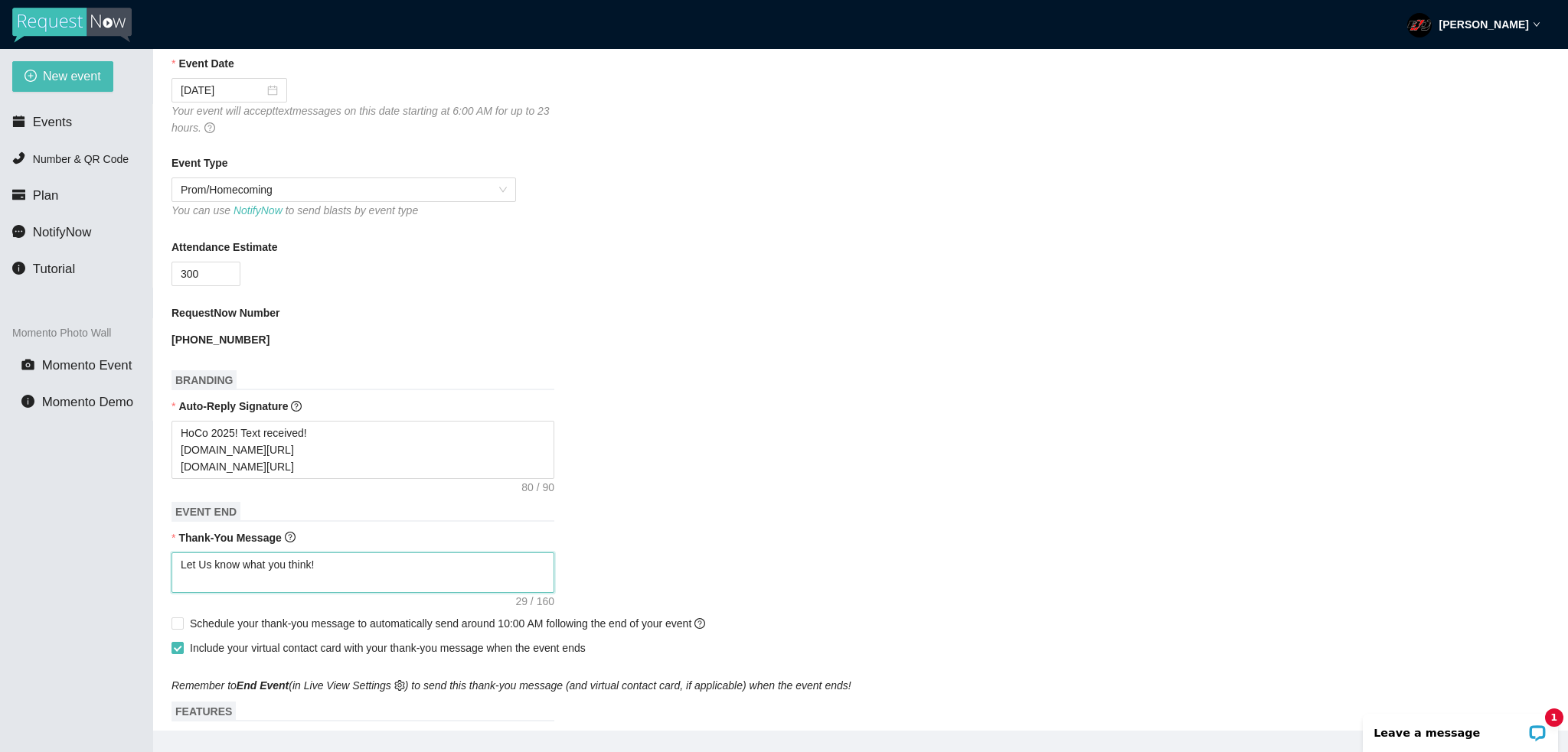
paste textarea "facebook.com/bdjevents instagram.com/bdj_entertainment"
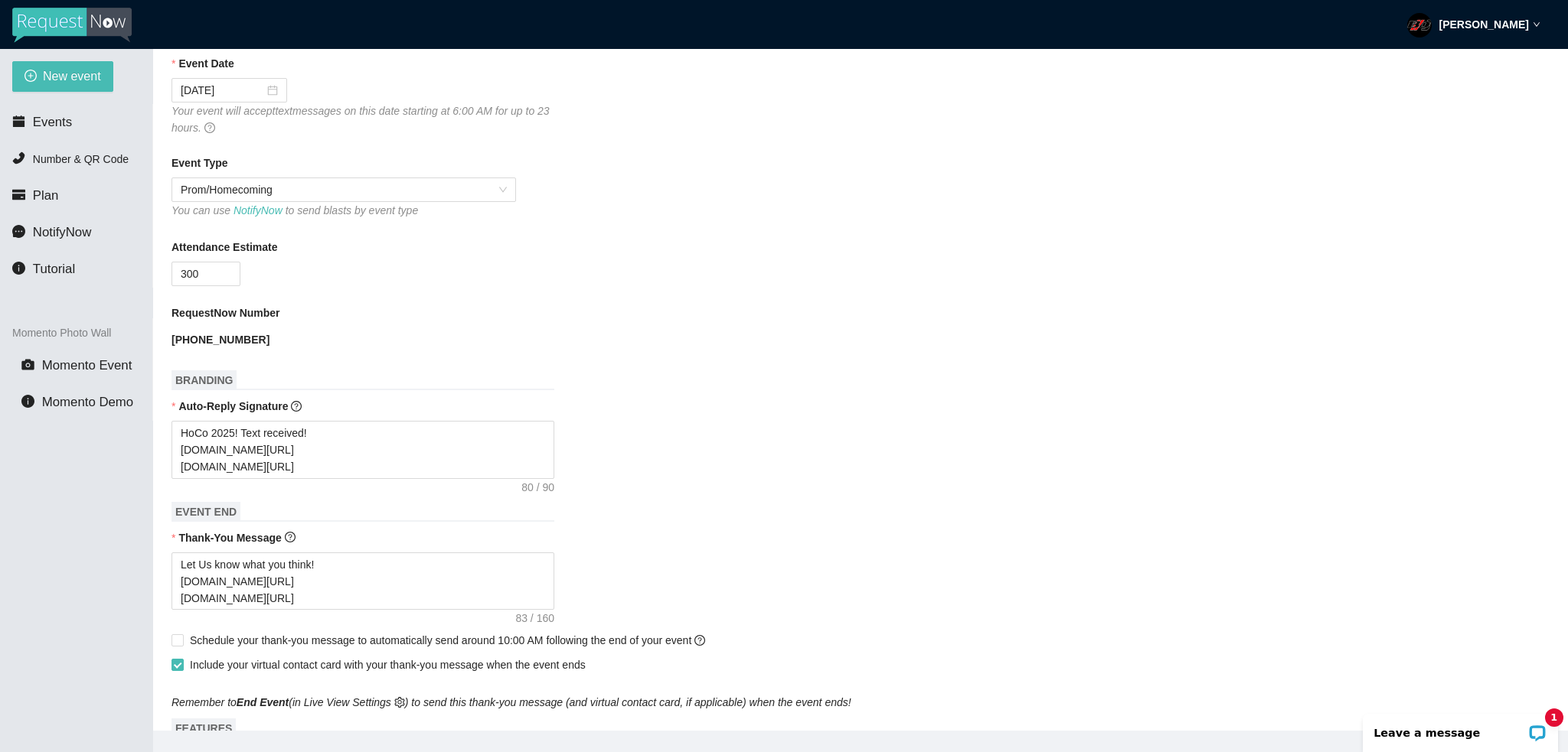
click at [168, 642] on main "💻 Join Our Facebook Group || 📖 View our User Guide New Event Need help or want …" at bounding box center [860, 390] width 1415 height 682
click at [177, 643] on input "Schedule your thank-you message to automatically send around 10:00 AM following…" at bounding box center [176, 640] width 11 height 11
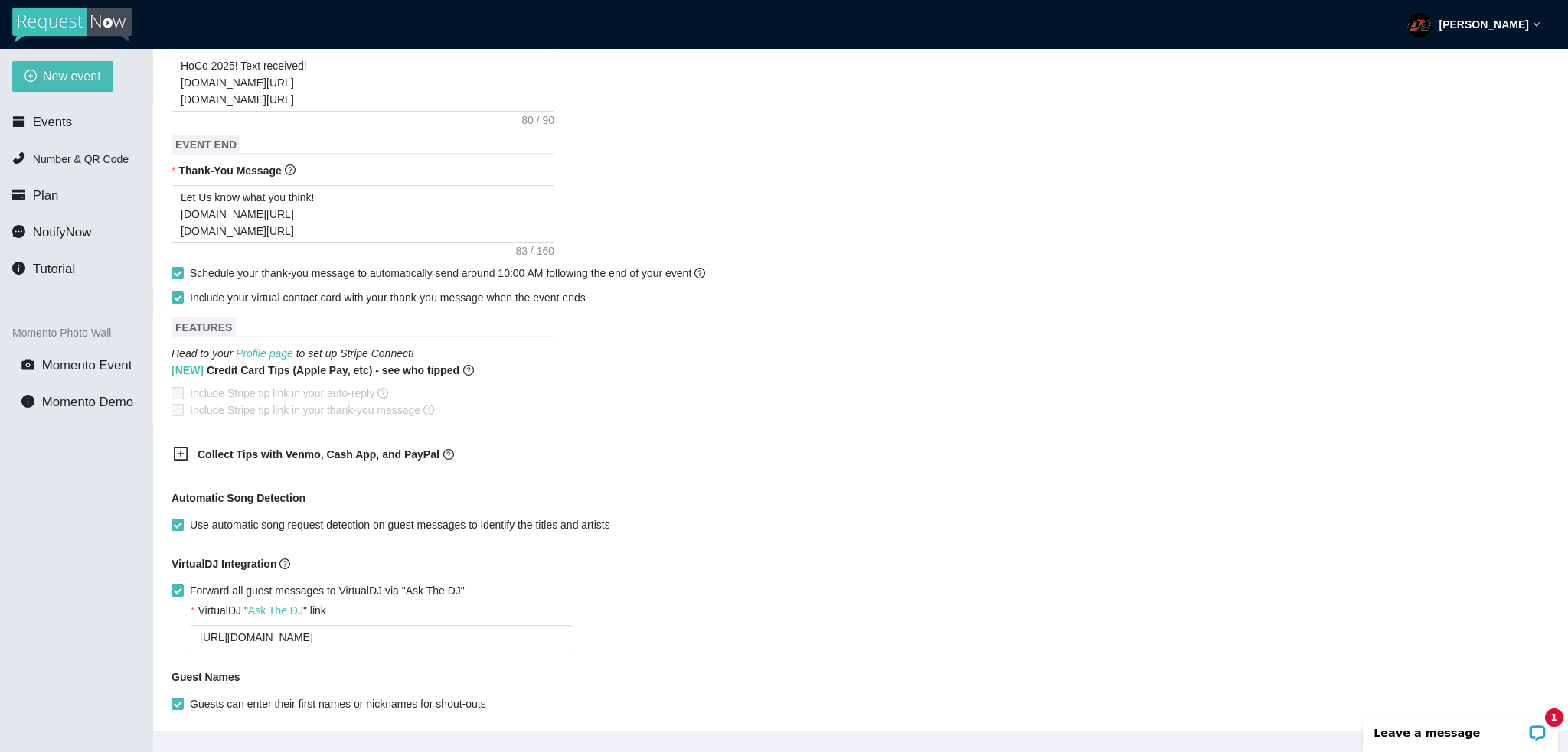
scroll to position [612, 0]
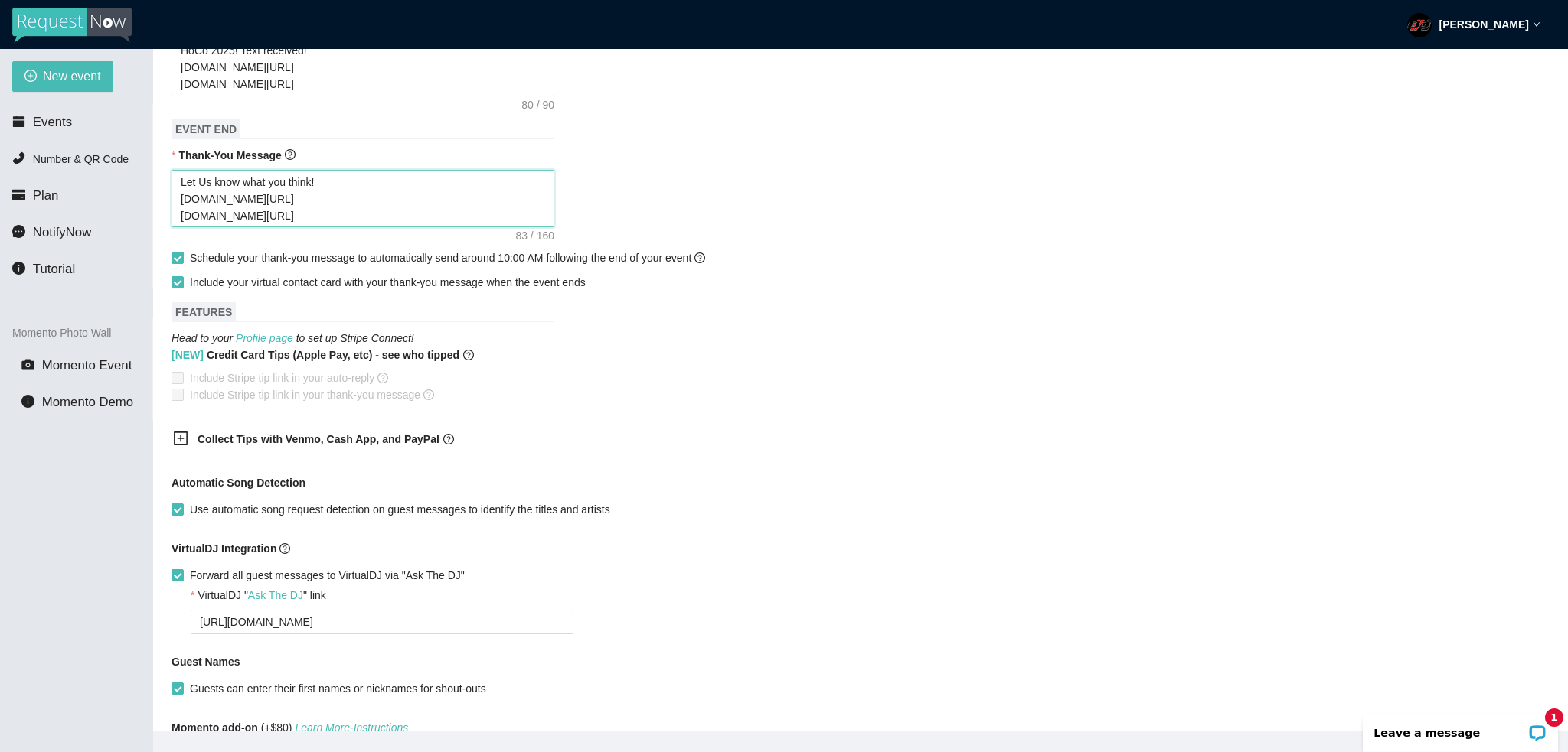
click at [350, 185] on textarea "Let Us know what you think! facebook.com/bdjevents instagram.com/bdj_entertainm…" at bounding box center [362, 199] width 383 height 58
click at [392, 219] on textarea "Let Us know what you think! facebook.com/bdjevents instagram.com/bdj_entertainm…" at bounding box center [362, 199] width 383 height 58
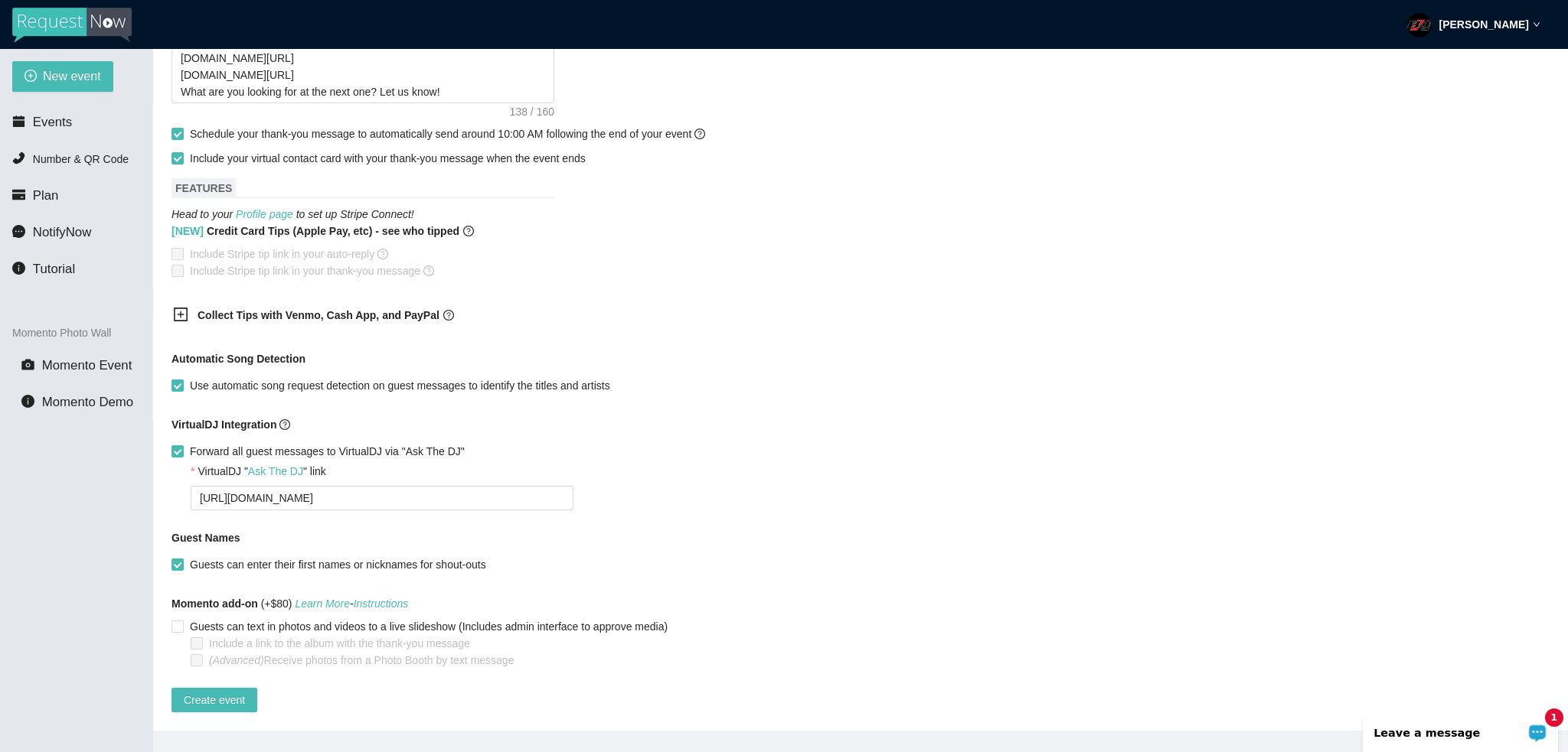
scroll to position [767, 0]
click at [223, 692] on span "Create event" at bounding box center [214, 700] width 61 height 17
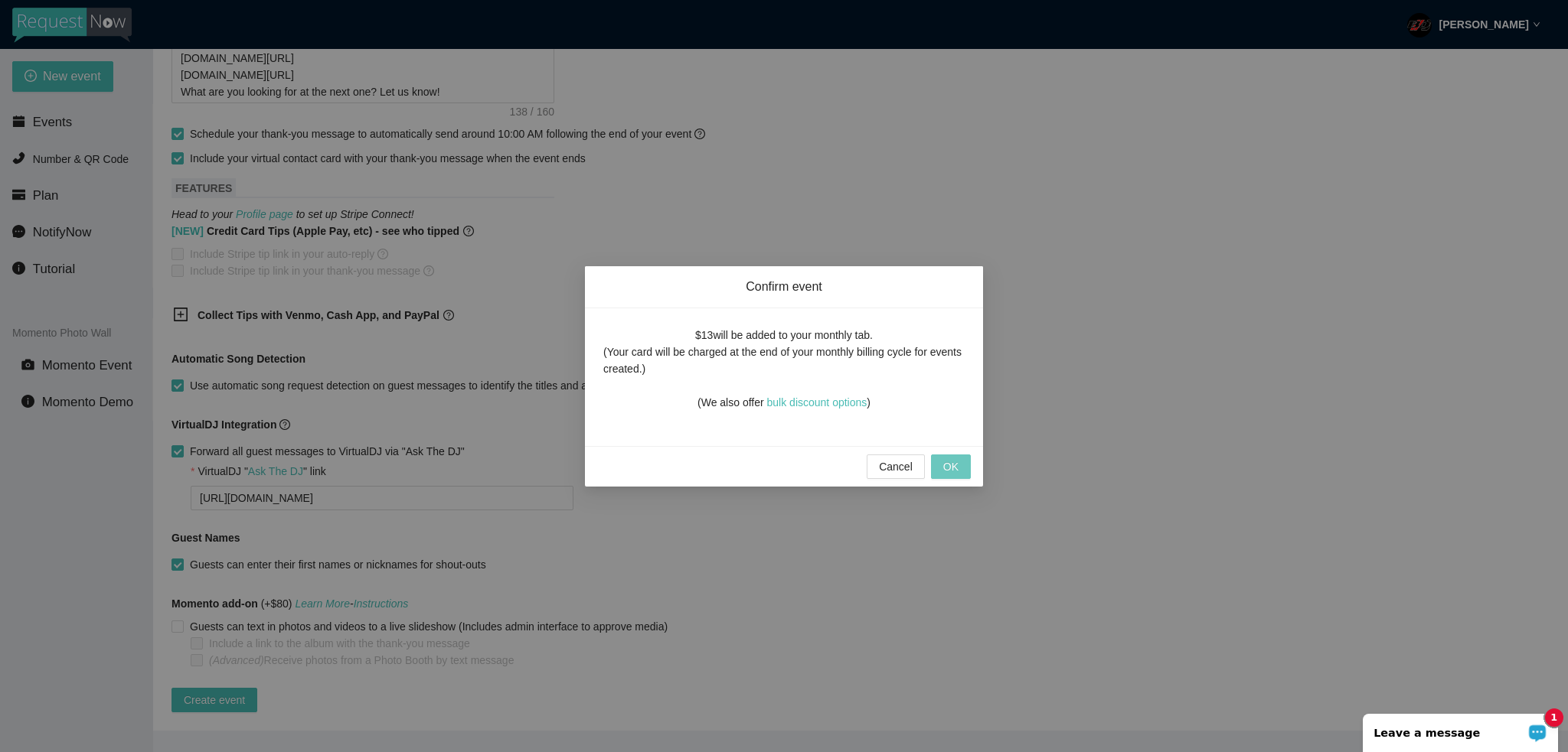
click at [956, 466] on span "OK" at bounding box center [951, 467] width 15 height 17
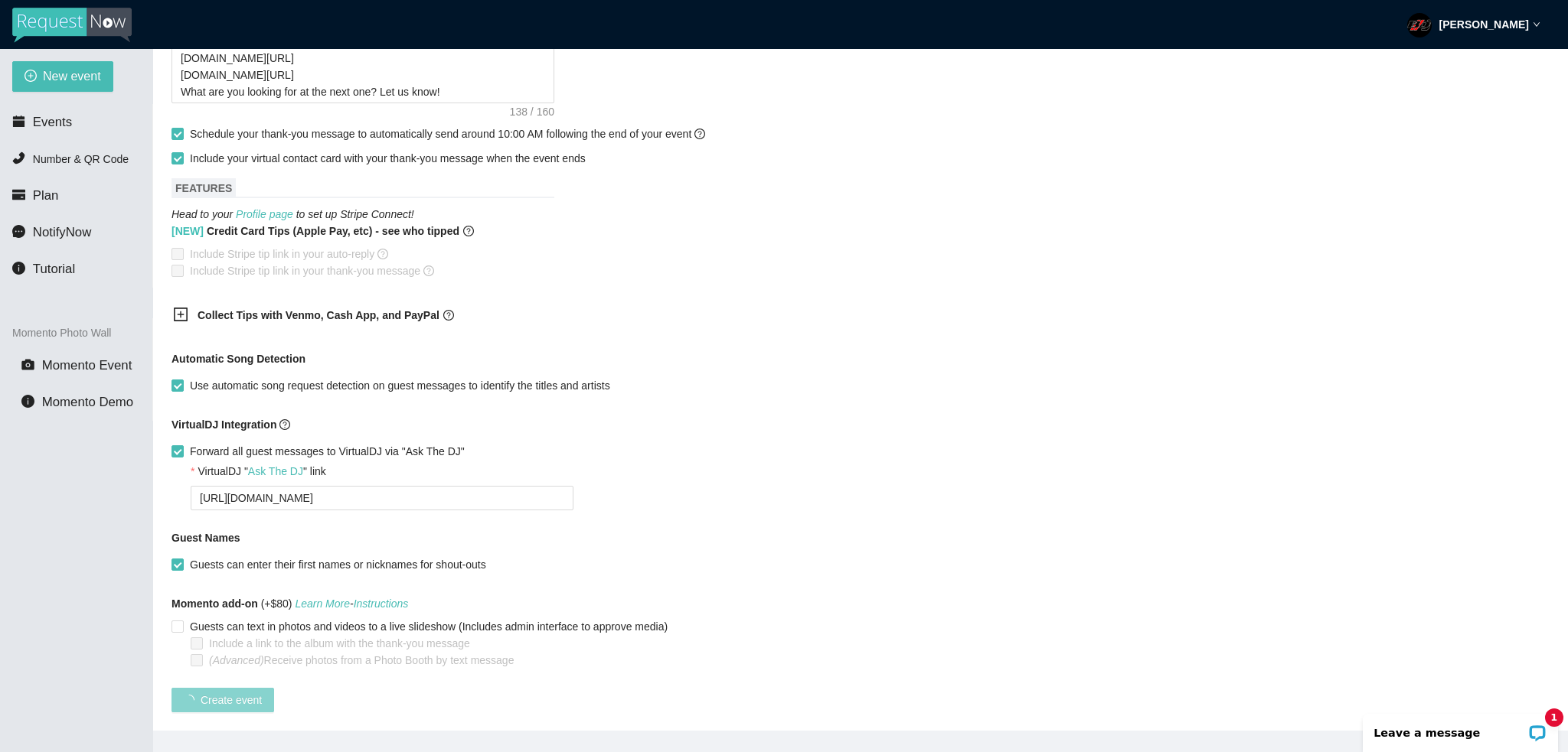
scroll to position [83, 0]
